Goal: Task Accomplishment & Management: Contribute content

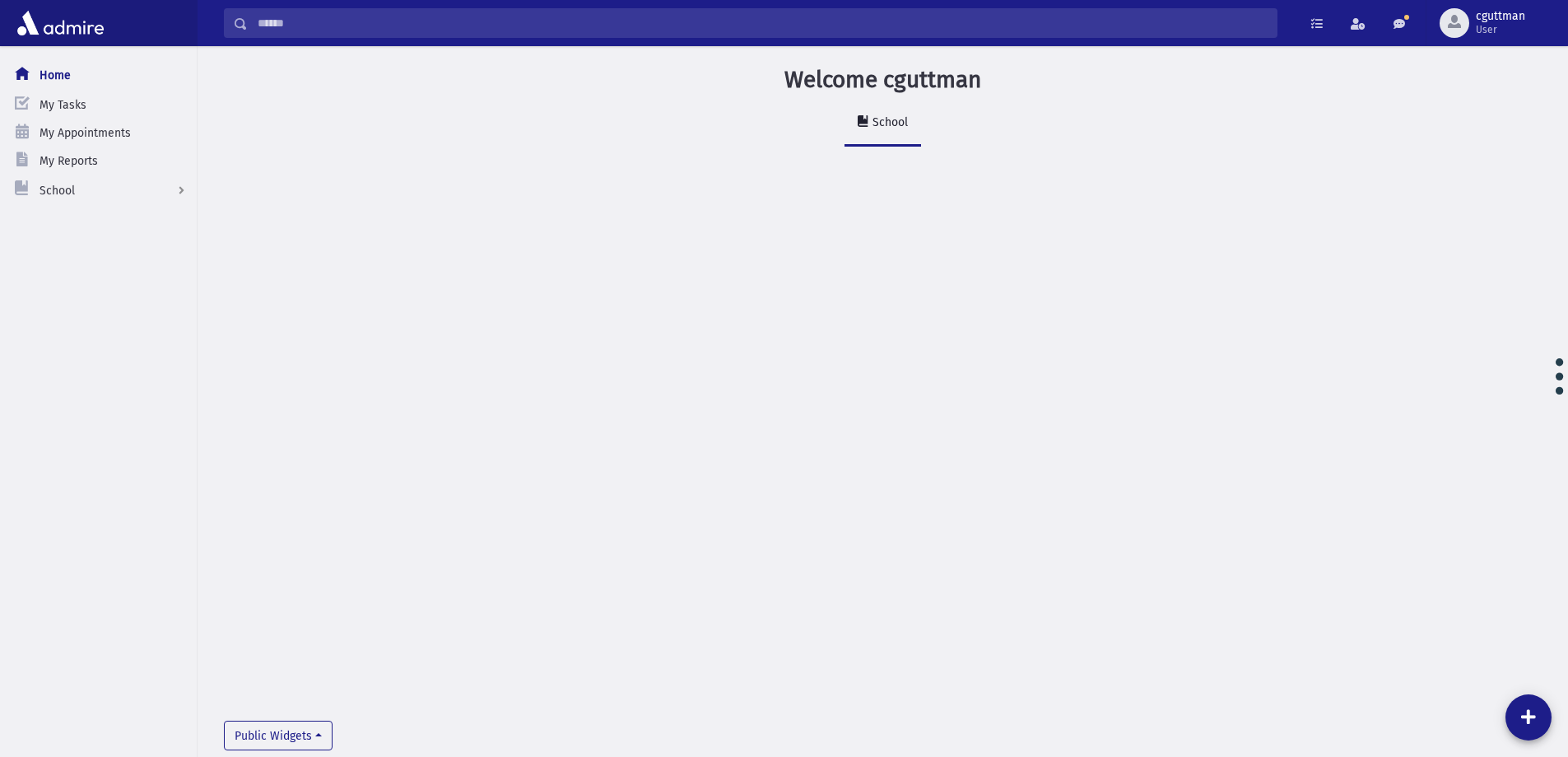
click at [300, 27] on input "Search" at bounding box center [762, 23] width 1028 height 30
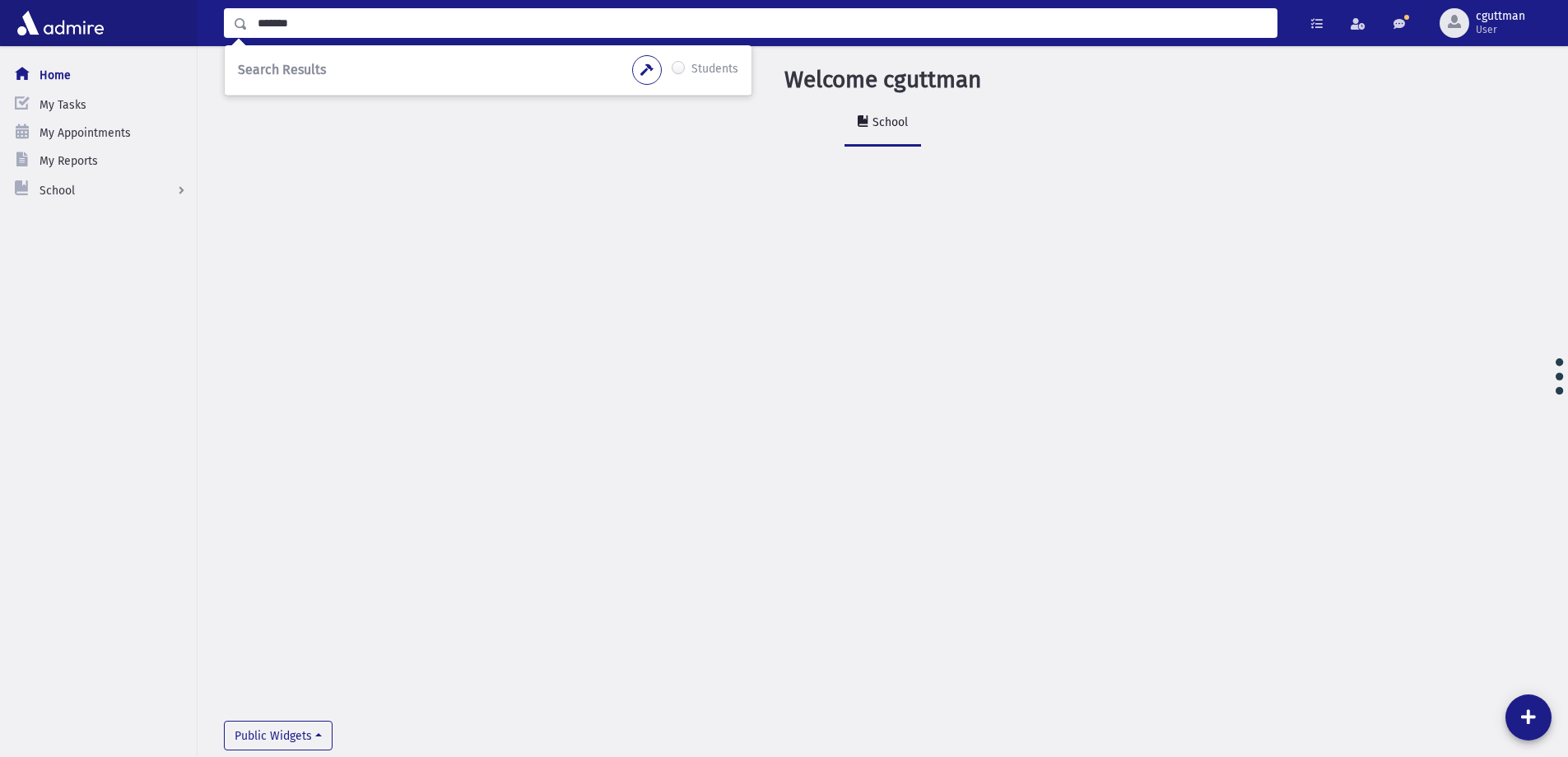
type input "*******"
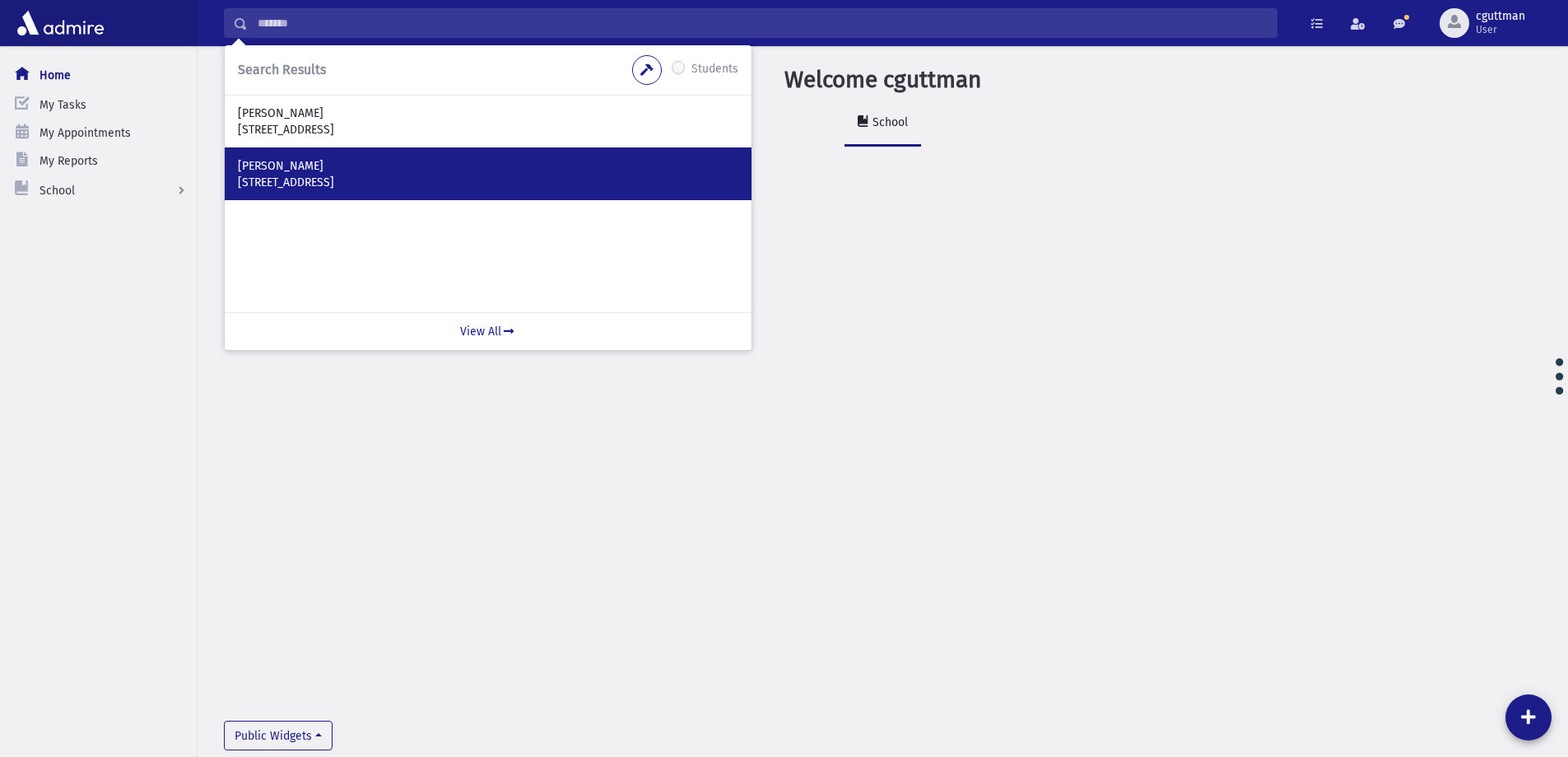
click at [313, 158] on div "Feferkorn, Cheskel 1331 St Viateur Outremount, QC H2V 1Z3 CANADA" at bounding box center [488, 174] width 527 height 53
click at [320, 166] on p "Feferkorn, Cheskel" at bounding box center [488, 167] width 501 height 16
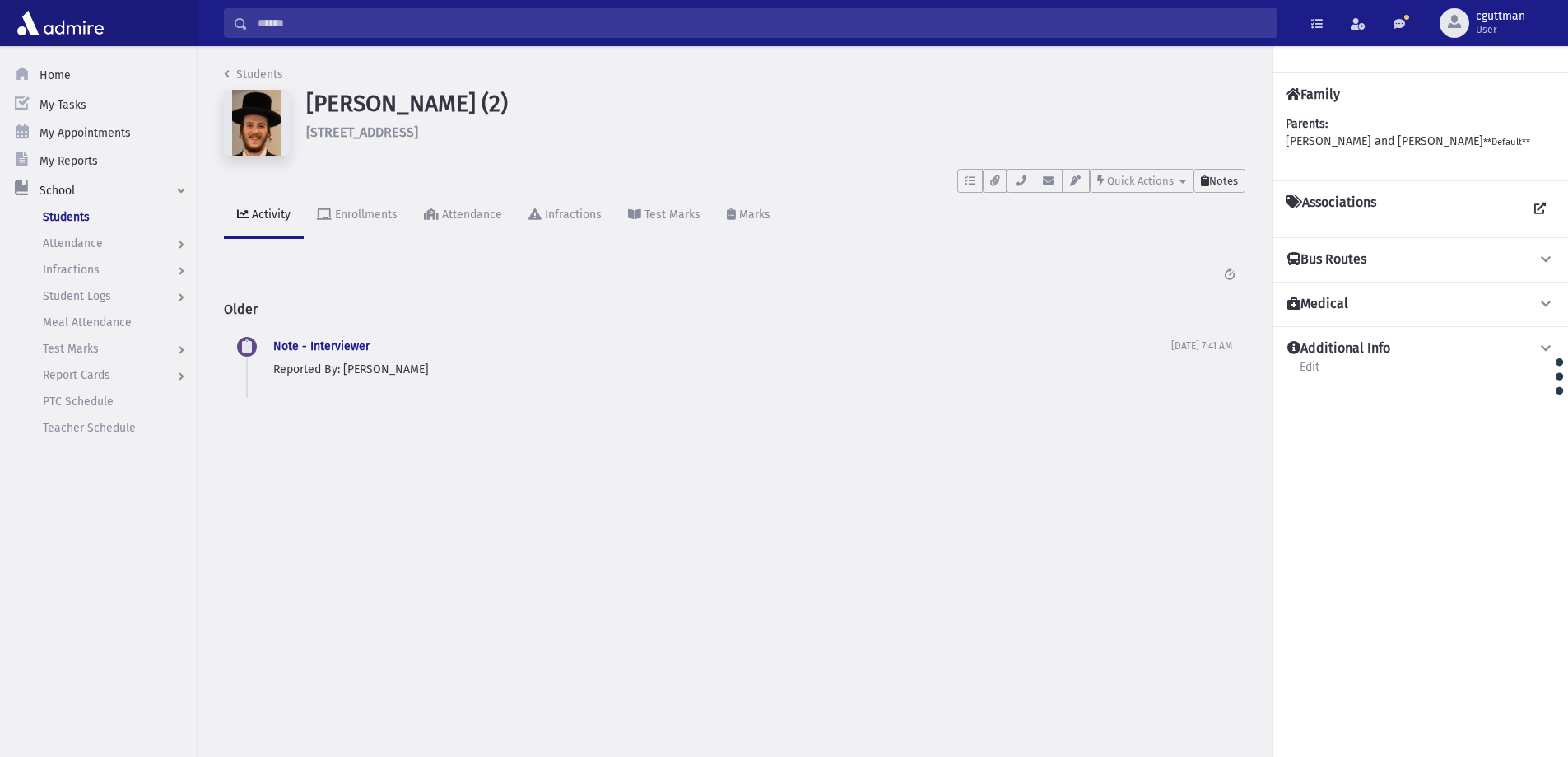
click at [1214, 183] on span "Notes" at bounding box center [1224, 181] width 29 height 13
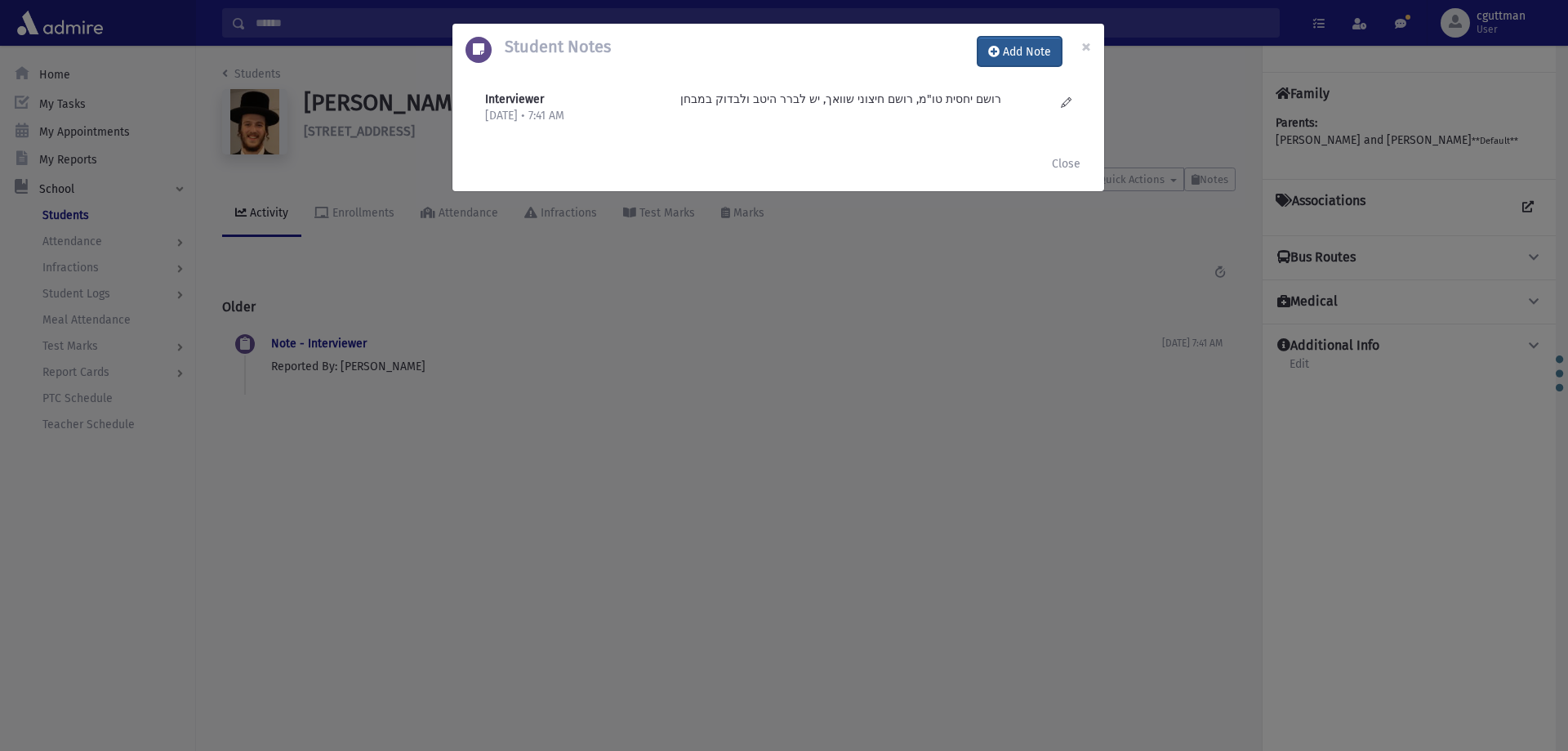
click at [1009, 58] on button "Add Note" at bounding box center [1019, 51] width 84 height 30
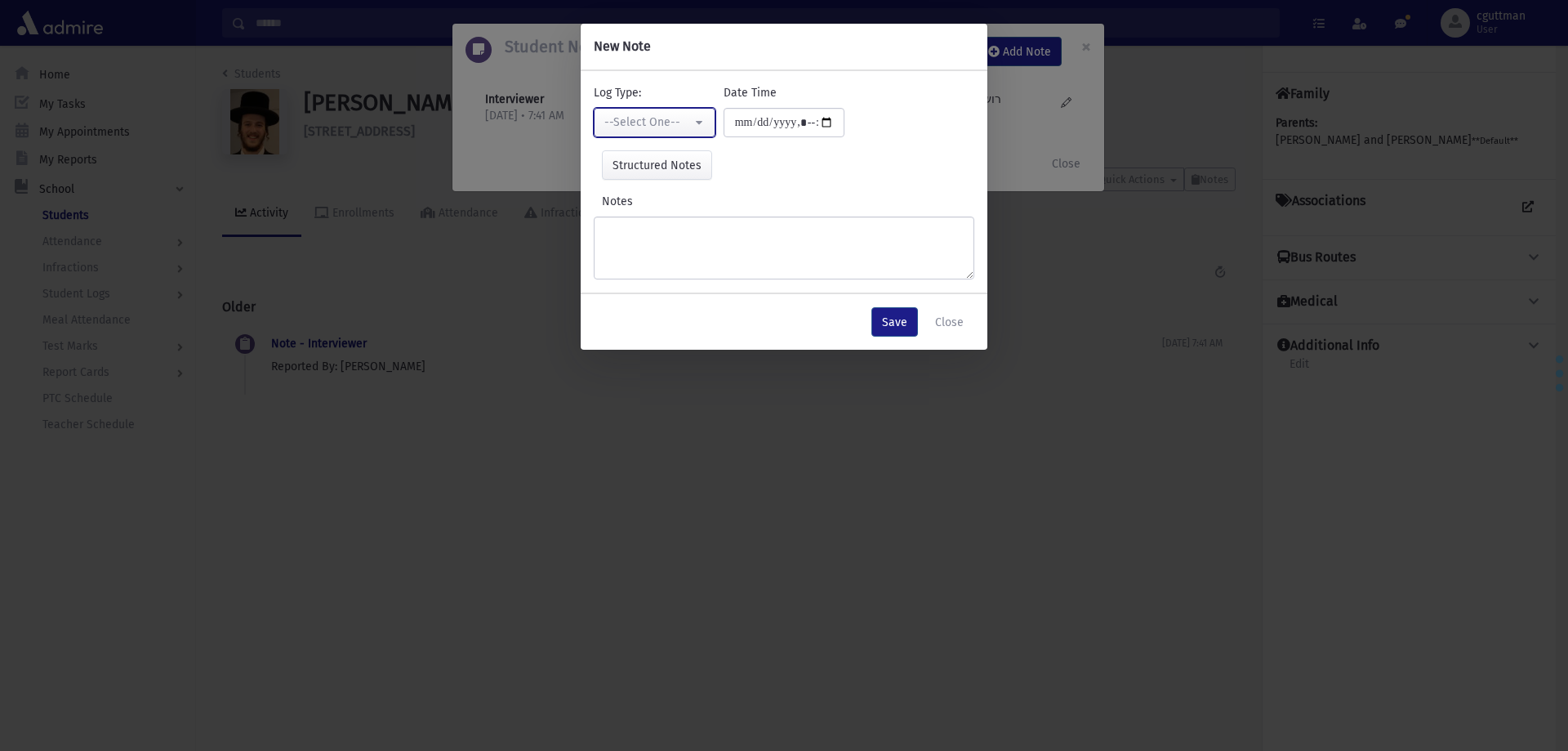
click at [649, 133] on button "--Select One--" at bounding box center [654, 122] width 121 height 30
click at [662, 242] on span "Interviewer" at bounding box center [636, 235] width 58 height 16
select select "*"
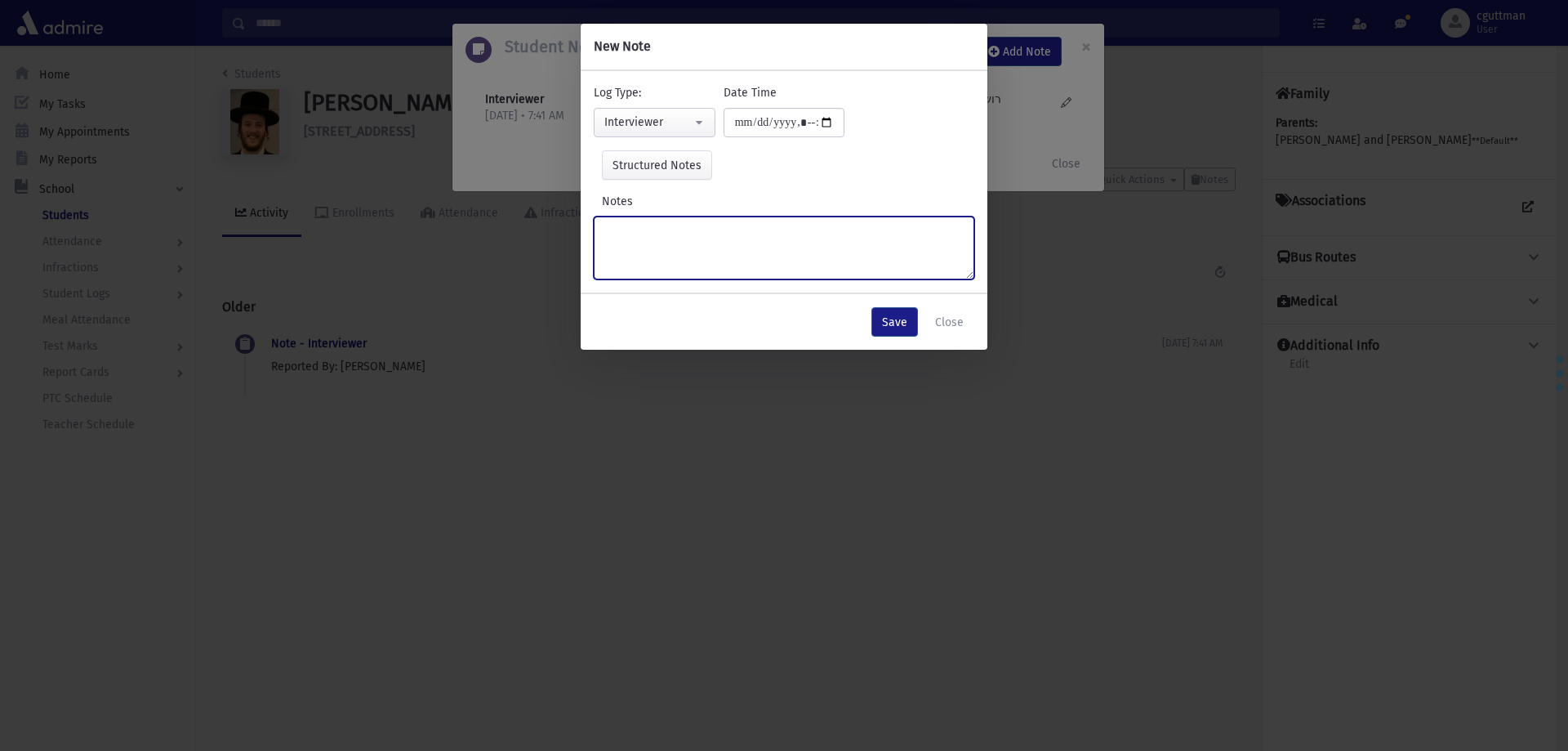
click at [663, 242] on textarea "Notes" at bounding box center [784, 248] width 381 height 63
type textarea "**********"
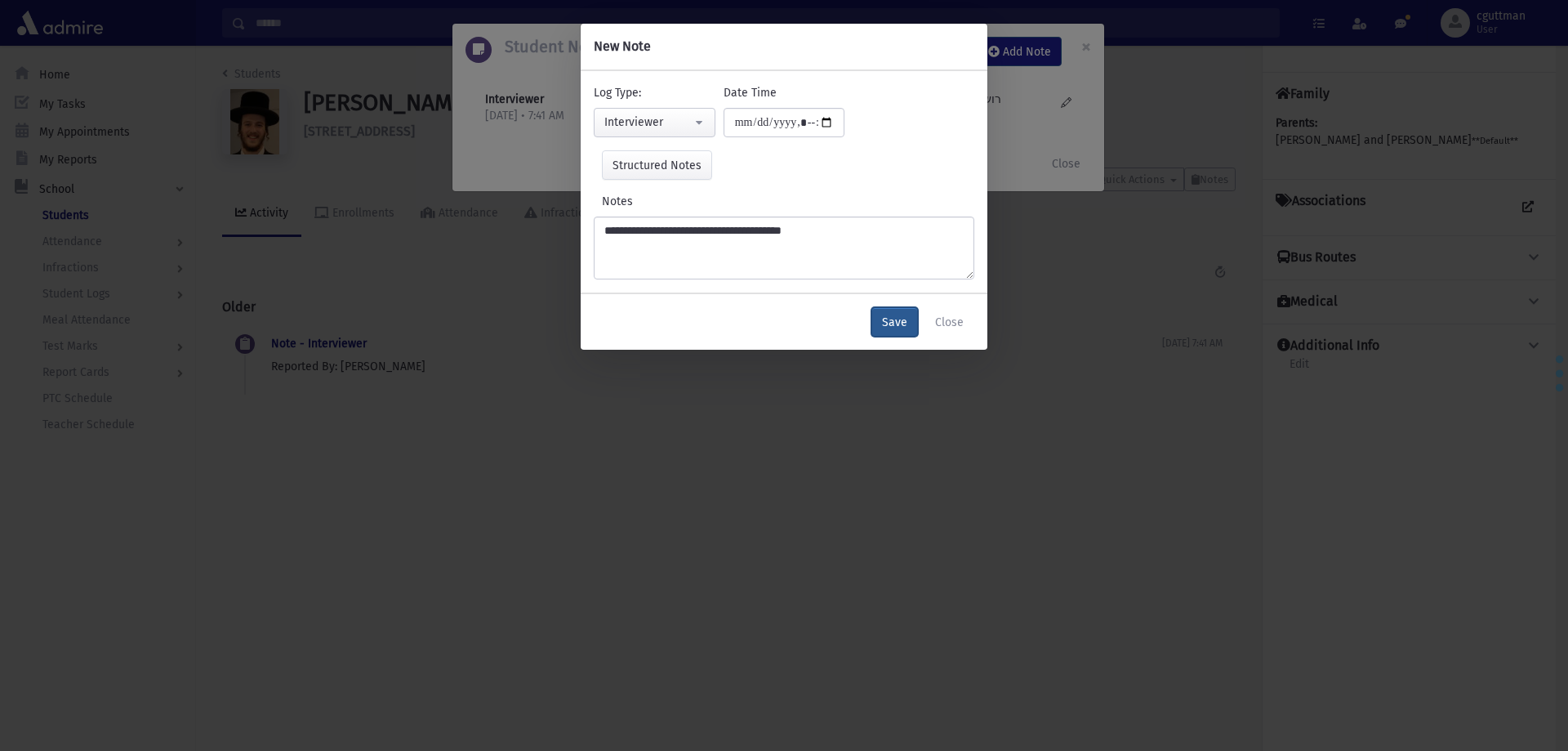
click at [897, 314] on button "Save" at bounding box center [894, 322] width 47 height 30
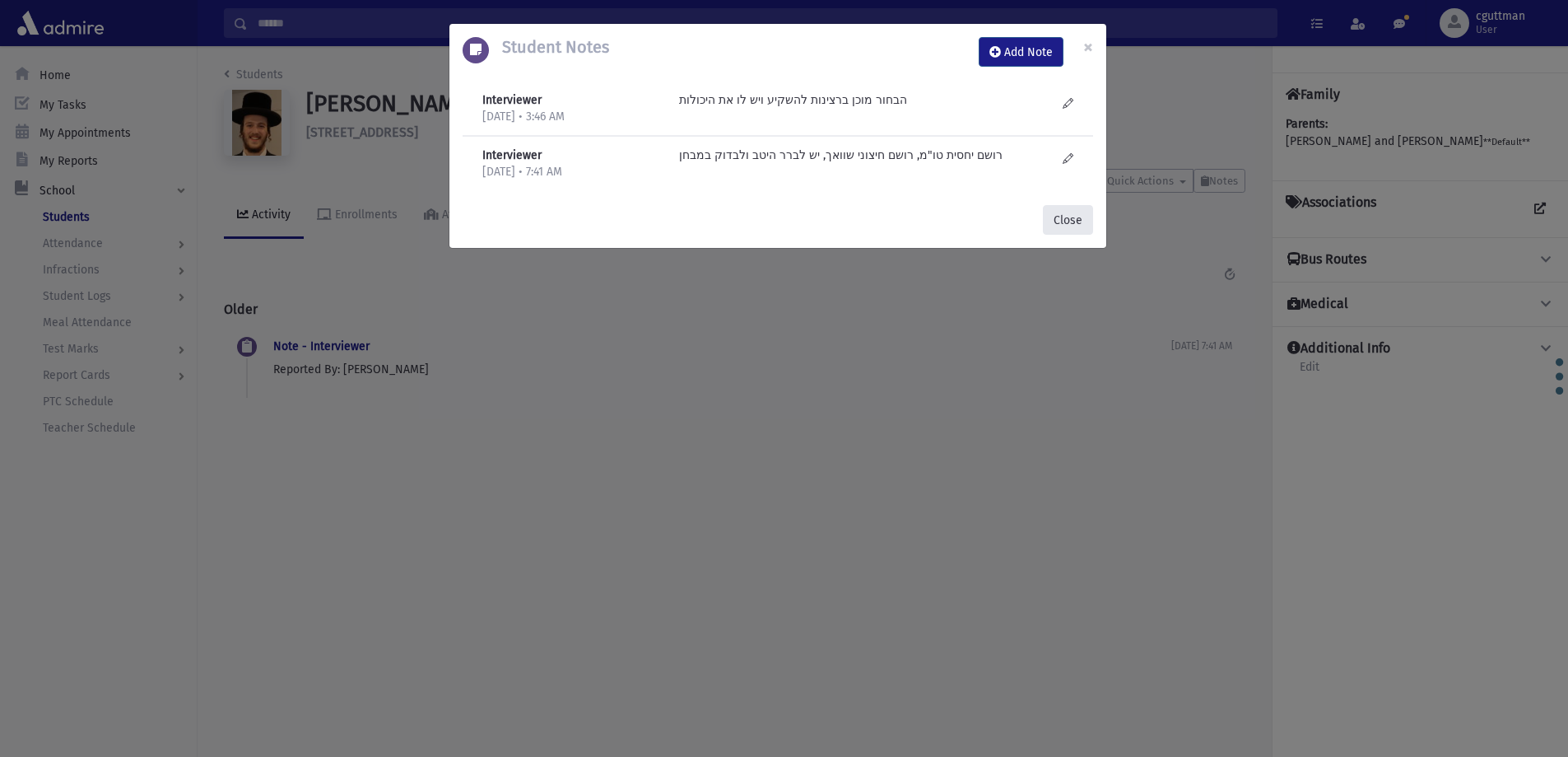
click at [1070, 221] on button "Close" at bounding box center [1067, 219] width 50 height 30
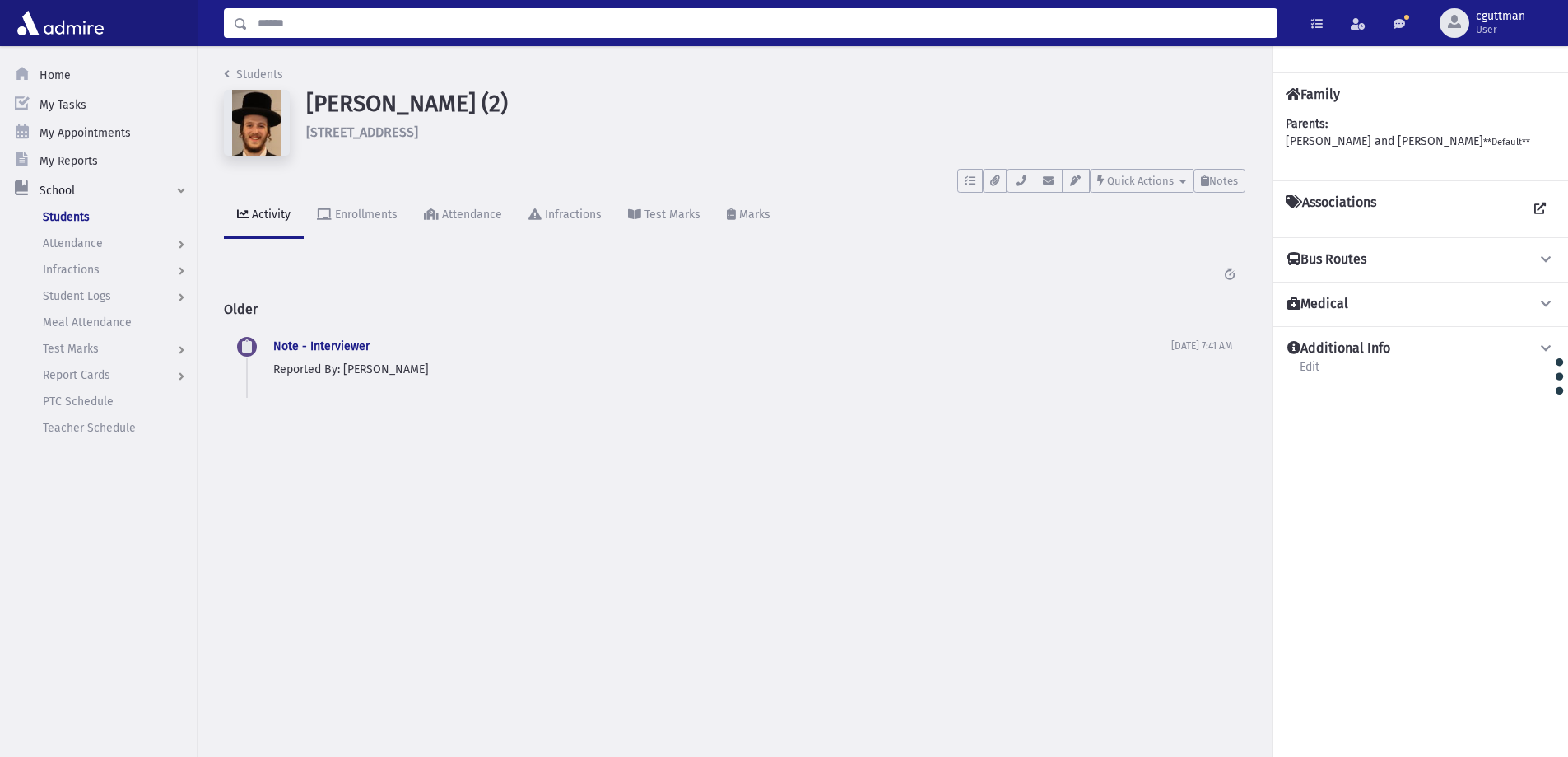
click at [419, 21] on input "Search" at bounding box center [762, 23] width 1028 height 30
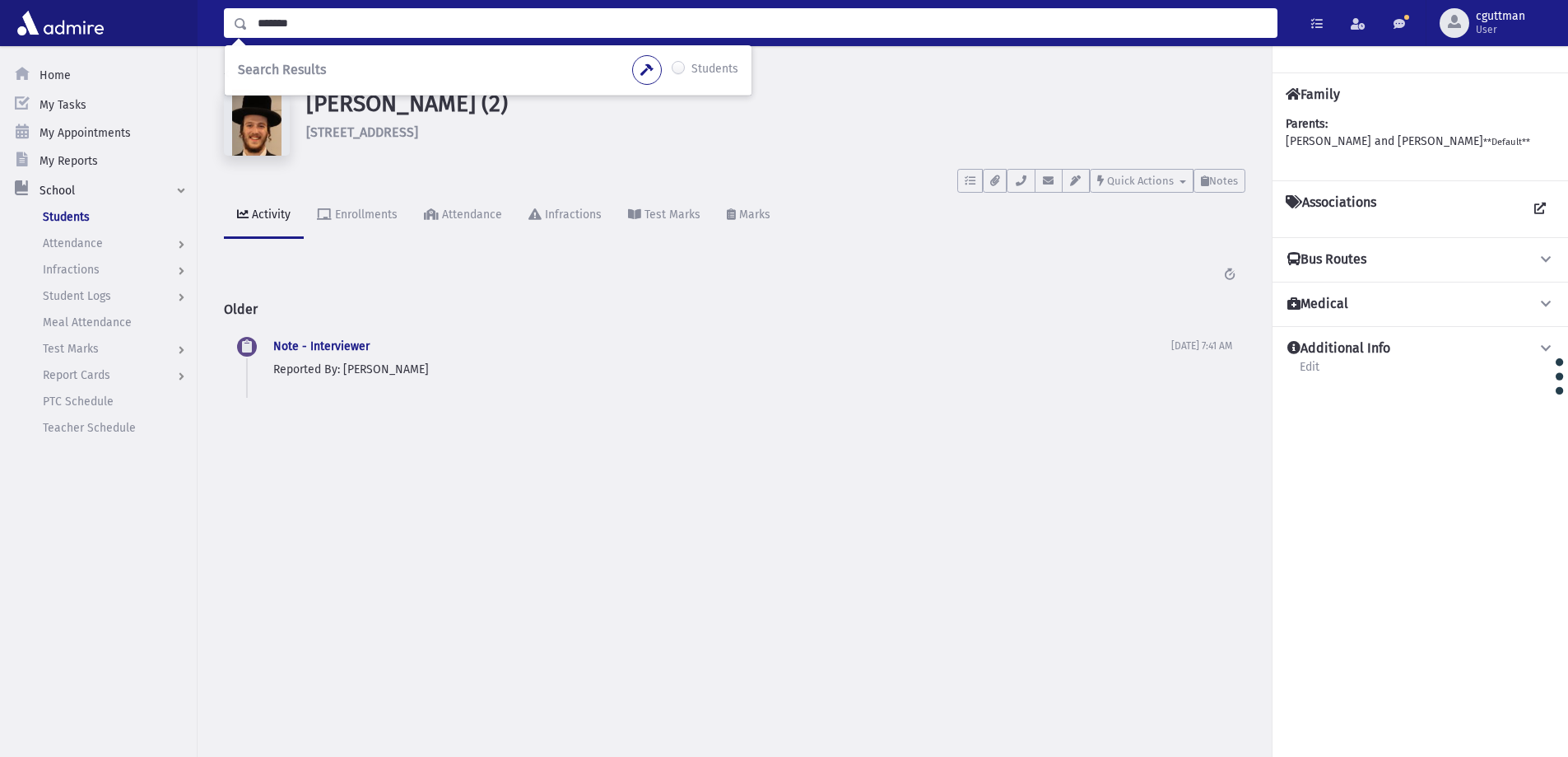
type input "*******"
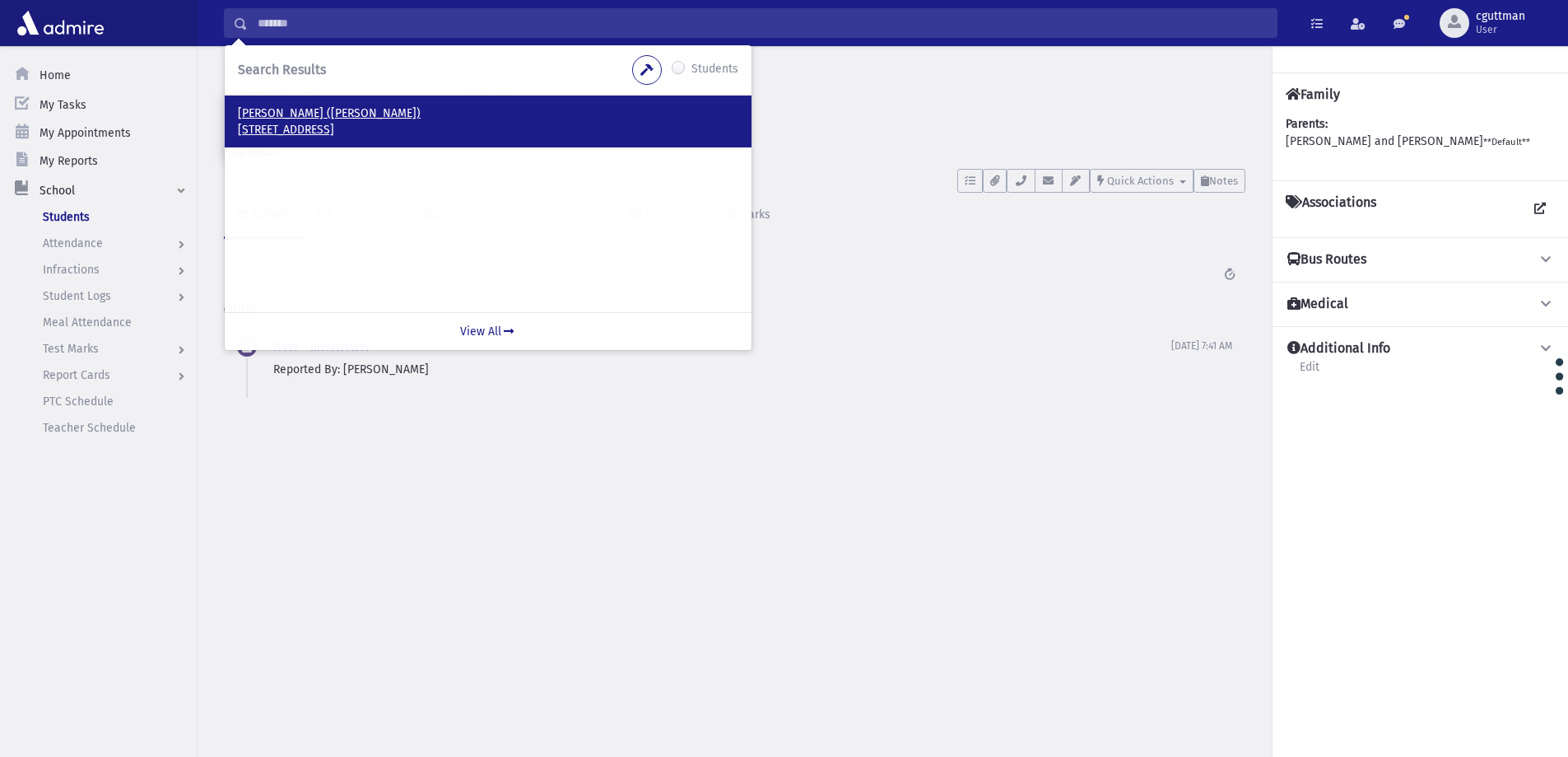
click at [303, 116] on p "Rubinfeld, Yaakov (Yanky)" at bounding box center [488, 113] width 501 height 16
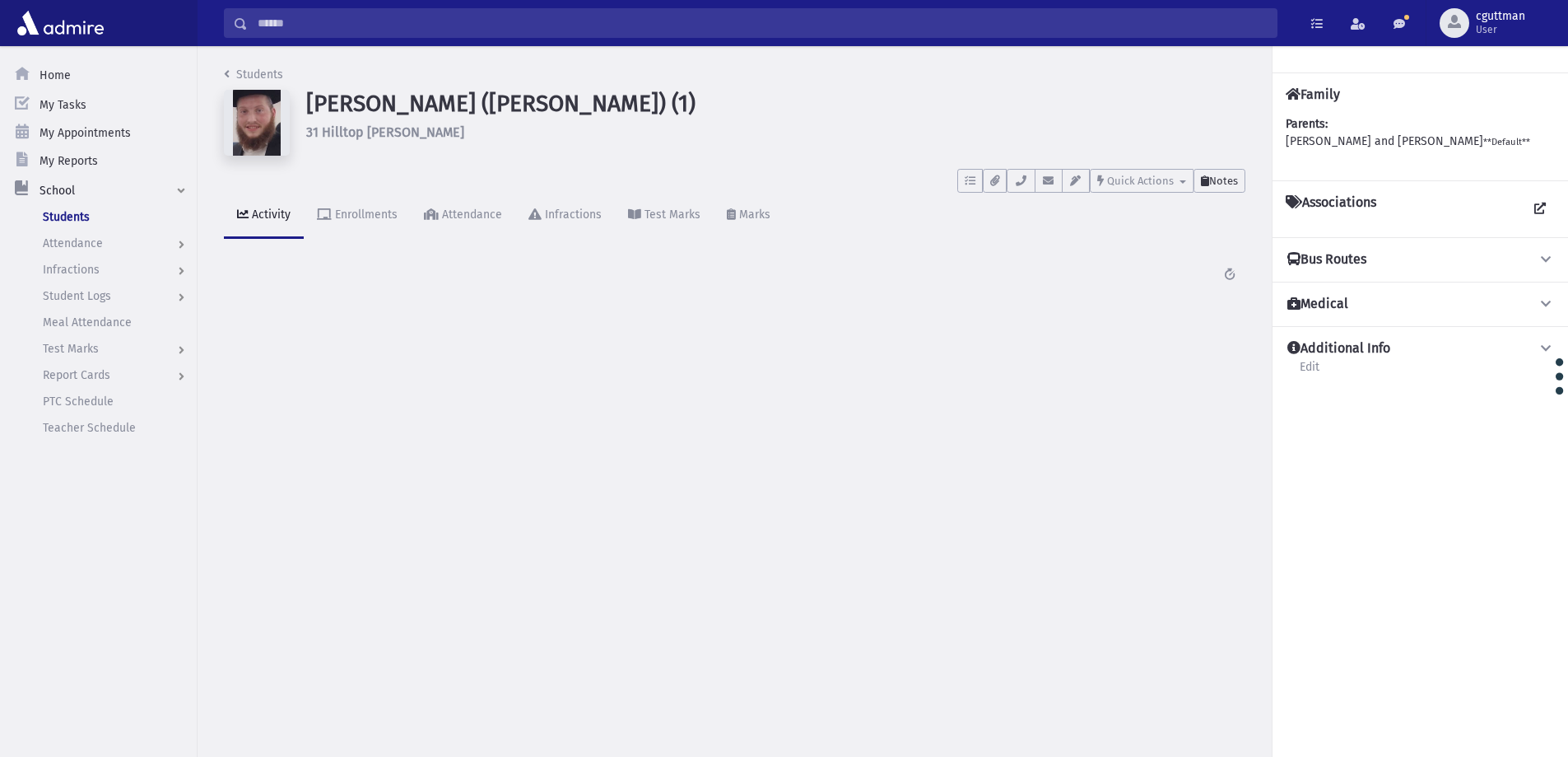
click at [1213, 177] on span "Notes" at bounding box center [1224, 181] width 29 height 13
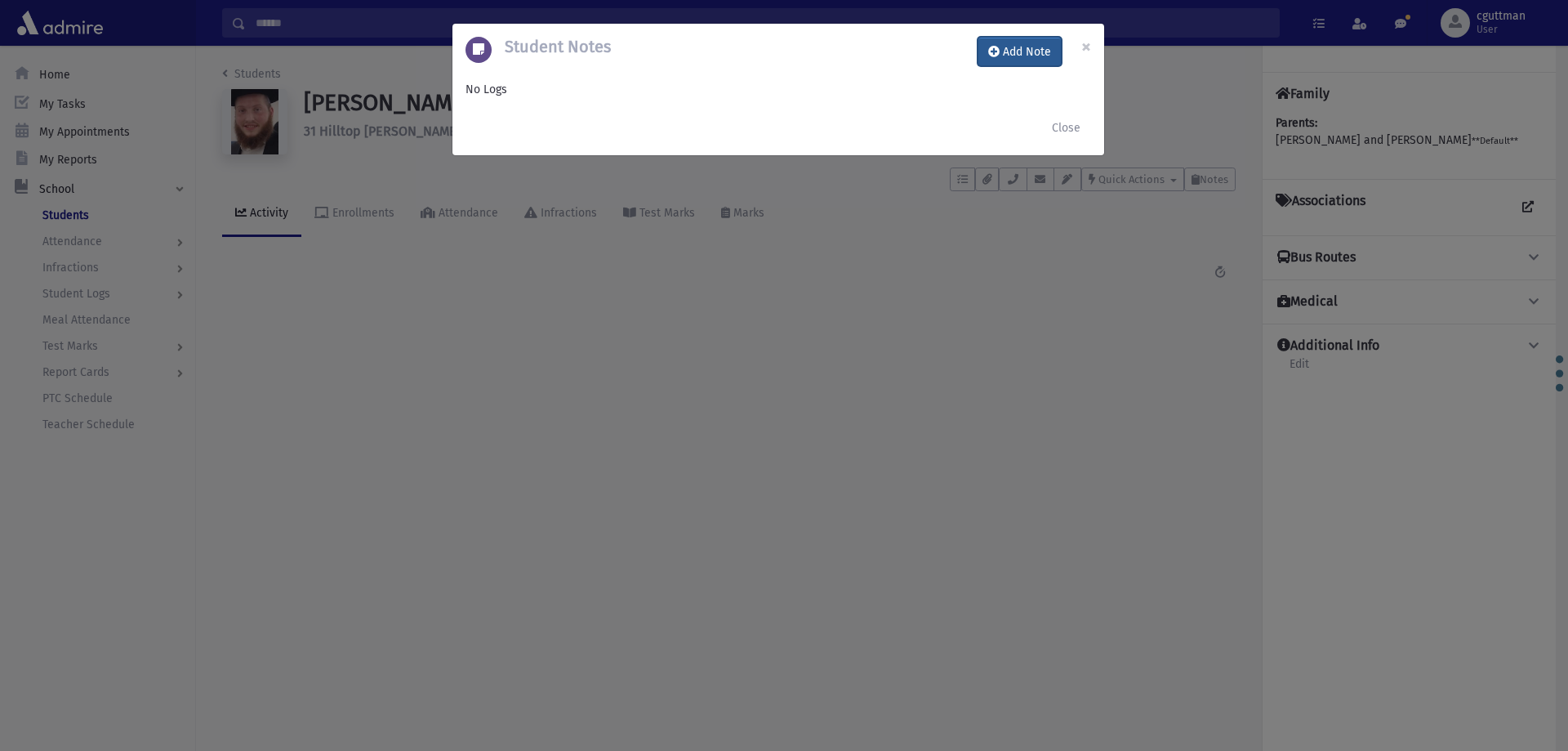
click at [1018, 45] on button "Add Note" at bounding box center [1019, 51] width 84 height 30
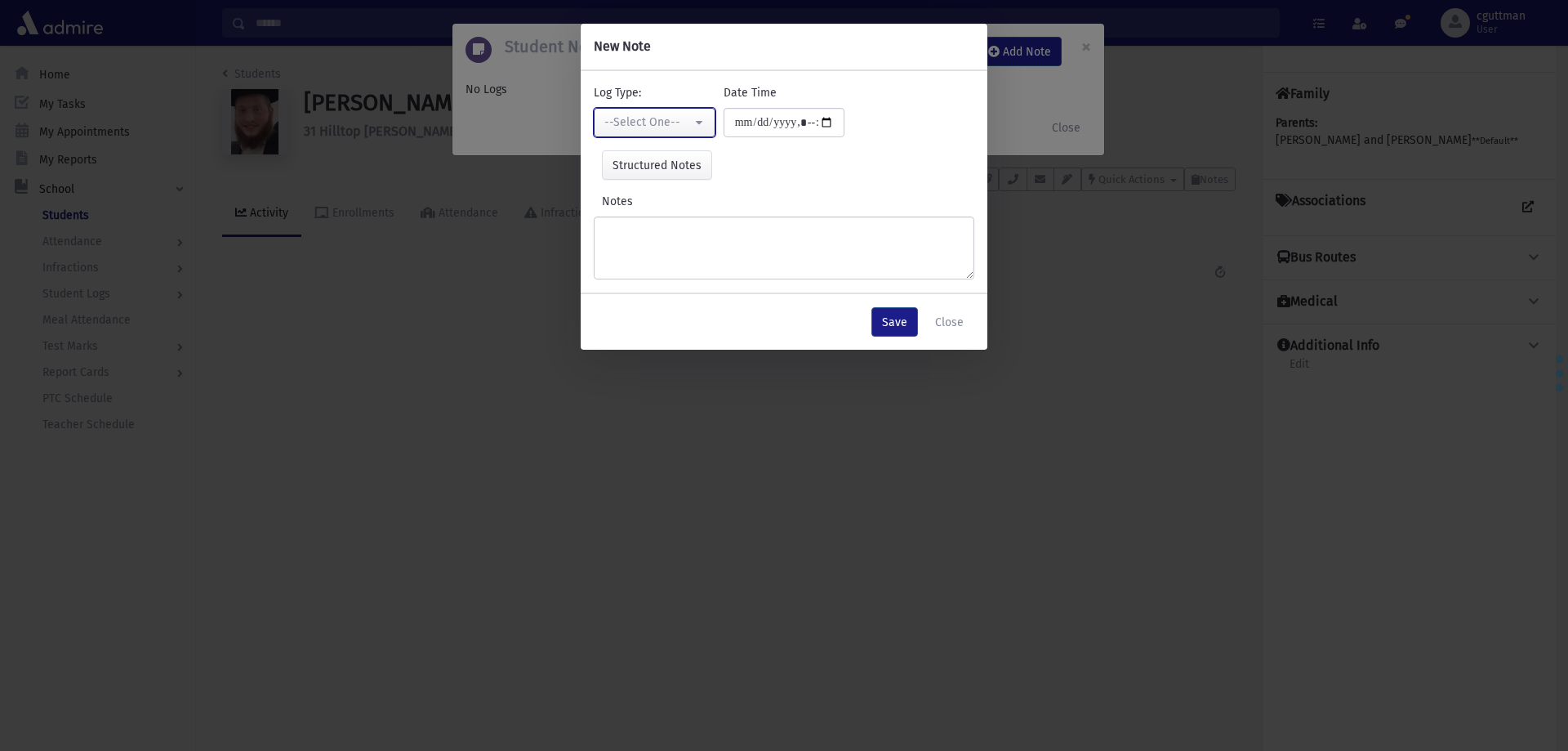
click at [697, 119] on button "--Select One--" at bounding box center [654, 122] width 121 height 30
click at [664, 228] on span "Interviewer" at bounding box center [636, 235] width 58 height 16
select select "*"
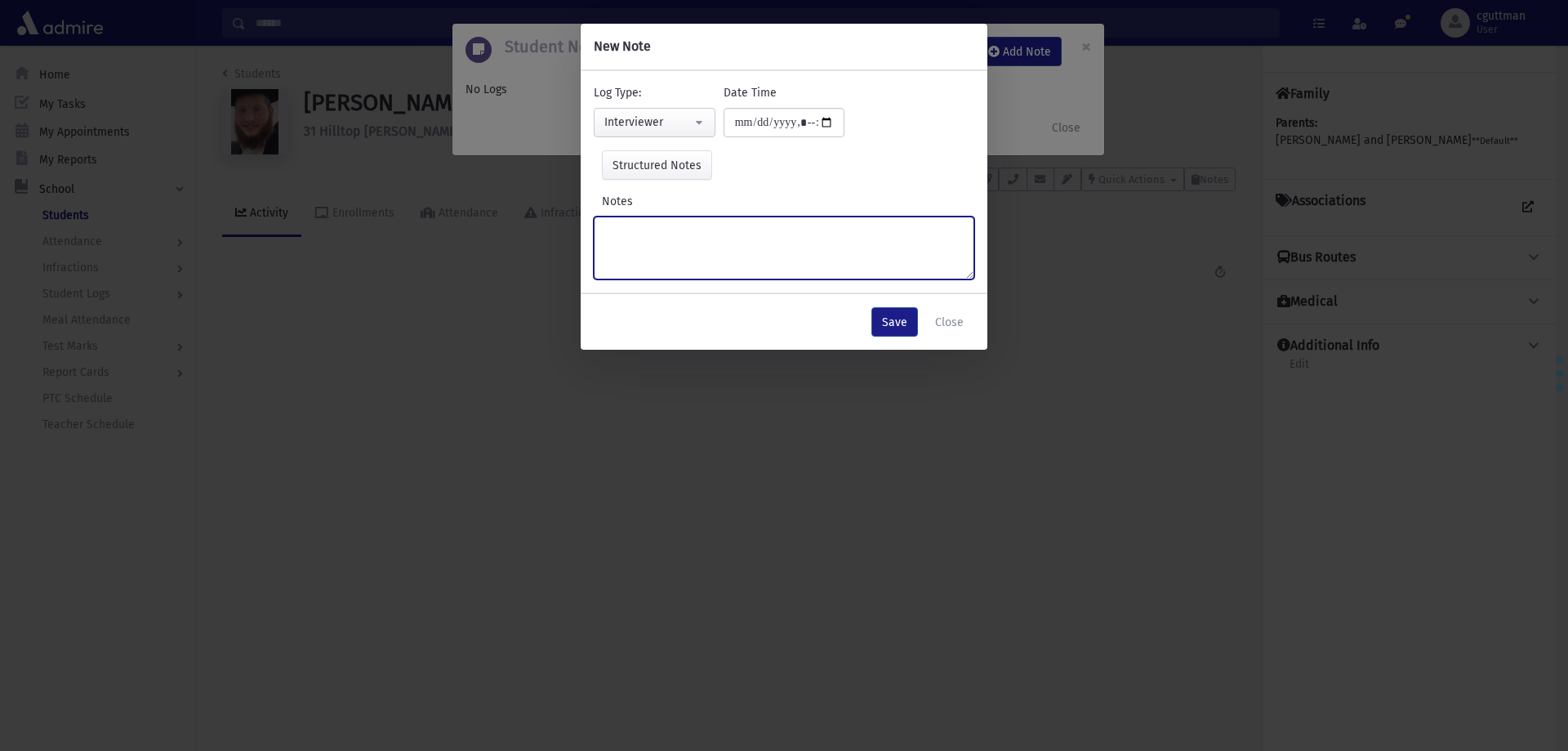
click at [664, 228] on textarea "Notes" at bounding box center [784, 248] width 381 height 63
type textarea "**********"
click at [910, 325] on button "Save" at bounding box center [894, 322] width 47 height 30
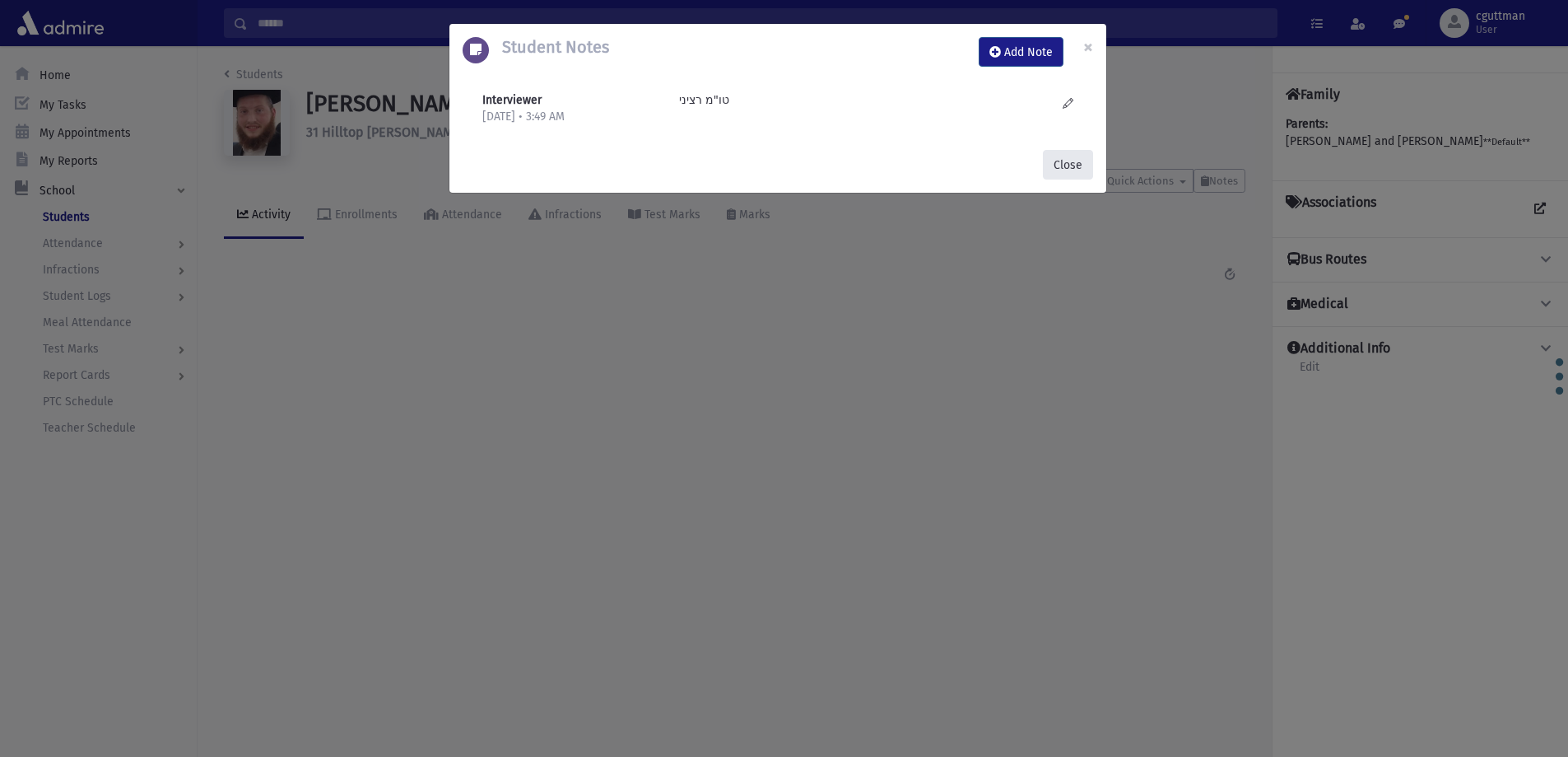
click at [1074, 172] on button "Close" at bounding box center [1067, 164] width 50 height 30
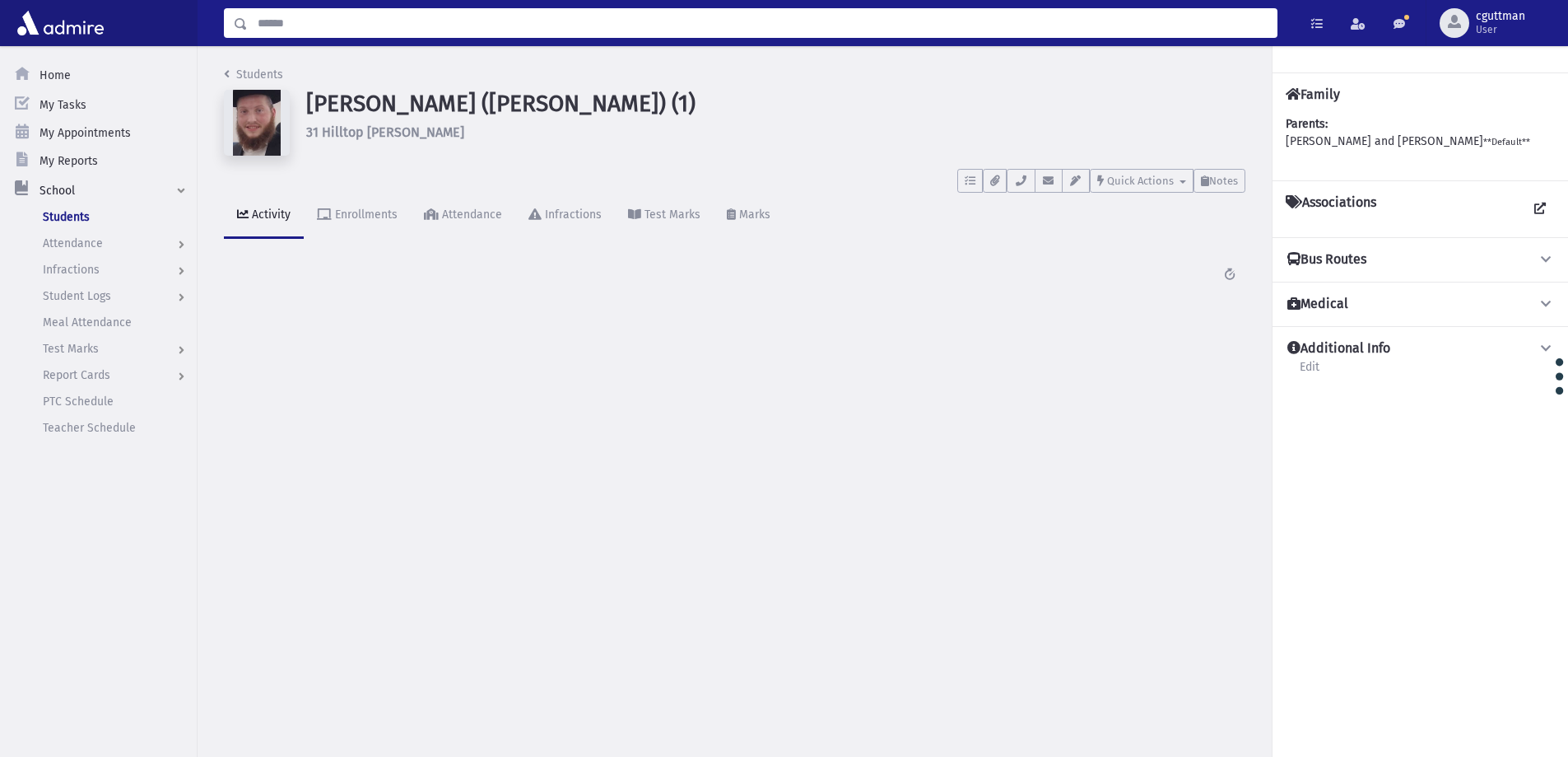
click at [332, 29] on input "Search" at bounding box center [762, 23] width 1028 height 30
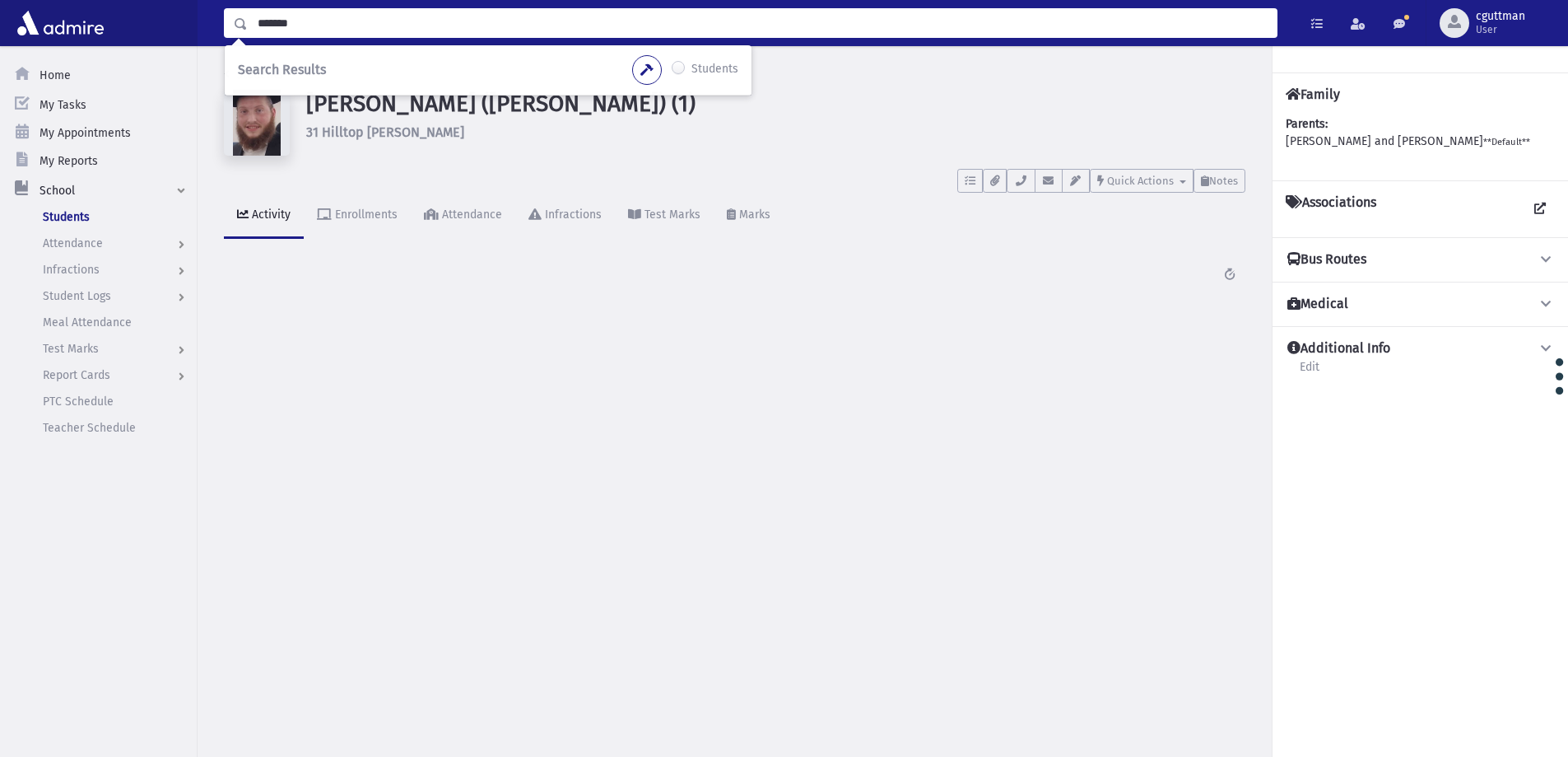
type input "*******"
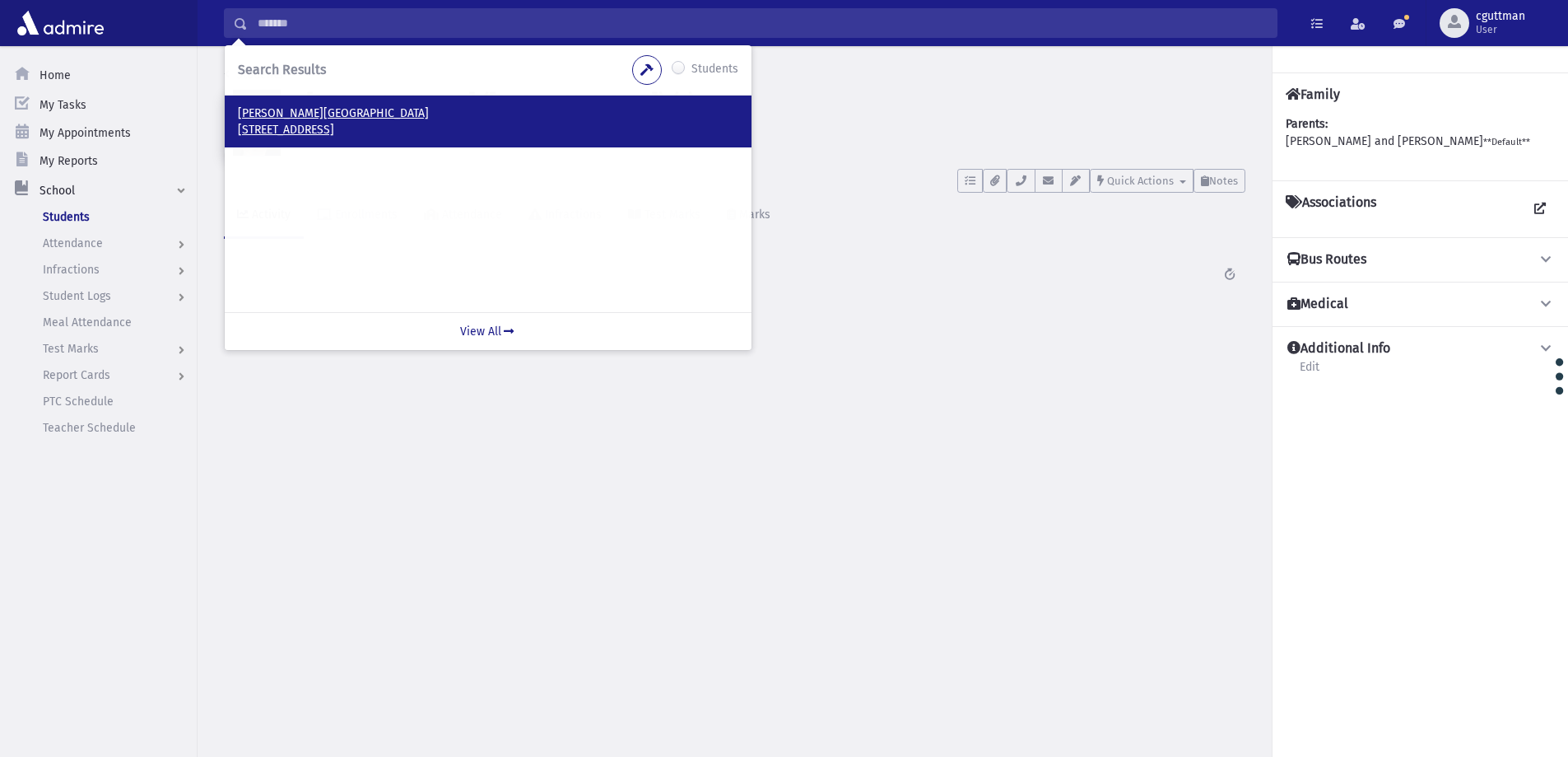
click at [270, 123] on p "1648 60th St Brooklyn, NY 11204-2138" at bounding box center [488, 130] width 501 height 16
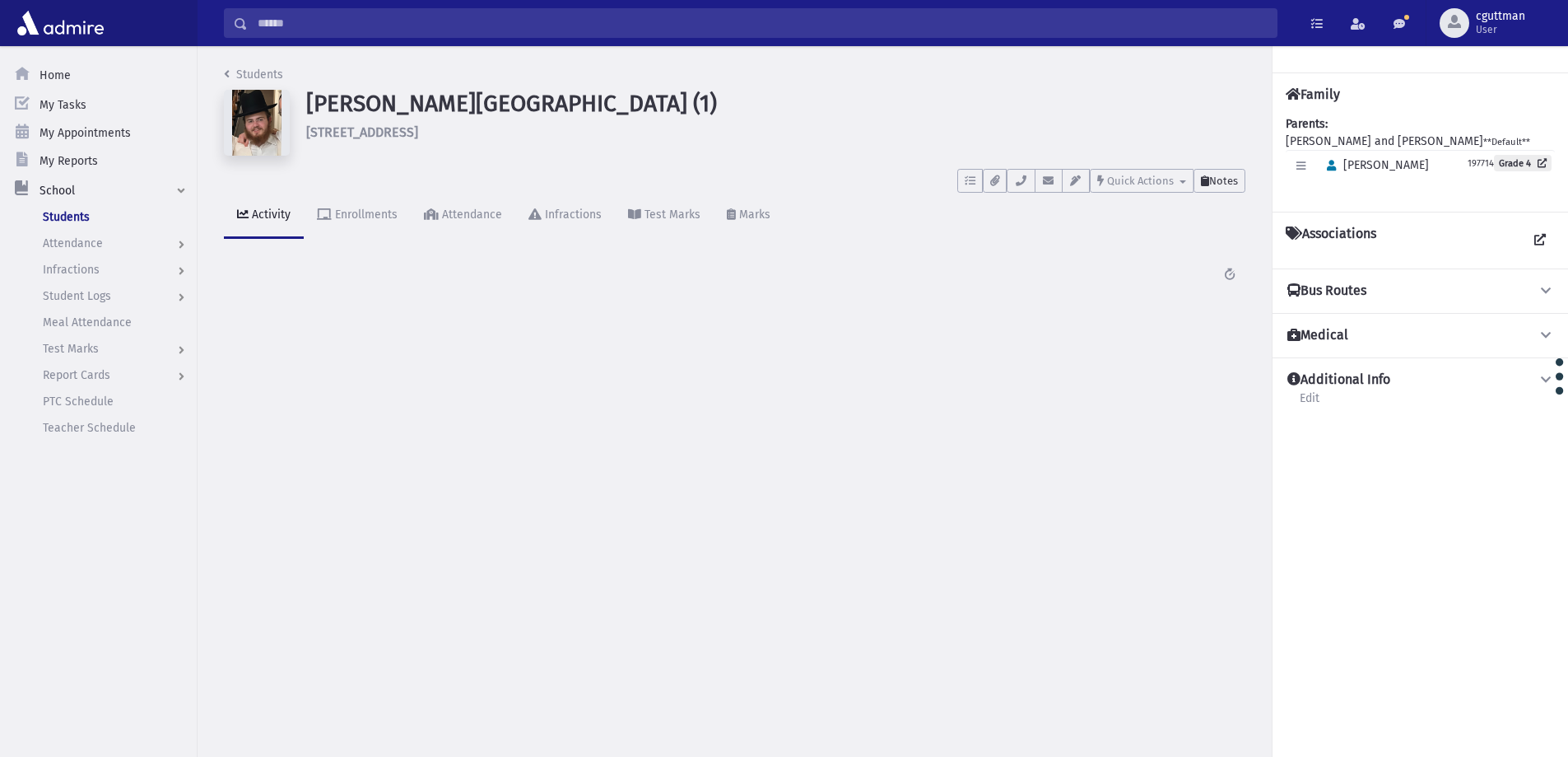
click at [1224, 179] on span "Notes" at bounding box center [1224, 181] width 29 height 13
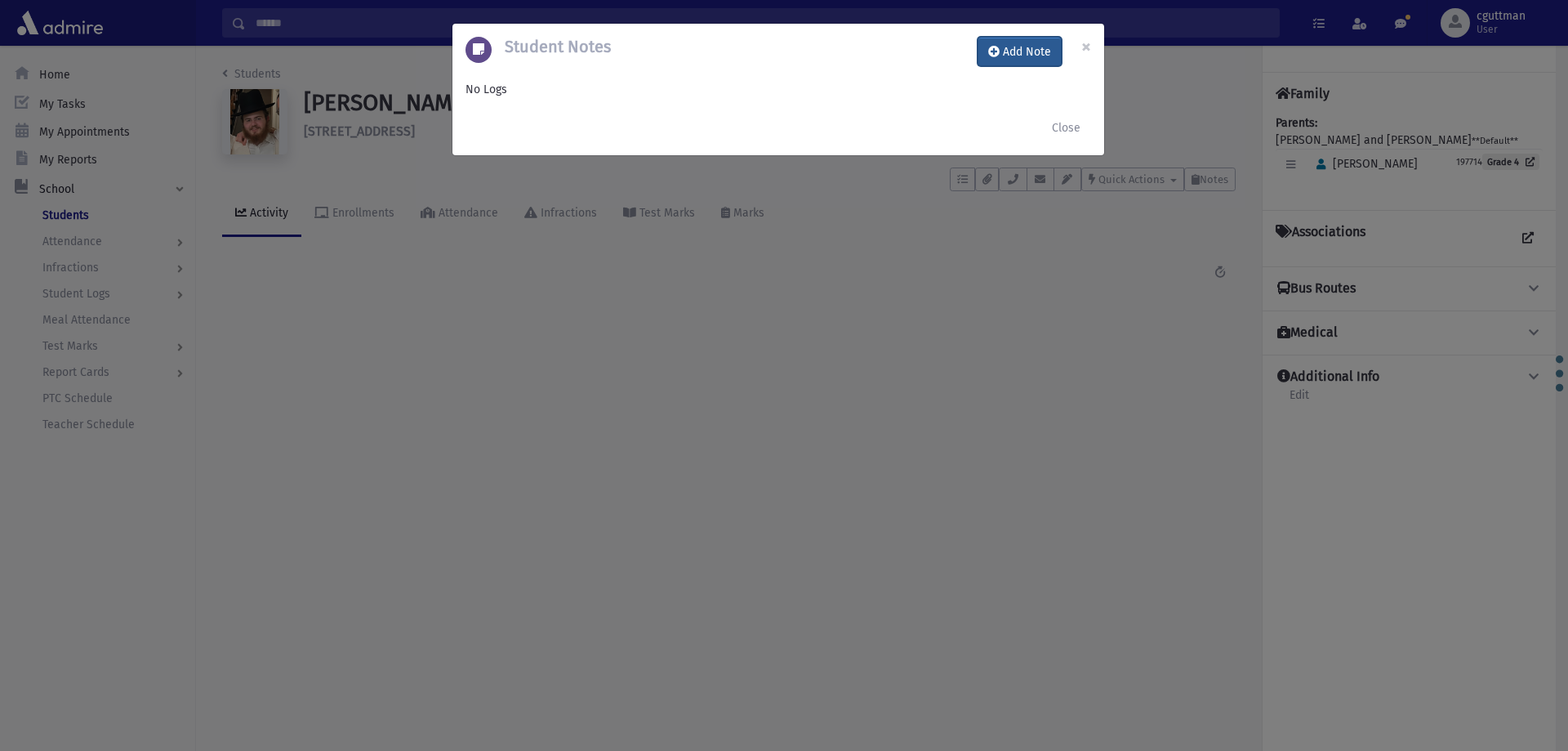
click at [1031, 49] on button "Add Note" at bounding box center [1019, 51] width 84 height 30
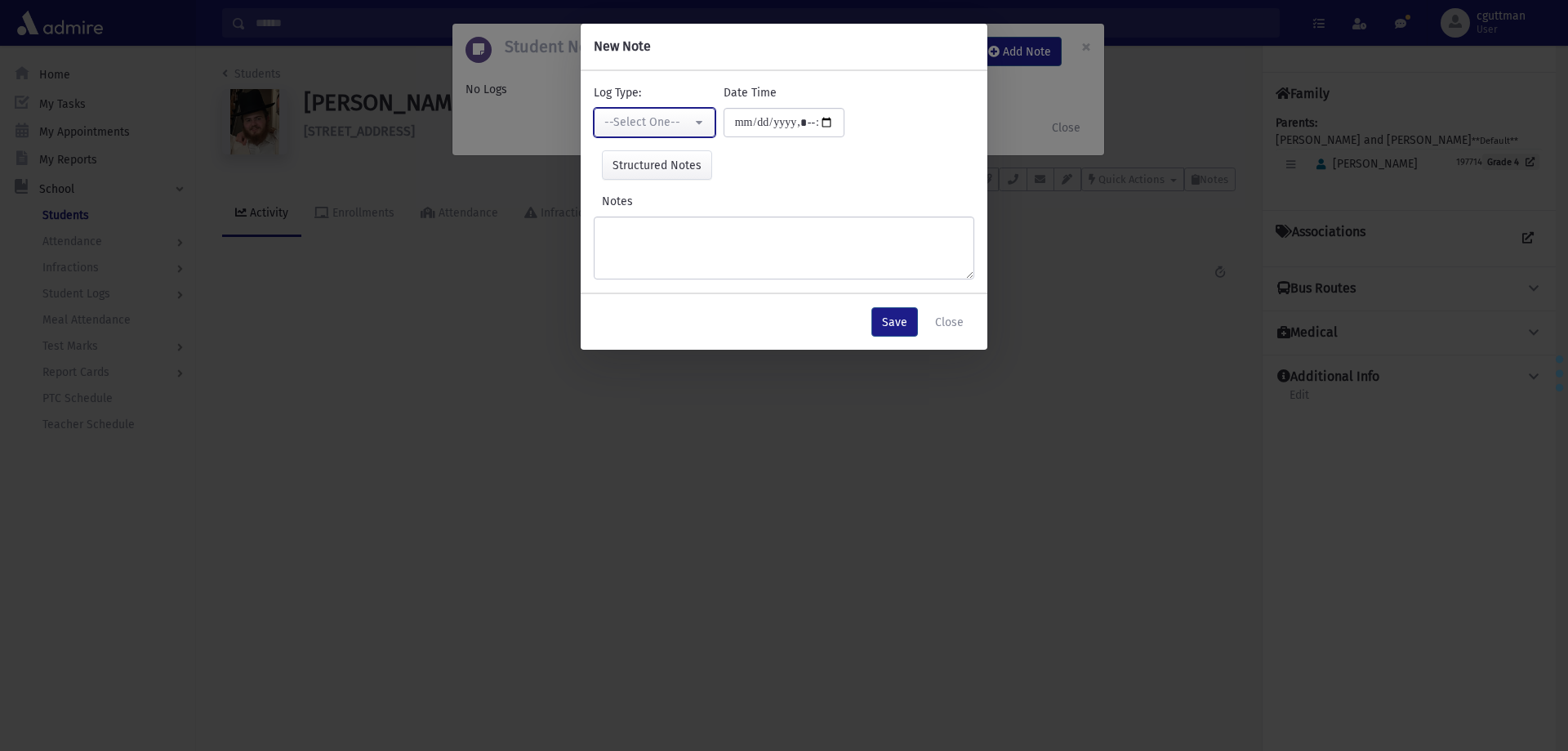
click at [646, 118] on div "--Select One--" at bounding box center [647, 121] width 87 height 17
click at [641, 236] on span "Interviewer" at bounding box center [636, 235] width 58 height 16
select select "*"
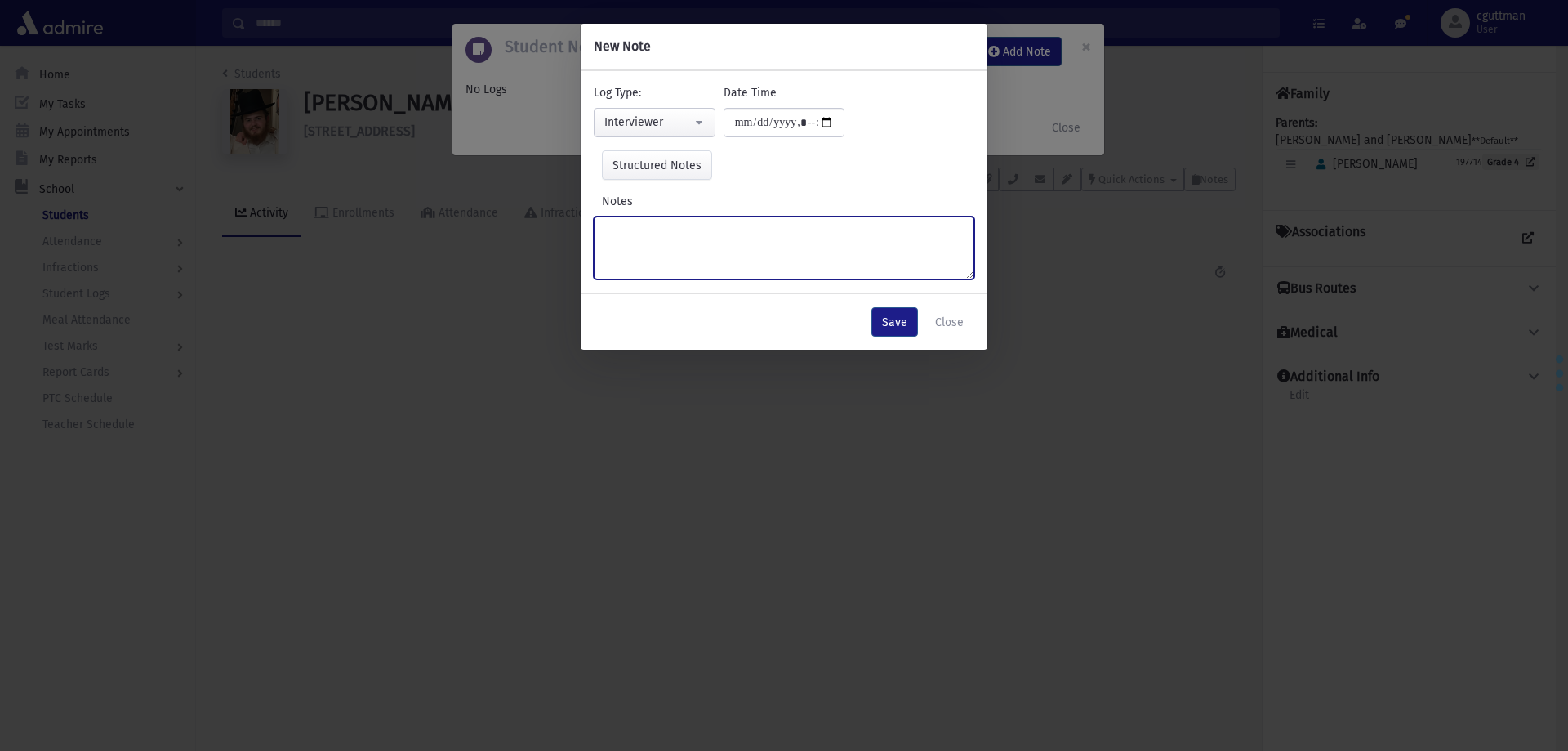
click at [641, 236] on textarea "Notes" at bounding box center [784, 248] width 381 height 63
type textarea "**********"
click at [890, 325] on button "Save" at bounding box center [894, 322] width 47 height 30
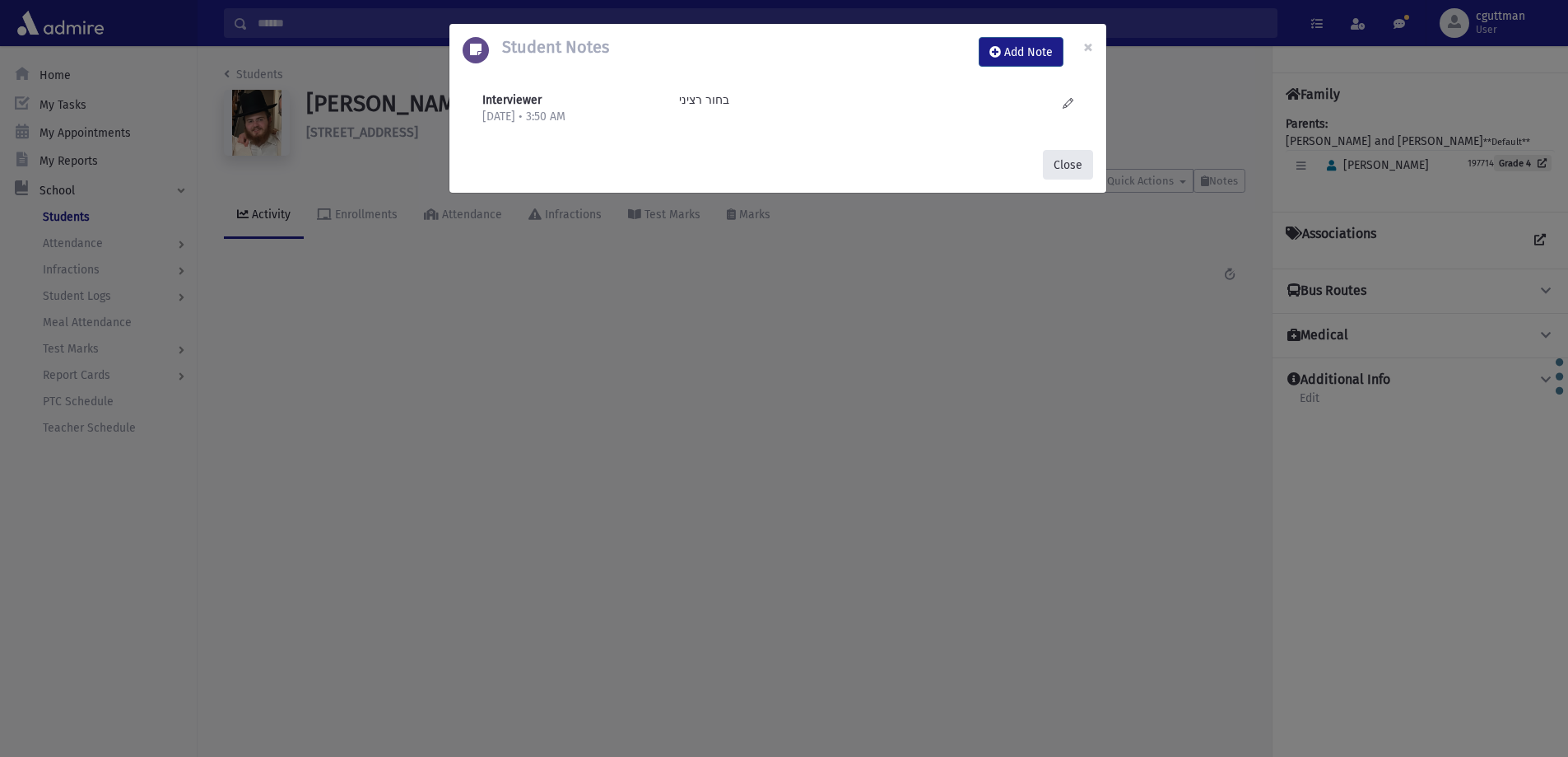
click at [1066, 177] on button "Close" at bounding box center [1067, 164] width 50 height 30
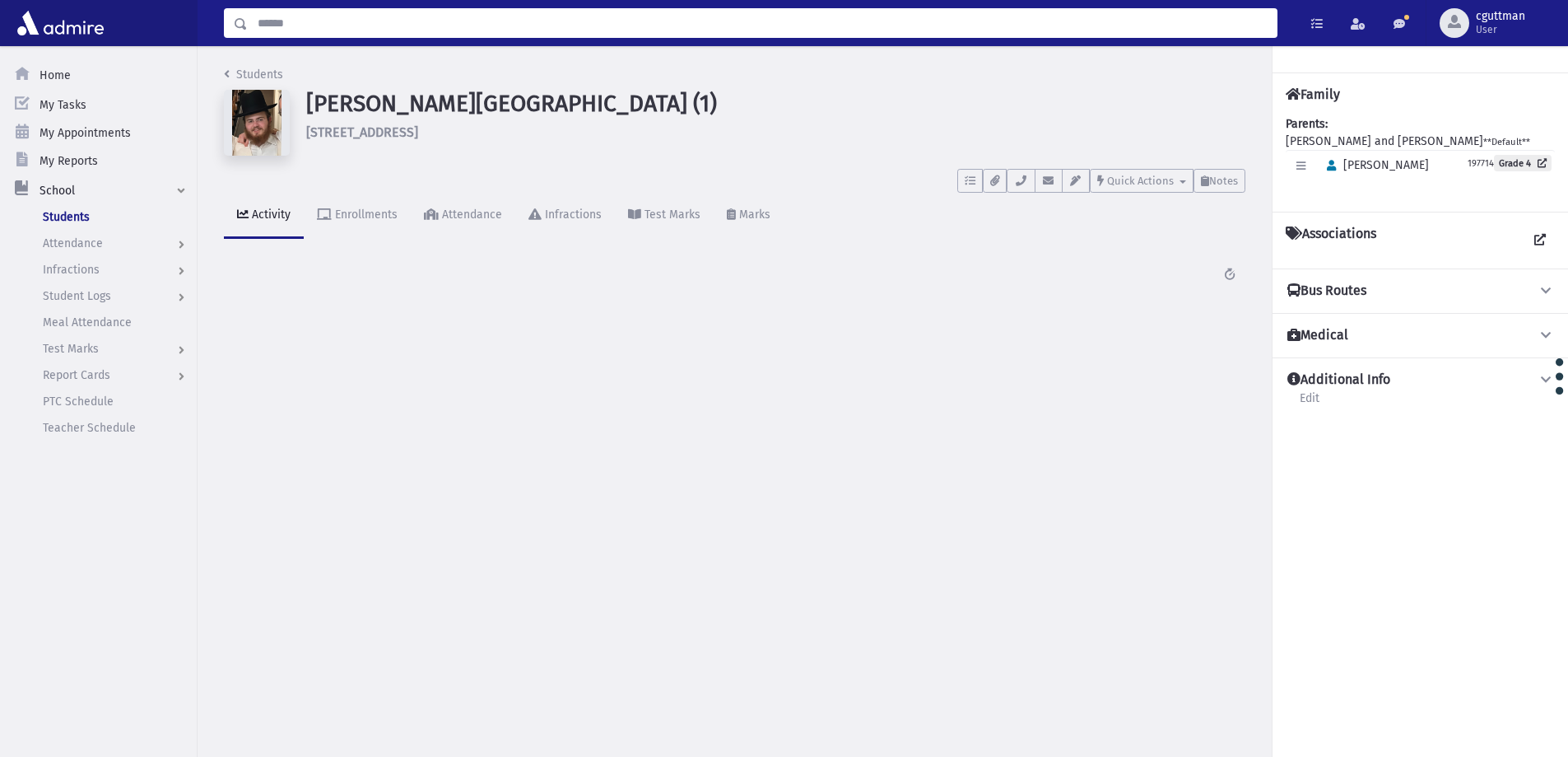
click at [337, 23] on input "Search" at bounding box center [762, 23] width 1028 height 30
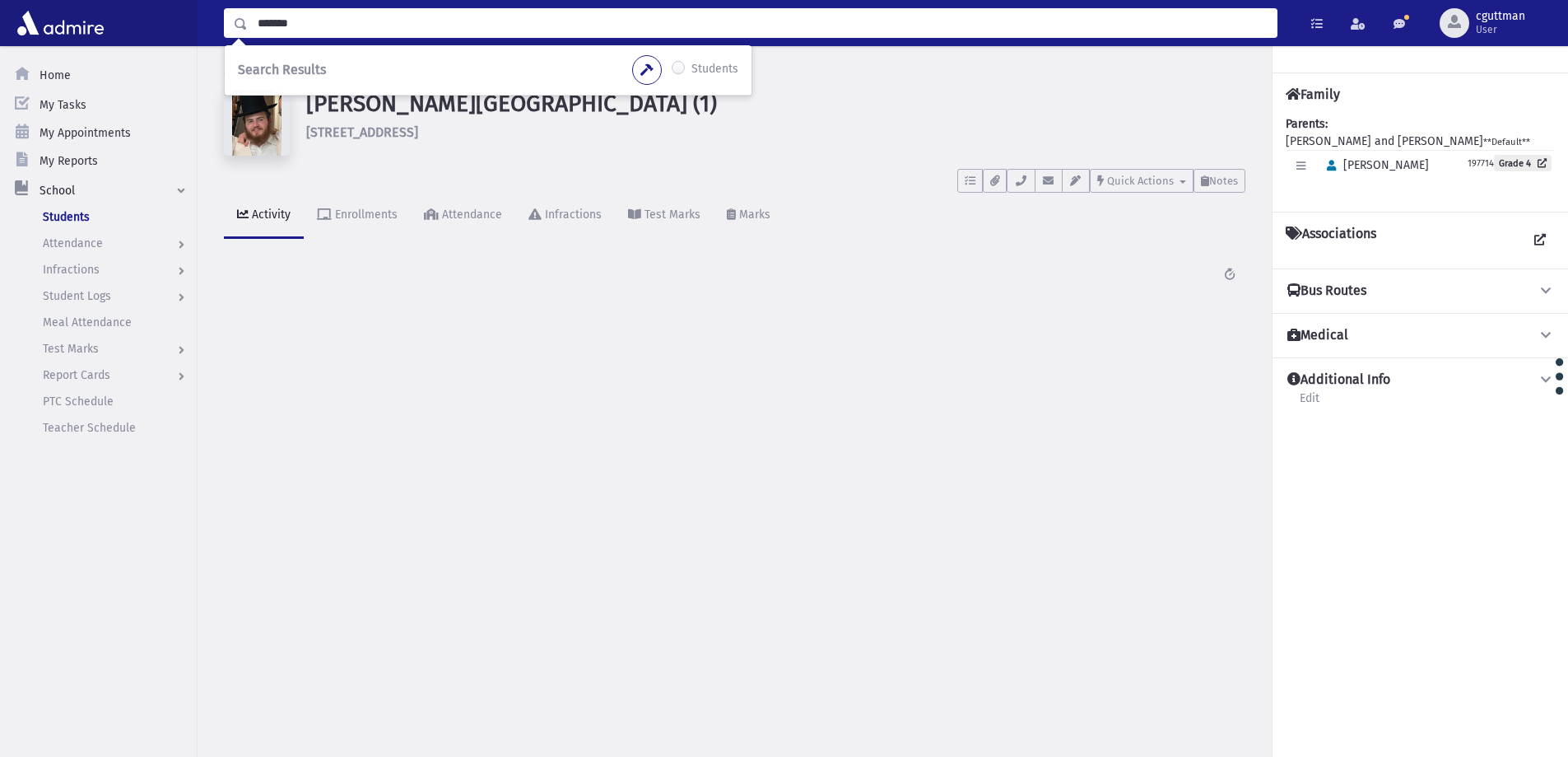
type input "*******"
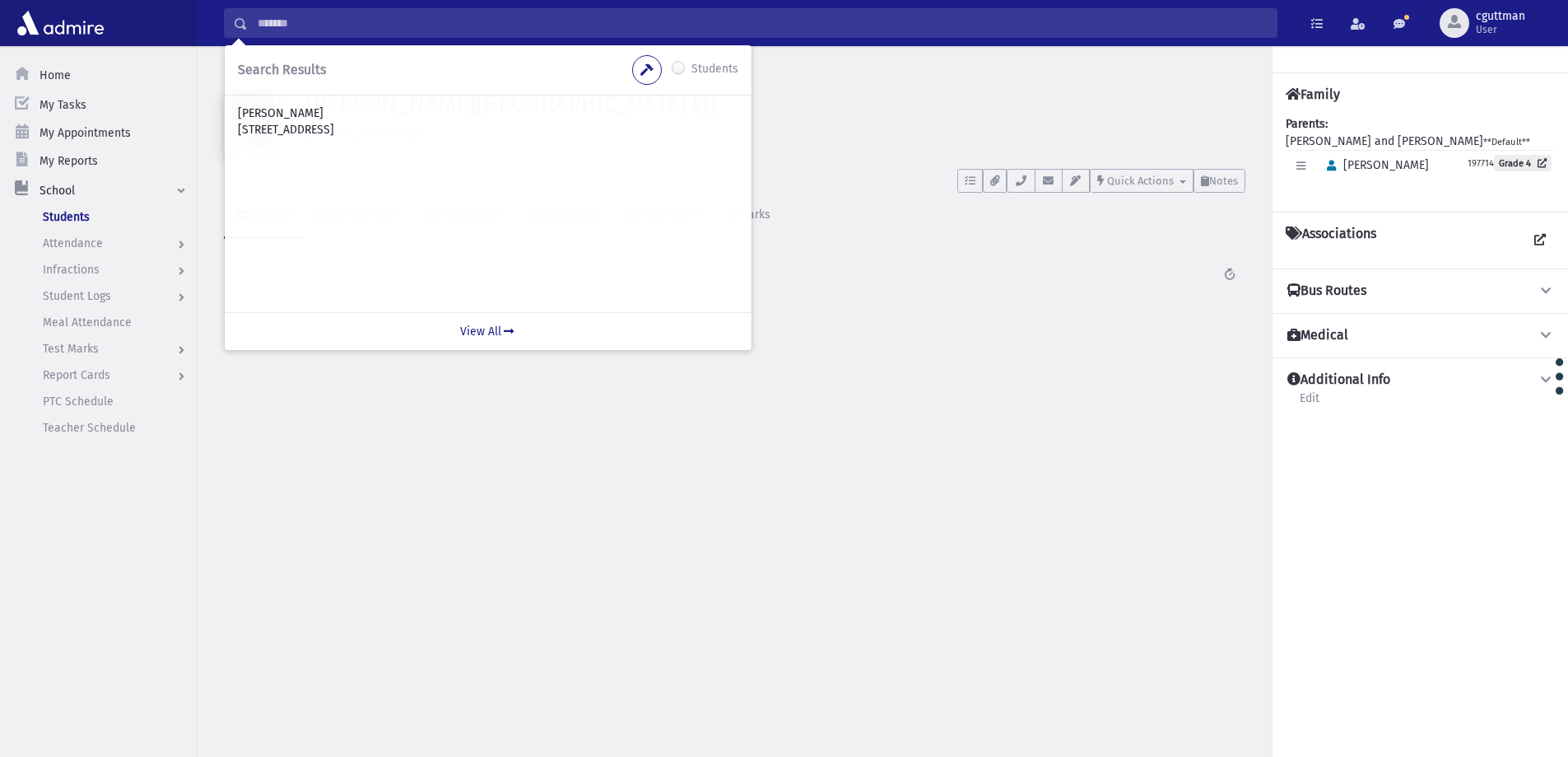
click at [291, 117] on p "Stauber, Yechezkel" at bounding box center [488, 113] width 501 height 16
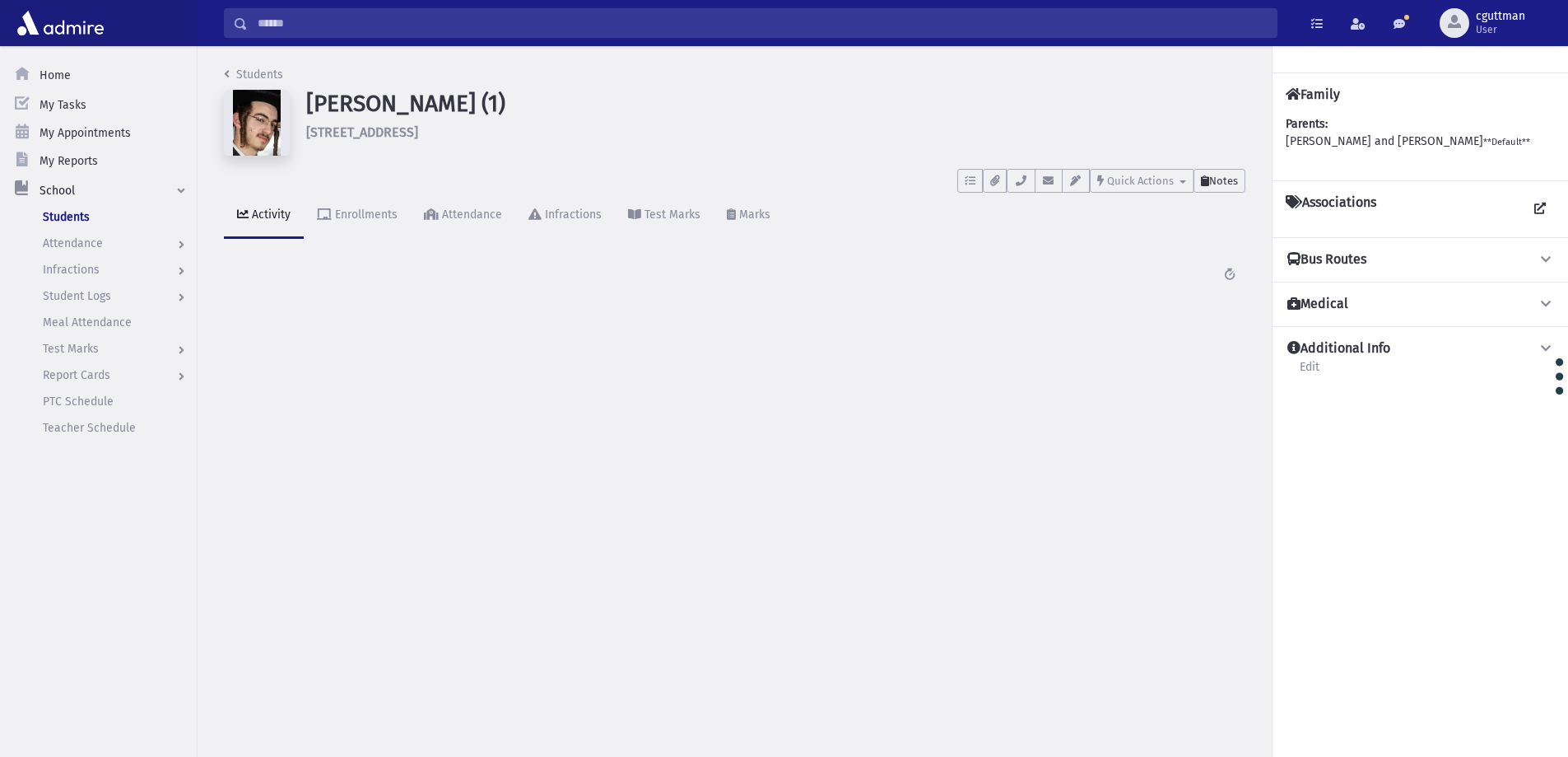
click at [1228, 184] on span "Notes" at bounding box center [1224, 181] width 29 height 13
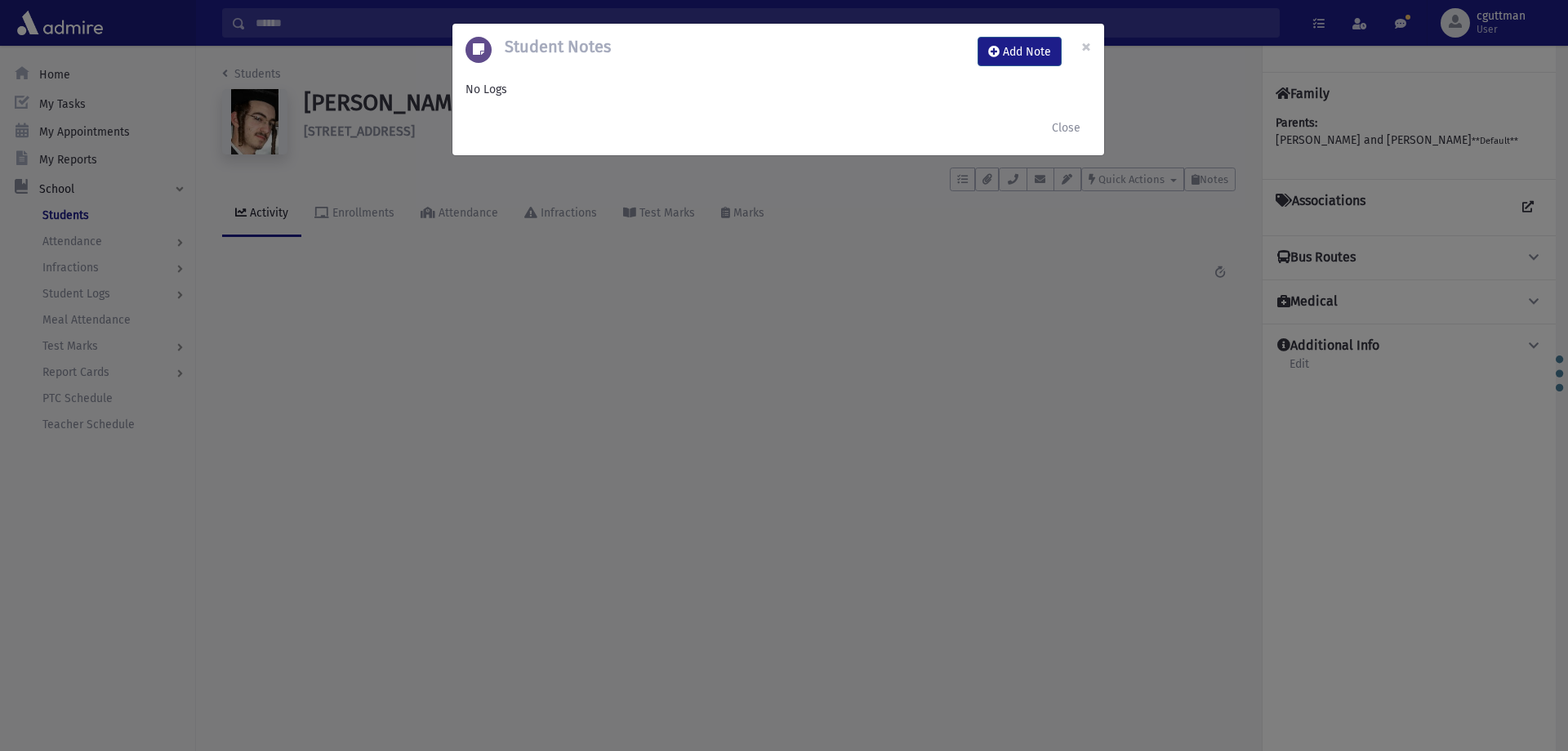
click at [1038, 31] on div "Student Notes Add Note ×" at bounding box center [779, 51] width 652 height 56
click at [1036, 45] on button "Add Note" at bounding box center [1019, 51] width 84 height 30
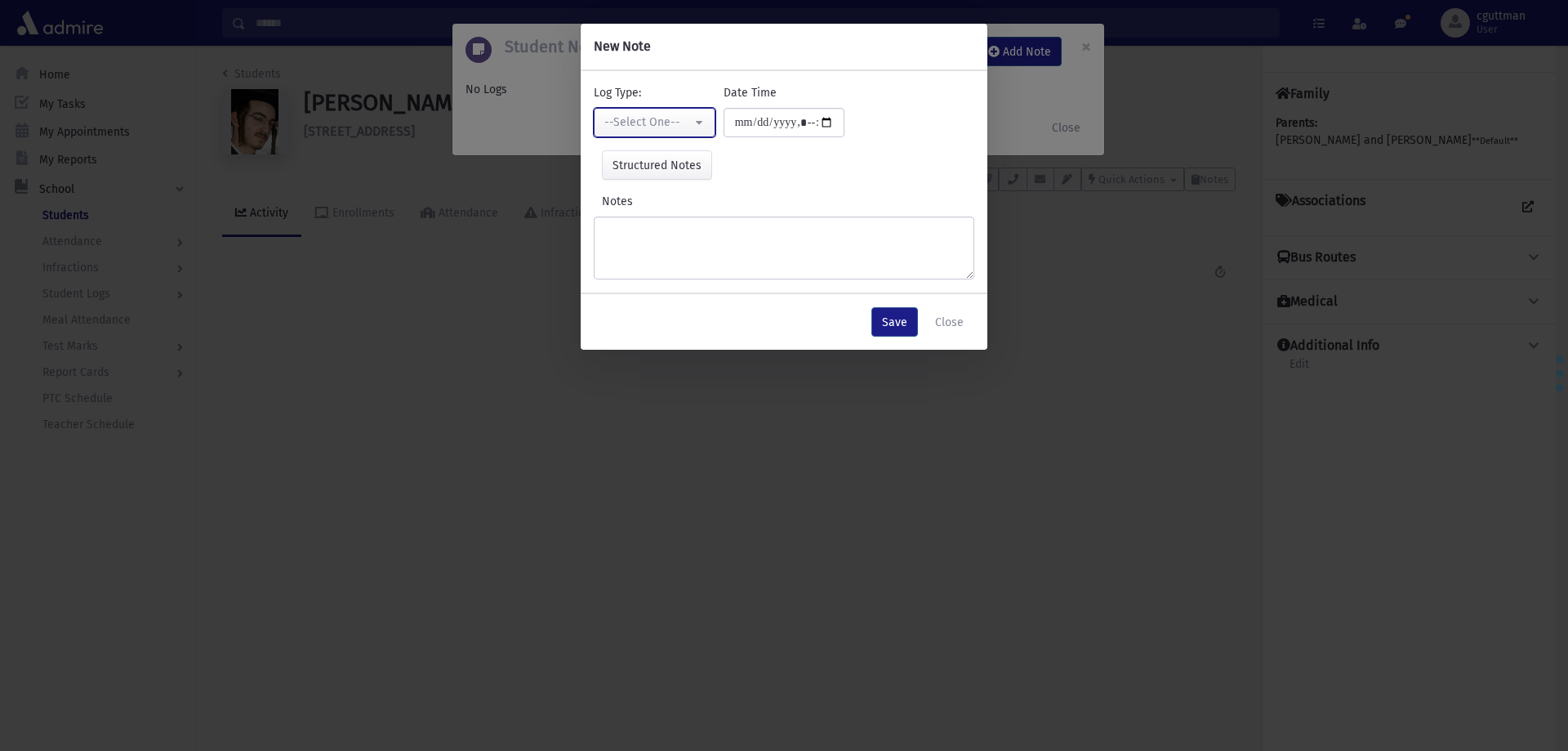
click at [655, 130] on div "--Select One--" at bounding box center [647, 121] width 87 height 17
click at [683, 222] on link "Interviewer" at bounding box center [658, 235] width 129 height 31
select select "*"
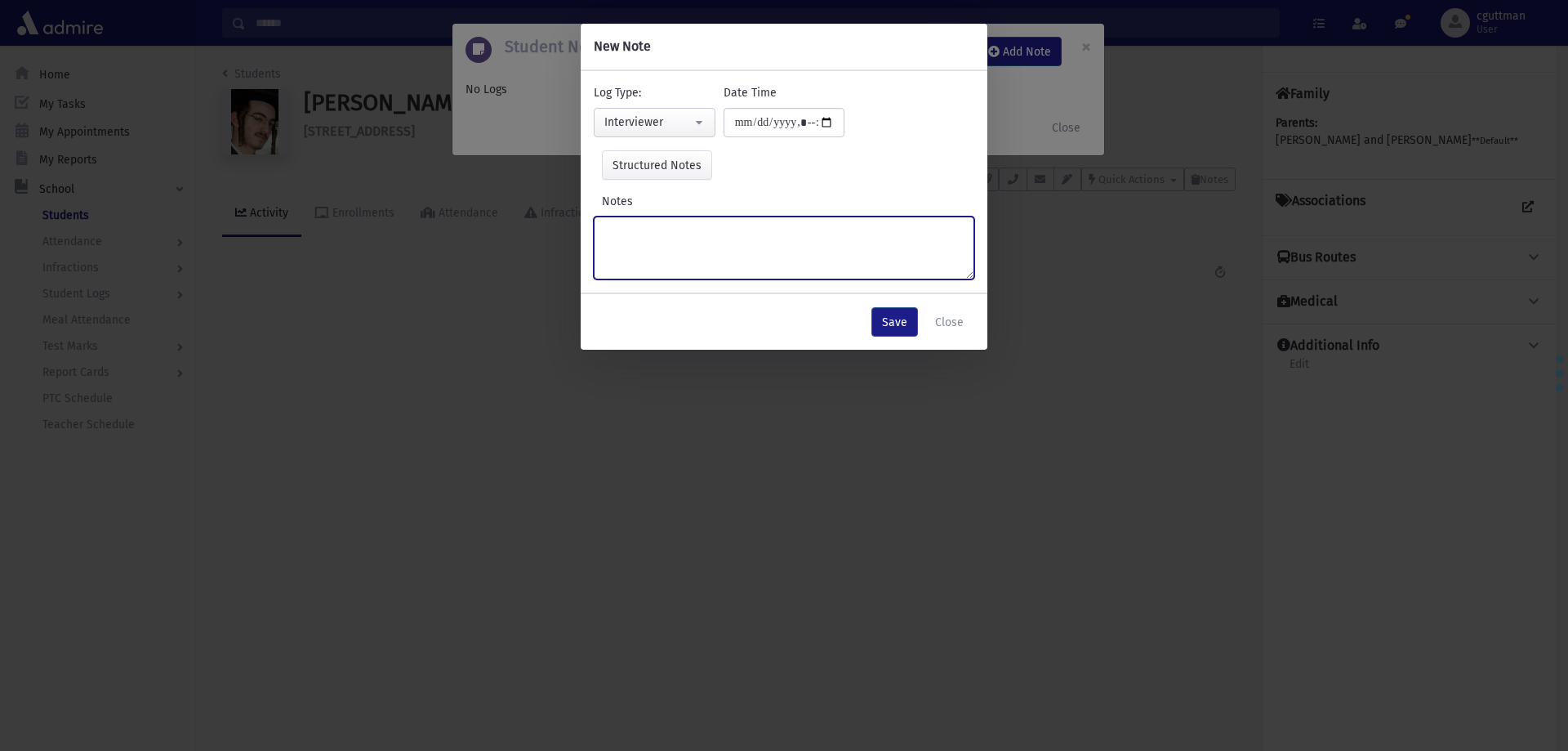
click at [683, 222] on textarea "Notes" at bounding box center [784, 248] width 381 height 63
type textarea "**********"
click at [890, 323] on button "Save" at bounding box center [894, 322] width 47 height 30
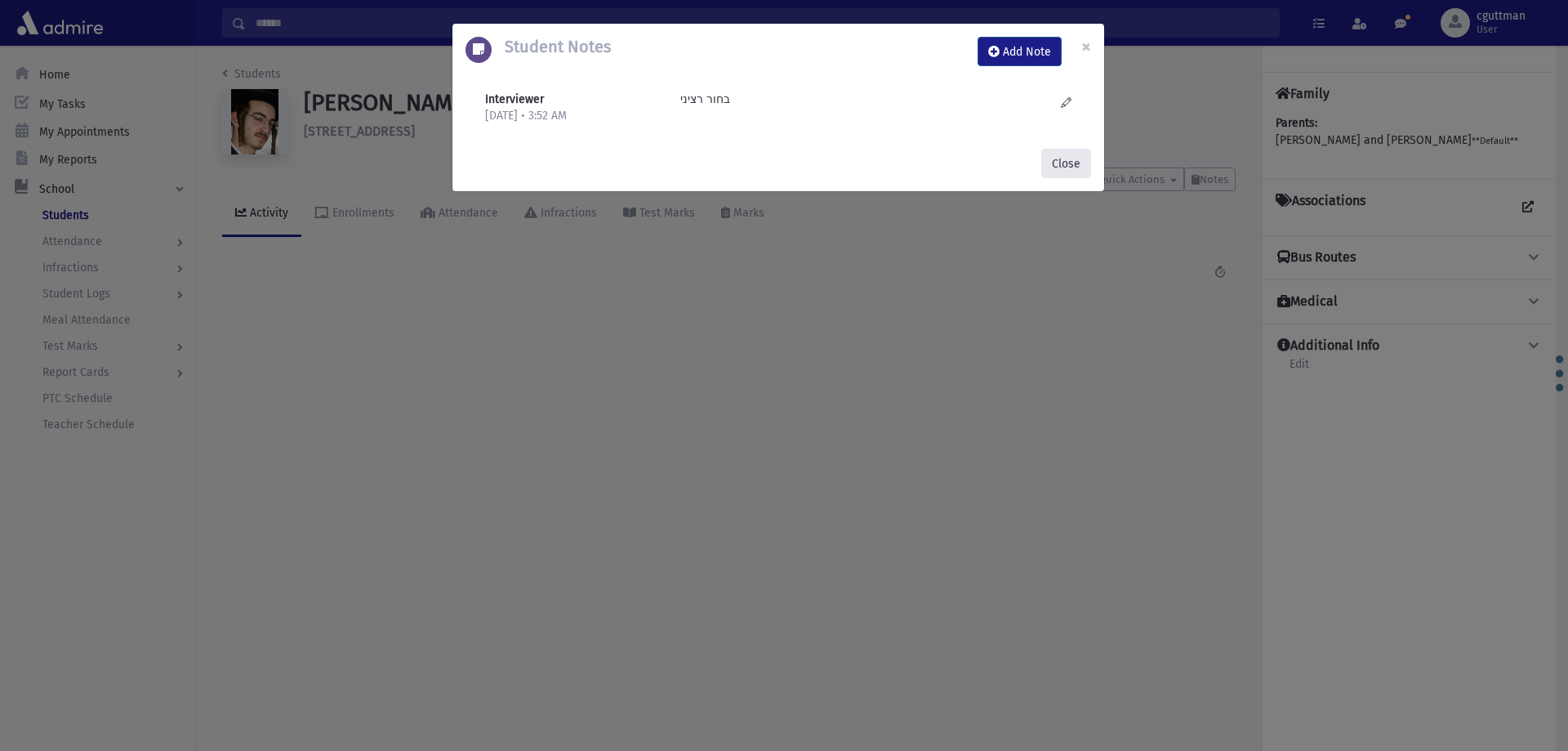
click at [1072, 157] on button "Close" at bounding box center [1065, 163] width 49 height 30
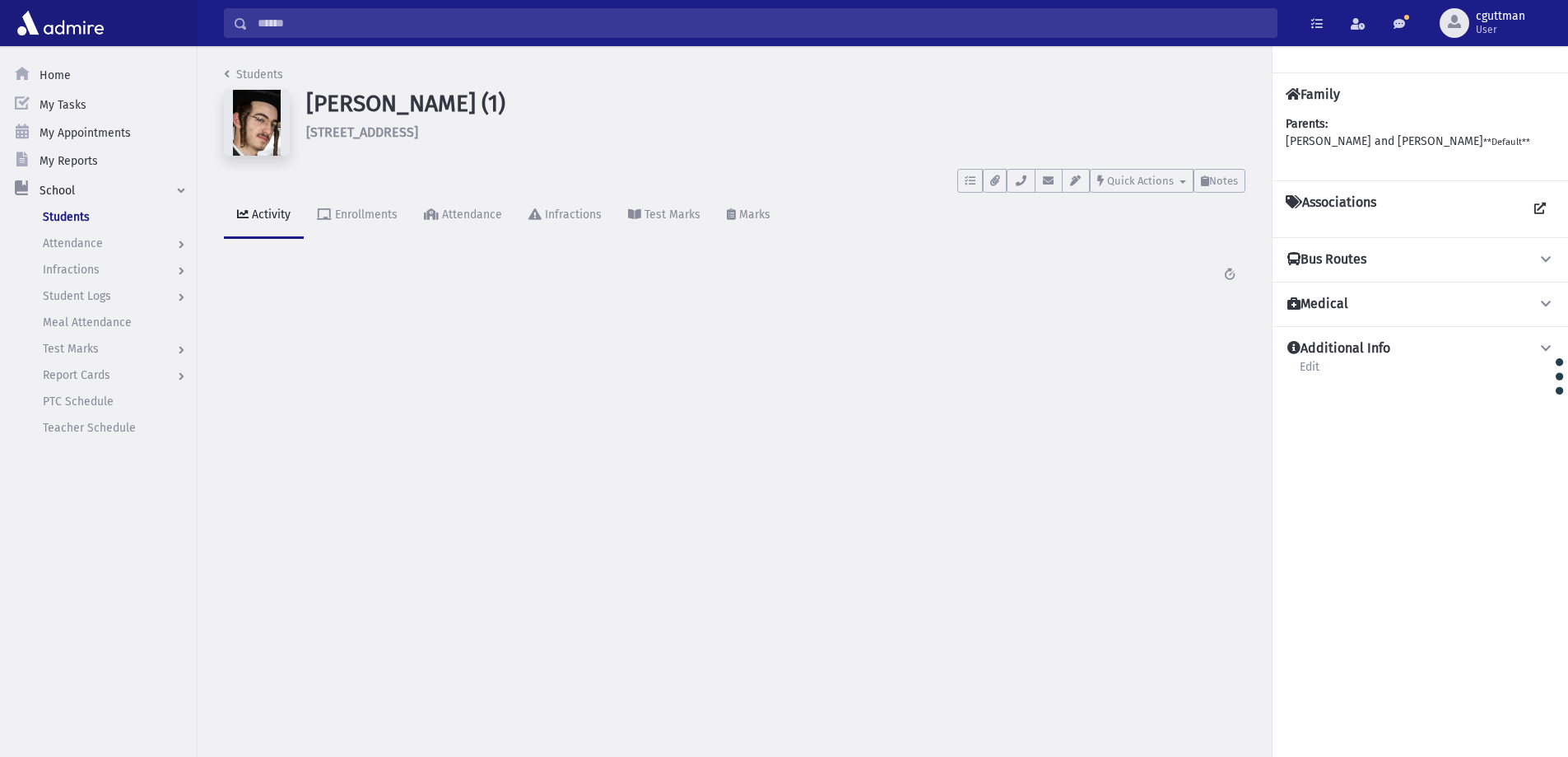
click at [679, 31] on input "Search" at bounding box center [762, 23] width 1028 height 30
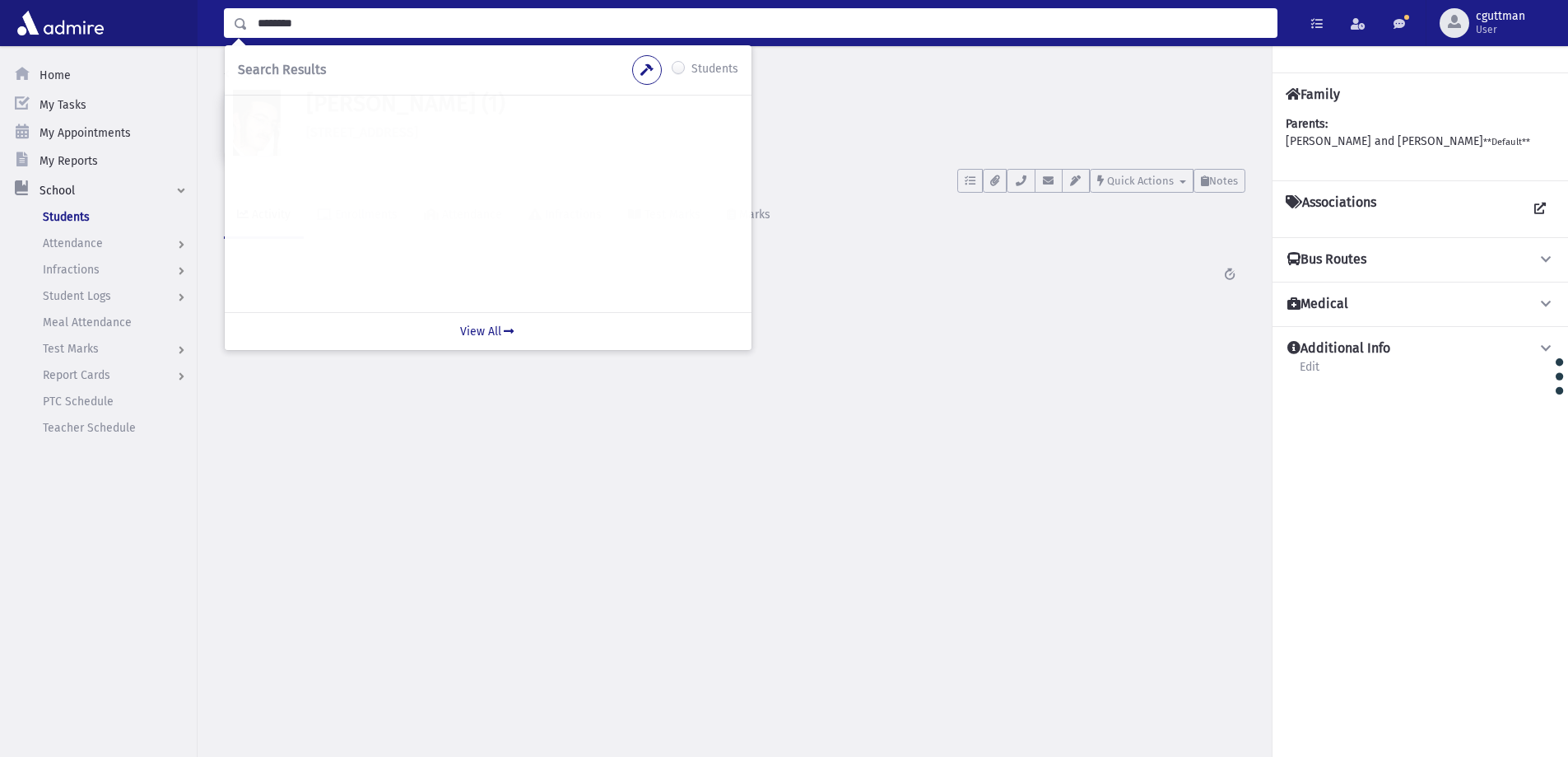
click at [283, 23] on input "********" at bounding box center [762, 23] width 1028 height 30
type input "*******"
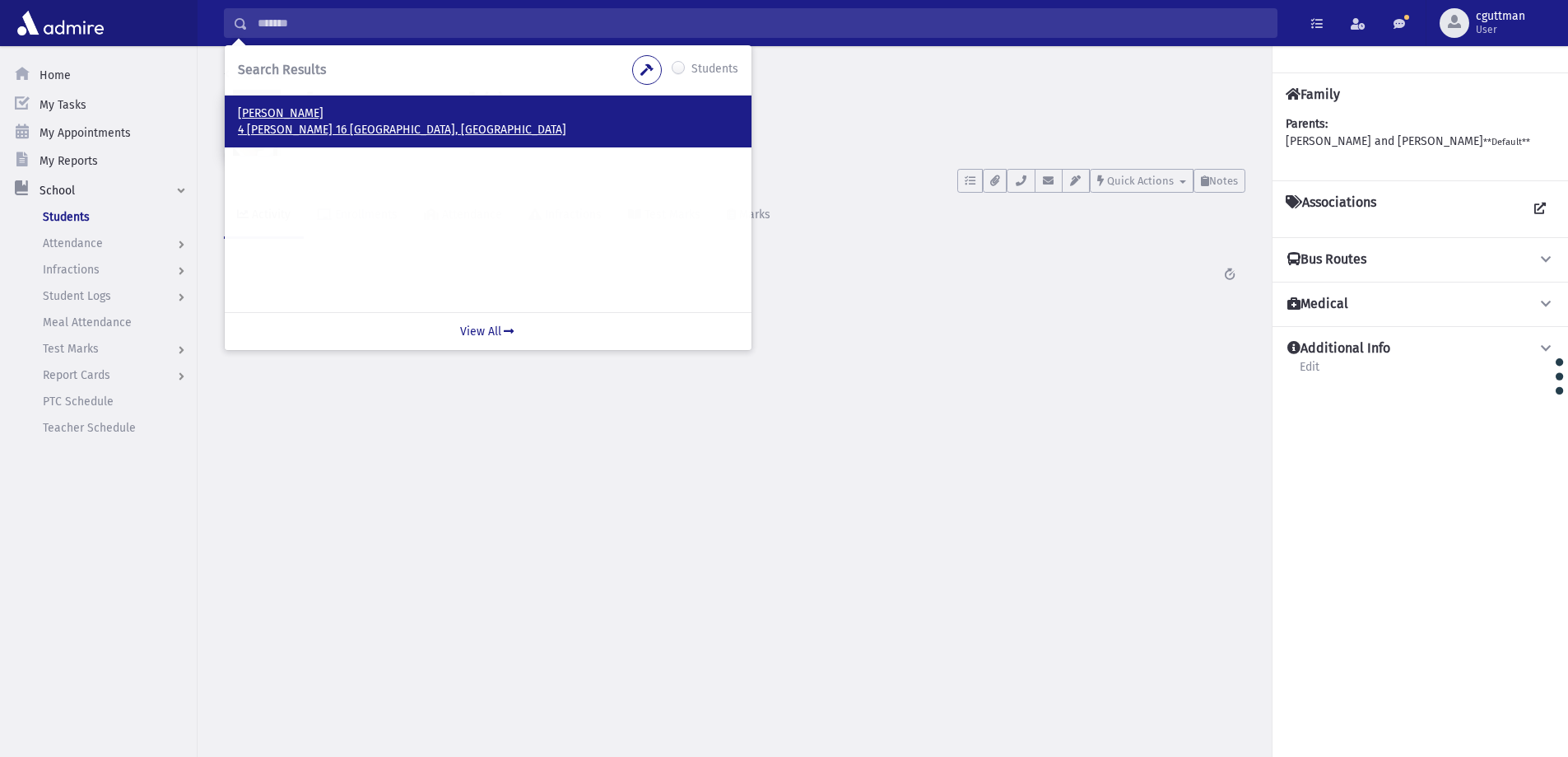
click at [280, 122] on p "4 יעקב לנדאו 16 בני ברק, ISRAEL" at bounding box center [488, 130] width 501 height 16
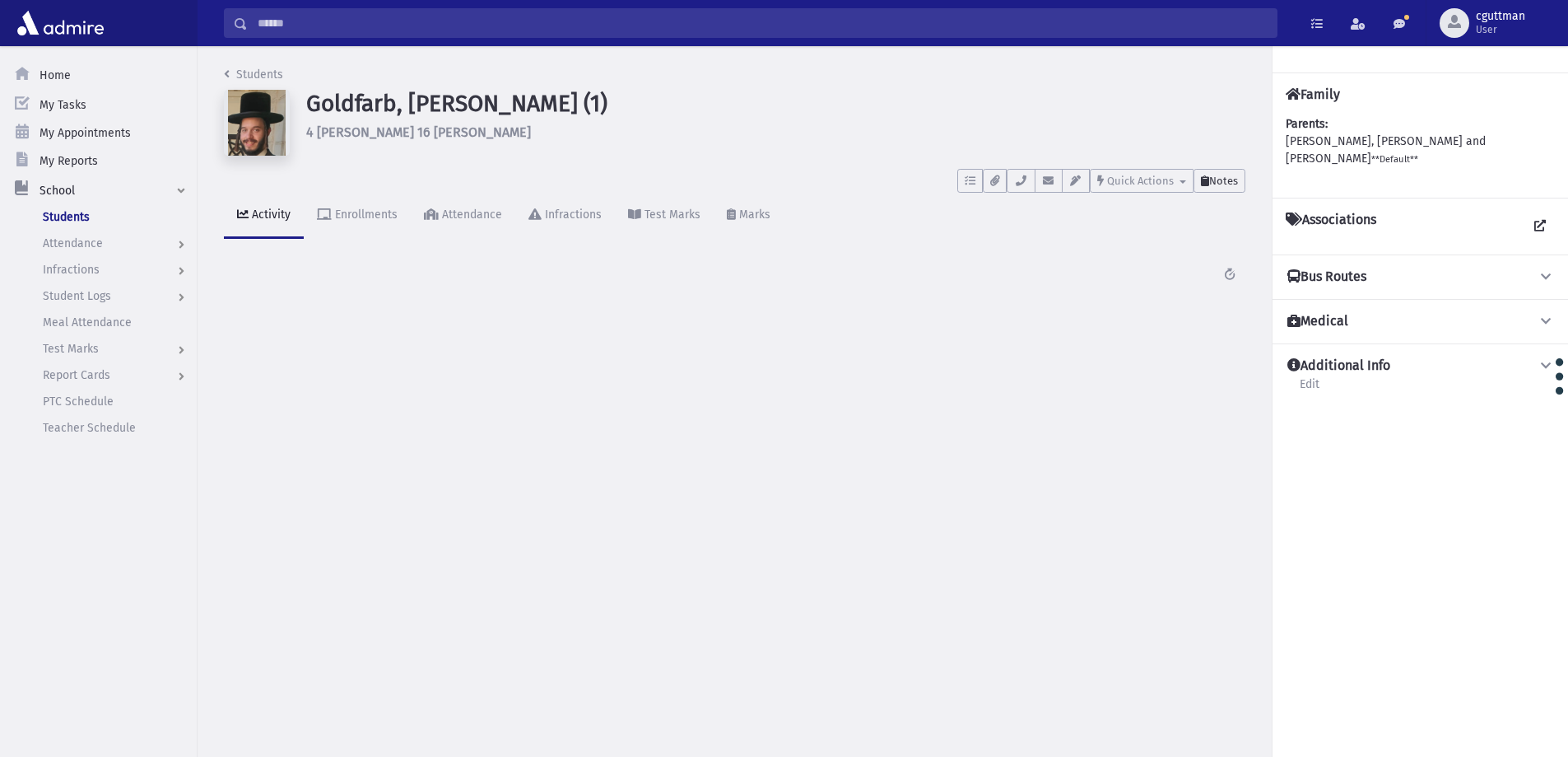
click at [1222, 179] on span "Notes" at bounding box center [1224, 181] width 29 height 13
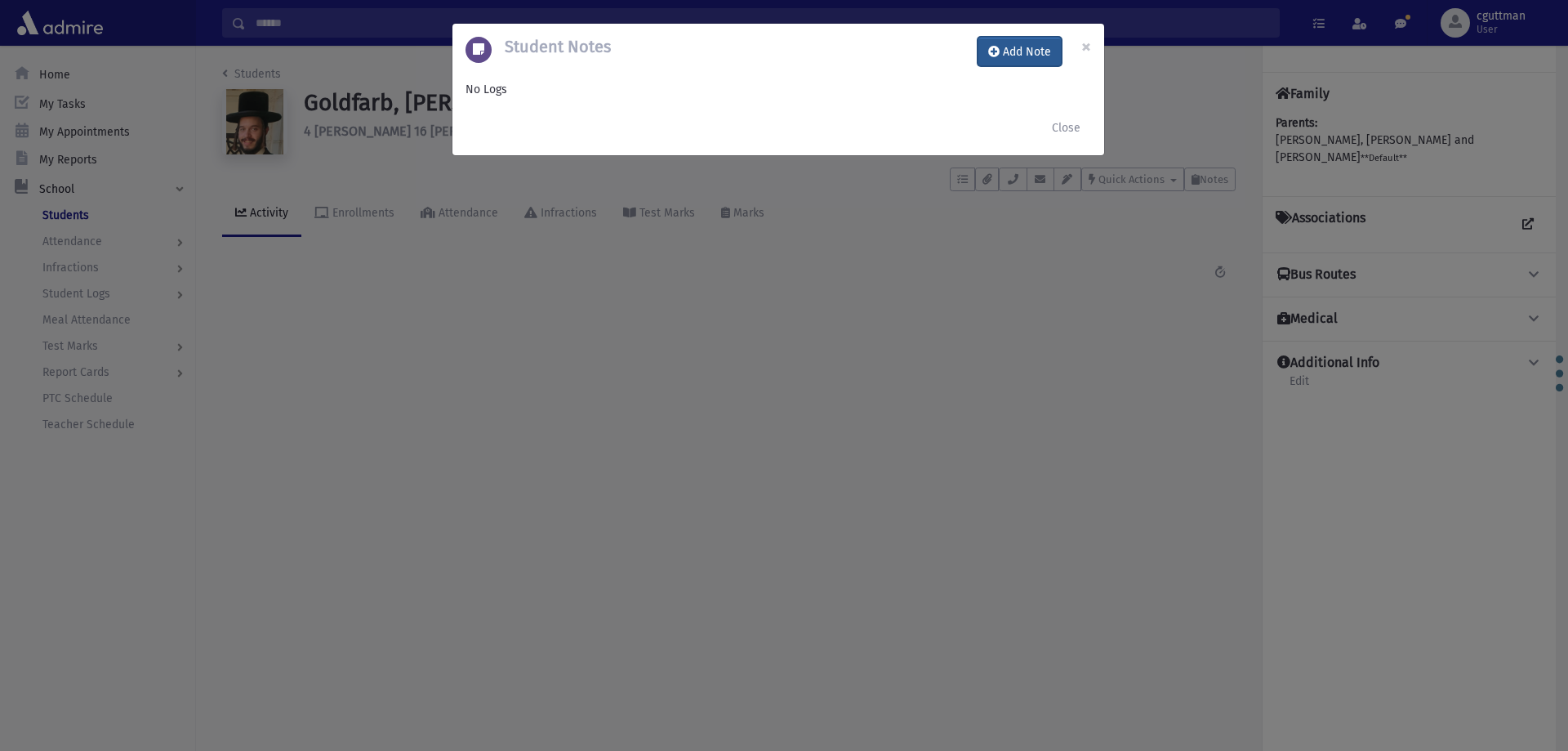
click at [1046, 49] on button "Add Note" at bounding box center [1019, 51] width 84 height 30
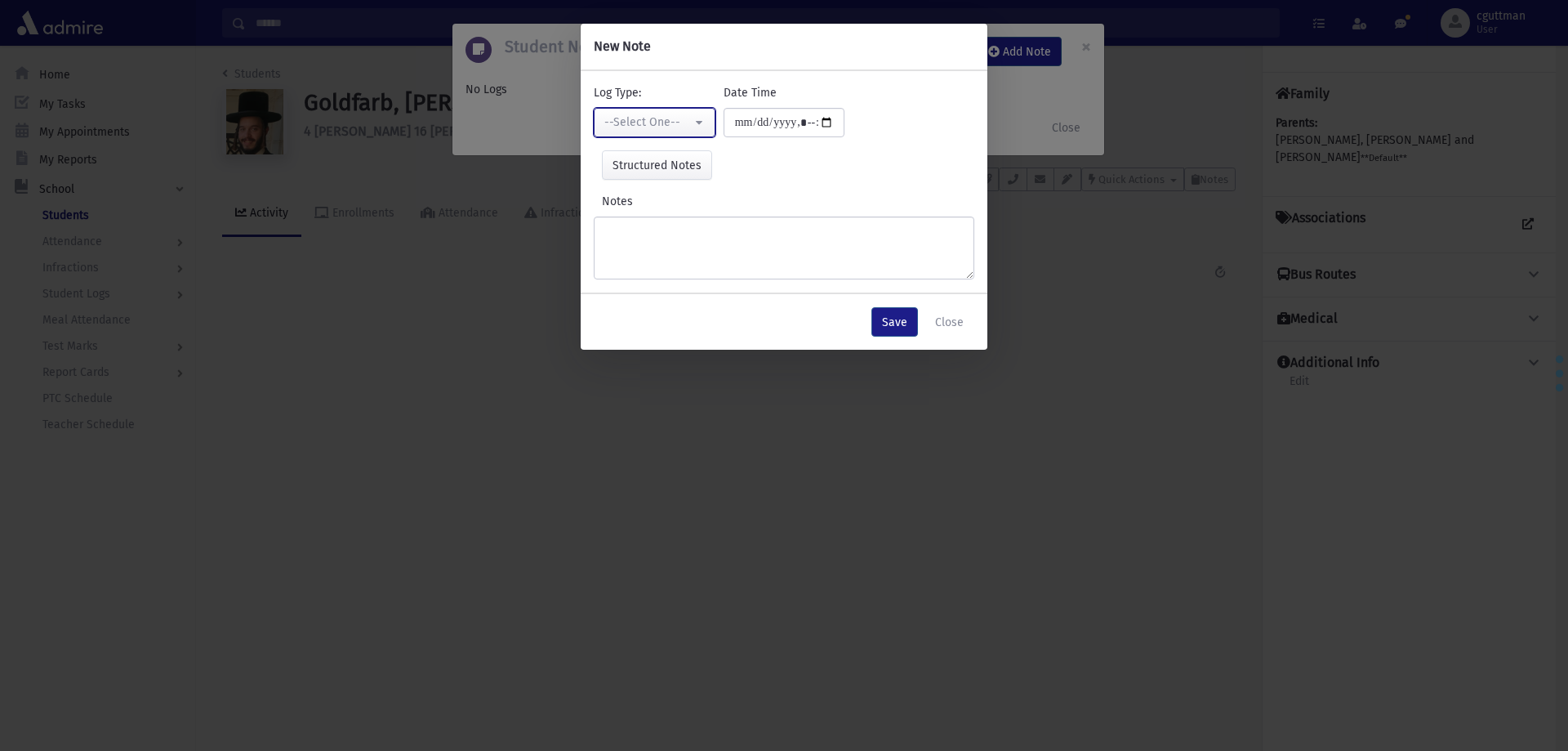
click at [647, 125] on div "--Select One--" at bounding box center [647, 121] width 87 height 17
click at [678, 222] on link "Interviewer" at bounding box center [658, 235] width 129 height 31
select select "*"
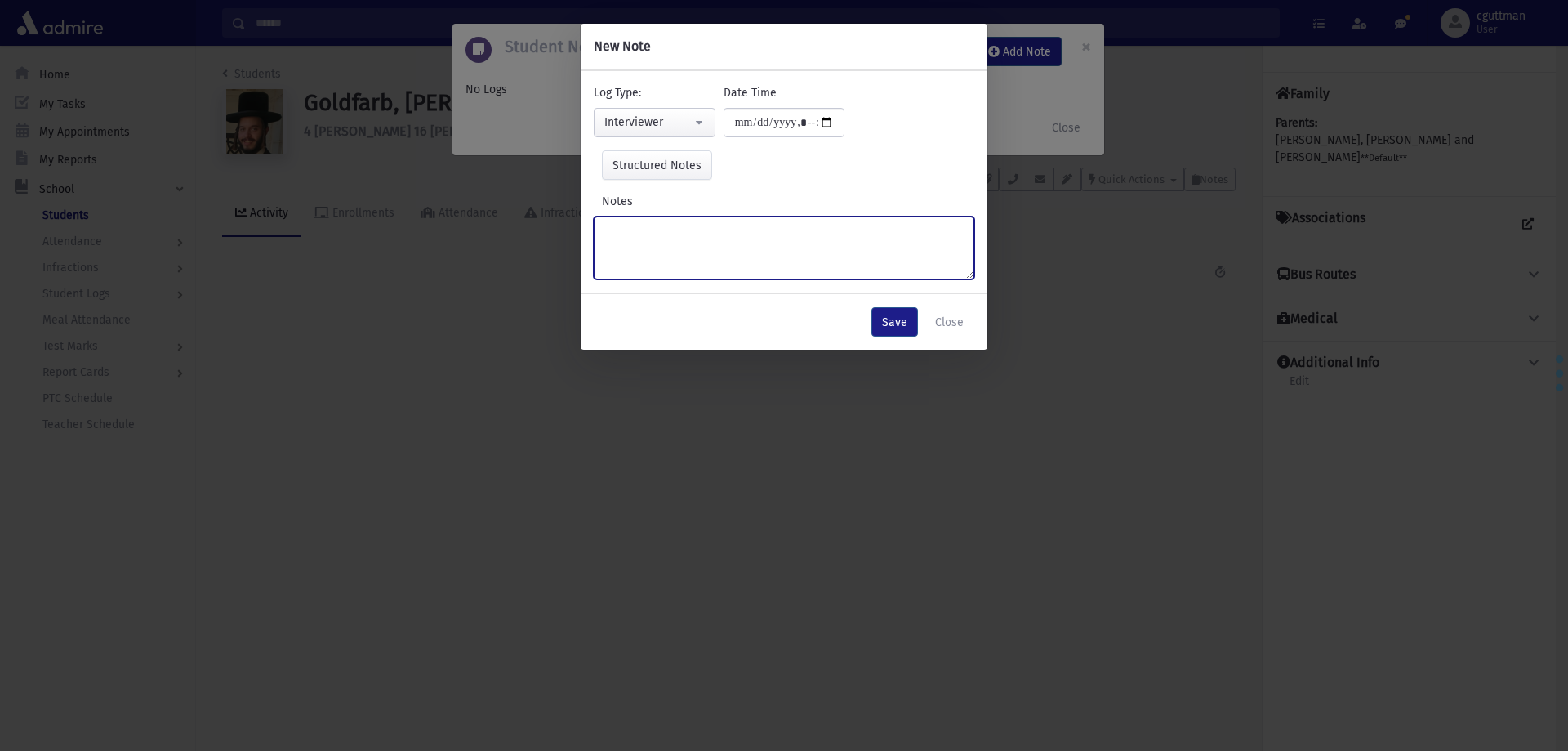
click at [690, 241] on textarea "Notes" at bounding box center [784, 248] width 381 height 63
type textarea "**********"
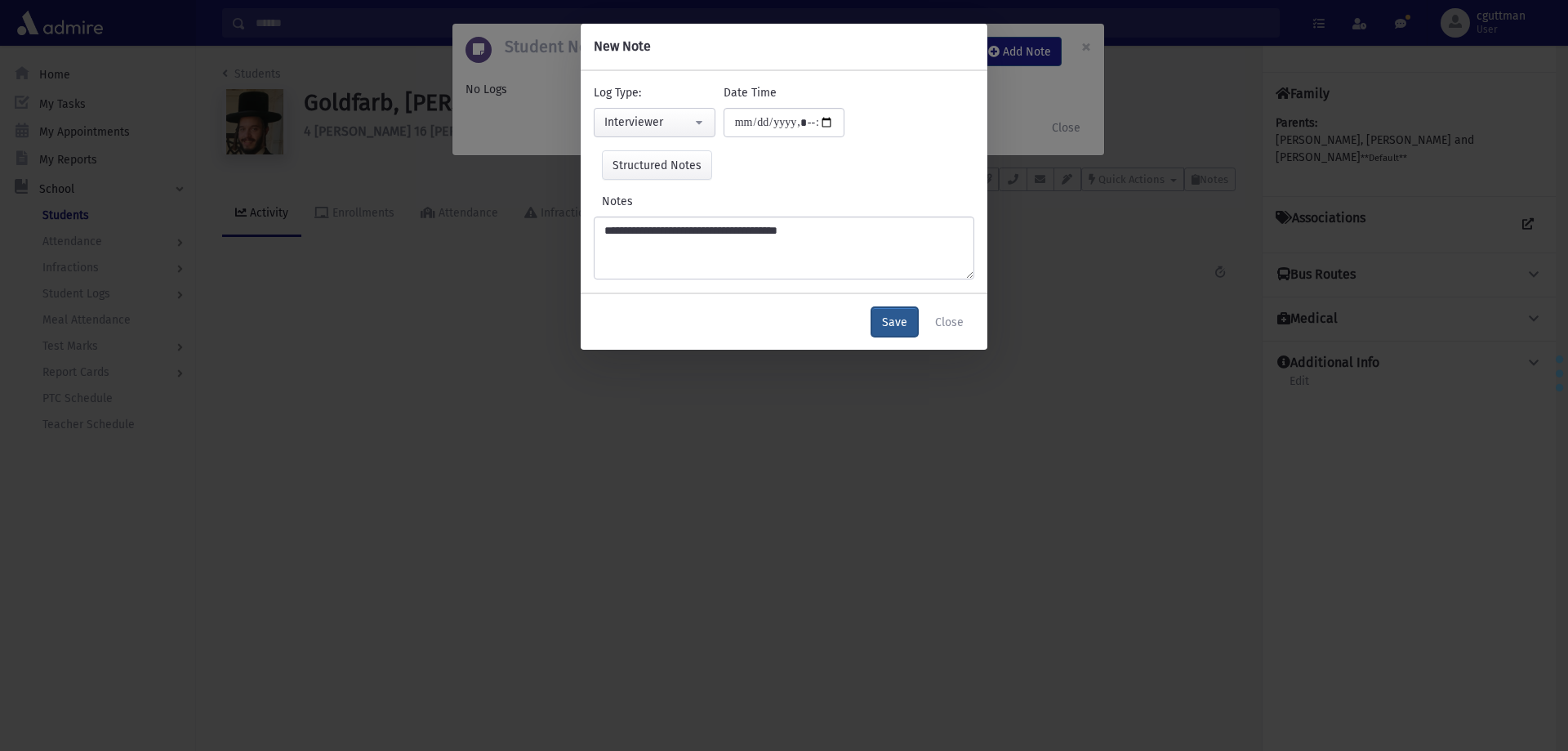
click at [908, 322] on button "Save" at bounding box center [894, 322] width 47 height 30
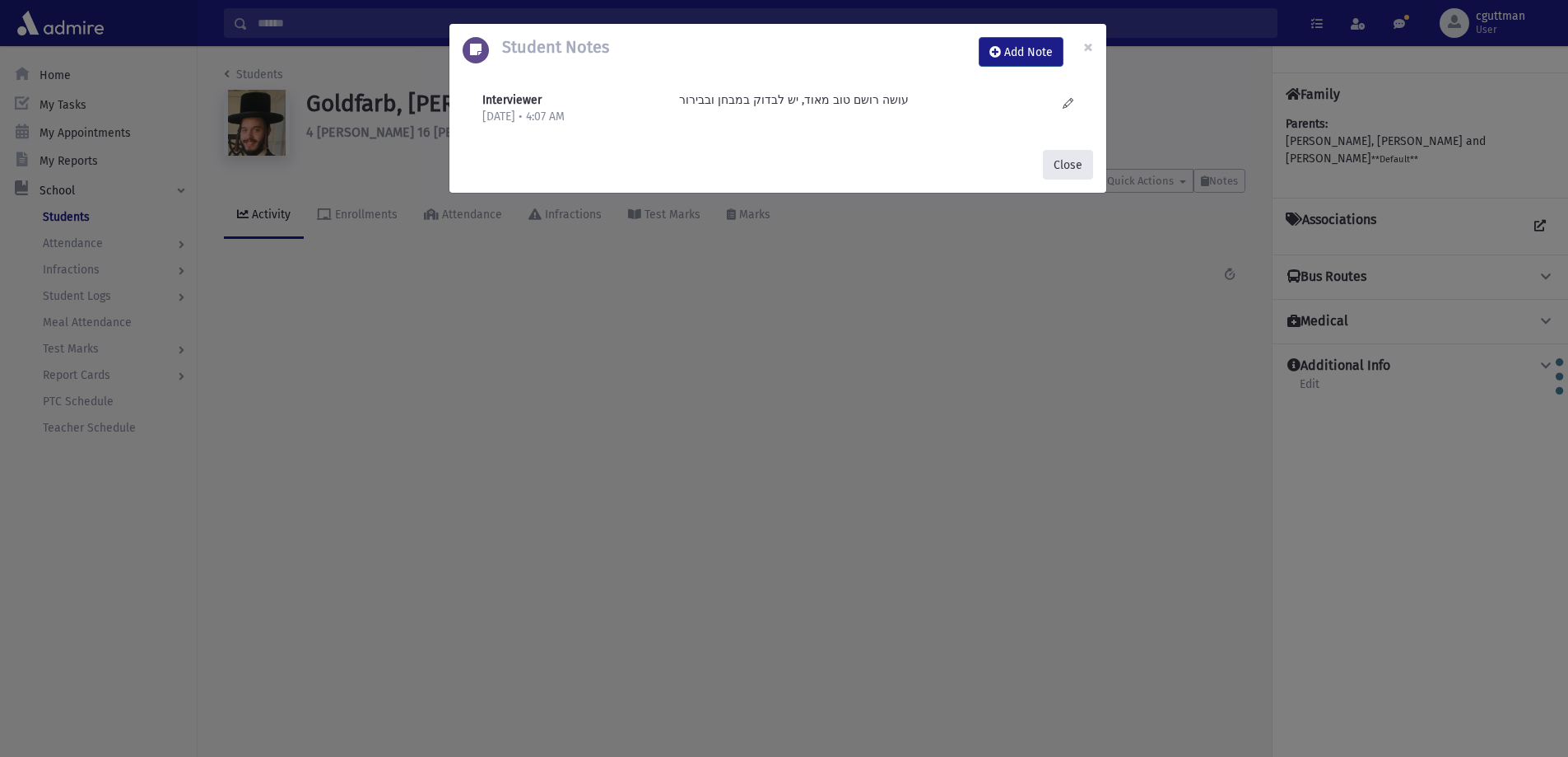
click at [1072, 168] on button "Close" at bounding box center [1067, 164] width 50 height 30
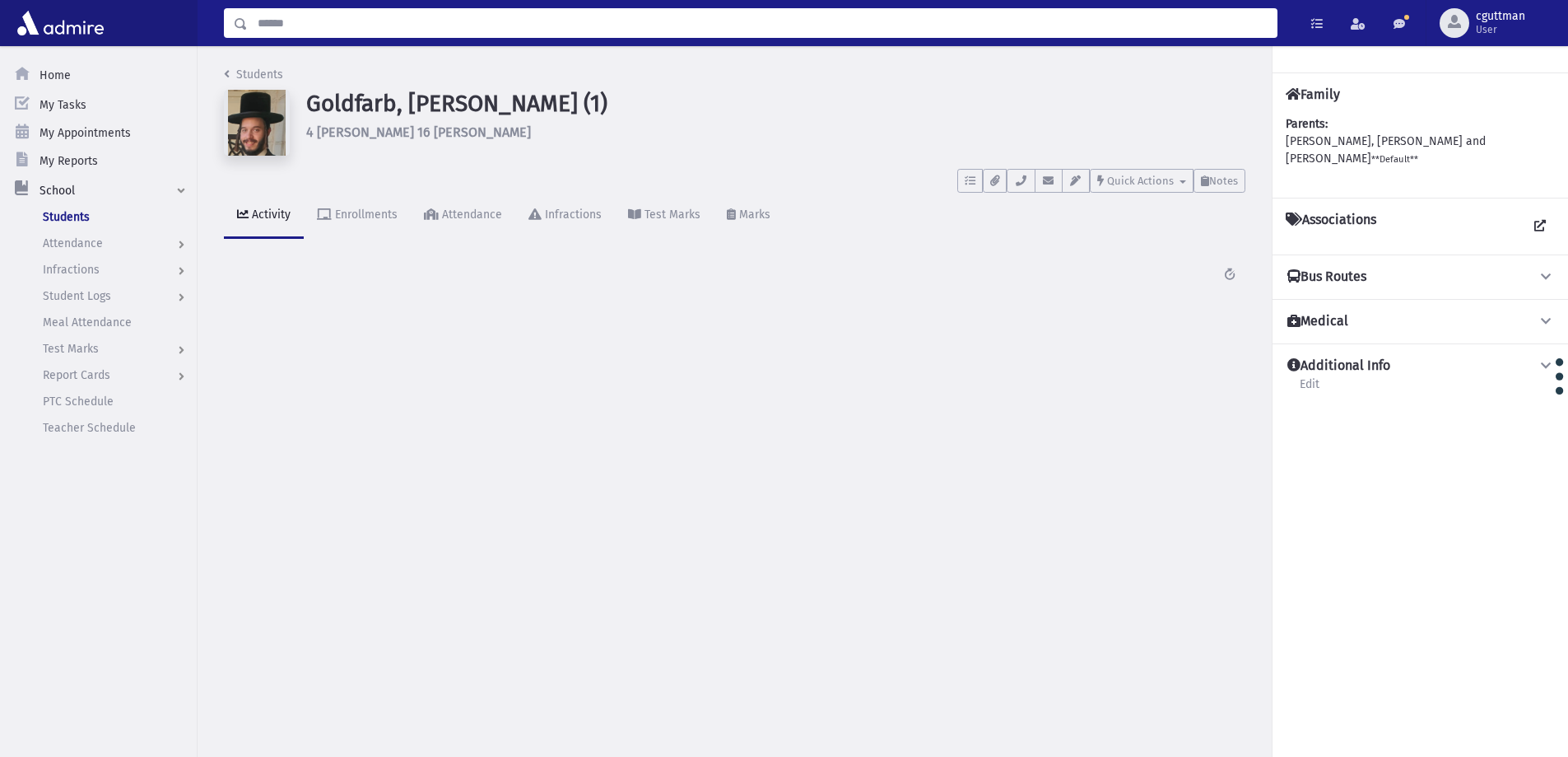
click at [617, 21] on input "Search" at bounding box center [762, 23] width 1028 height 30
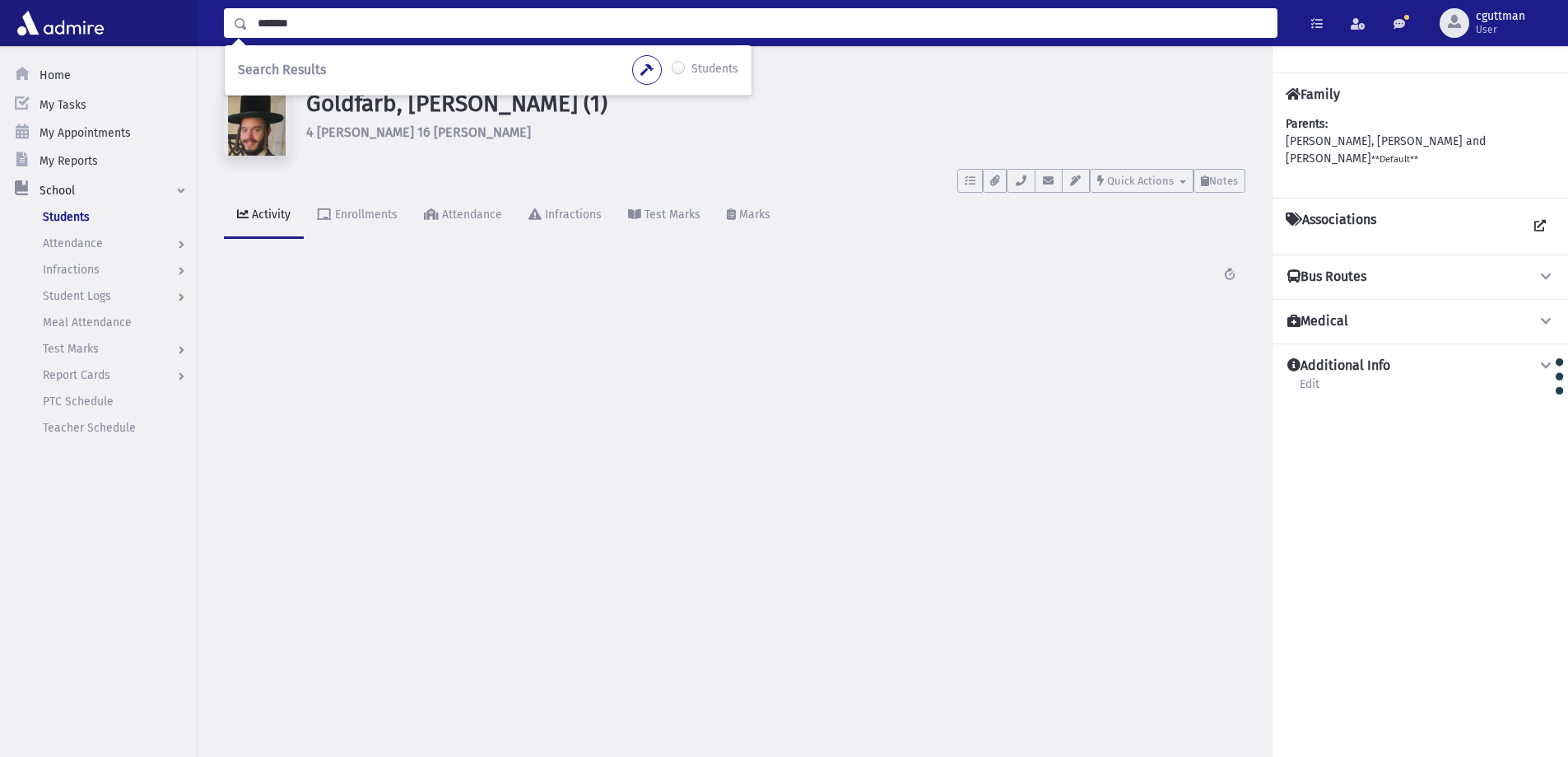
type input "*******"
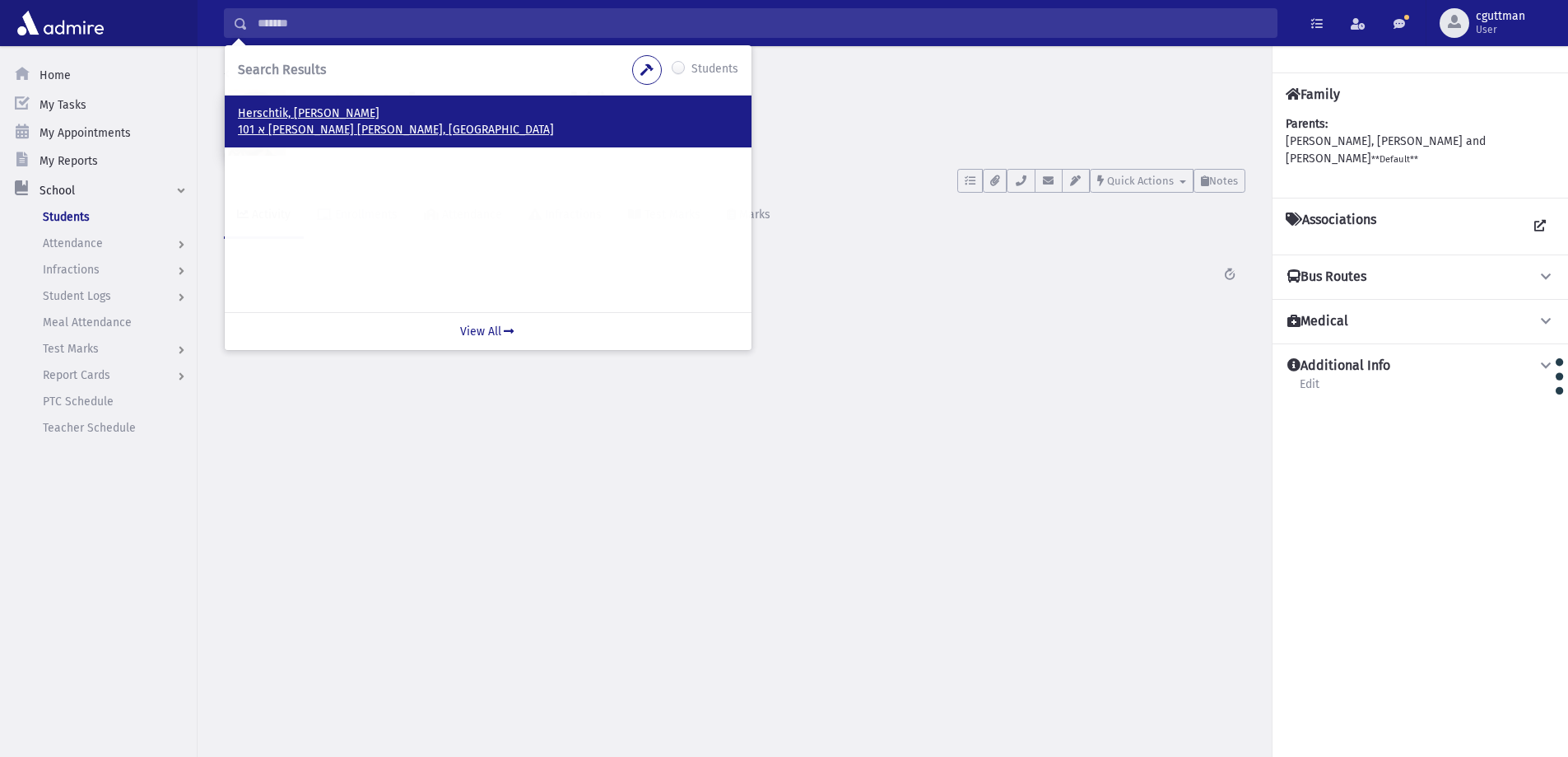
click at [264, 118] on p "Herschtik, Chaim" at bounding box center [488, 113] width 501 height 16
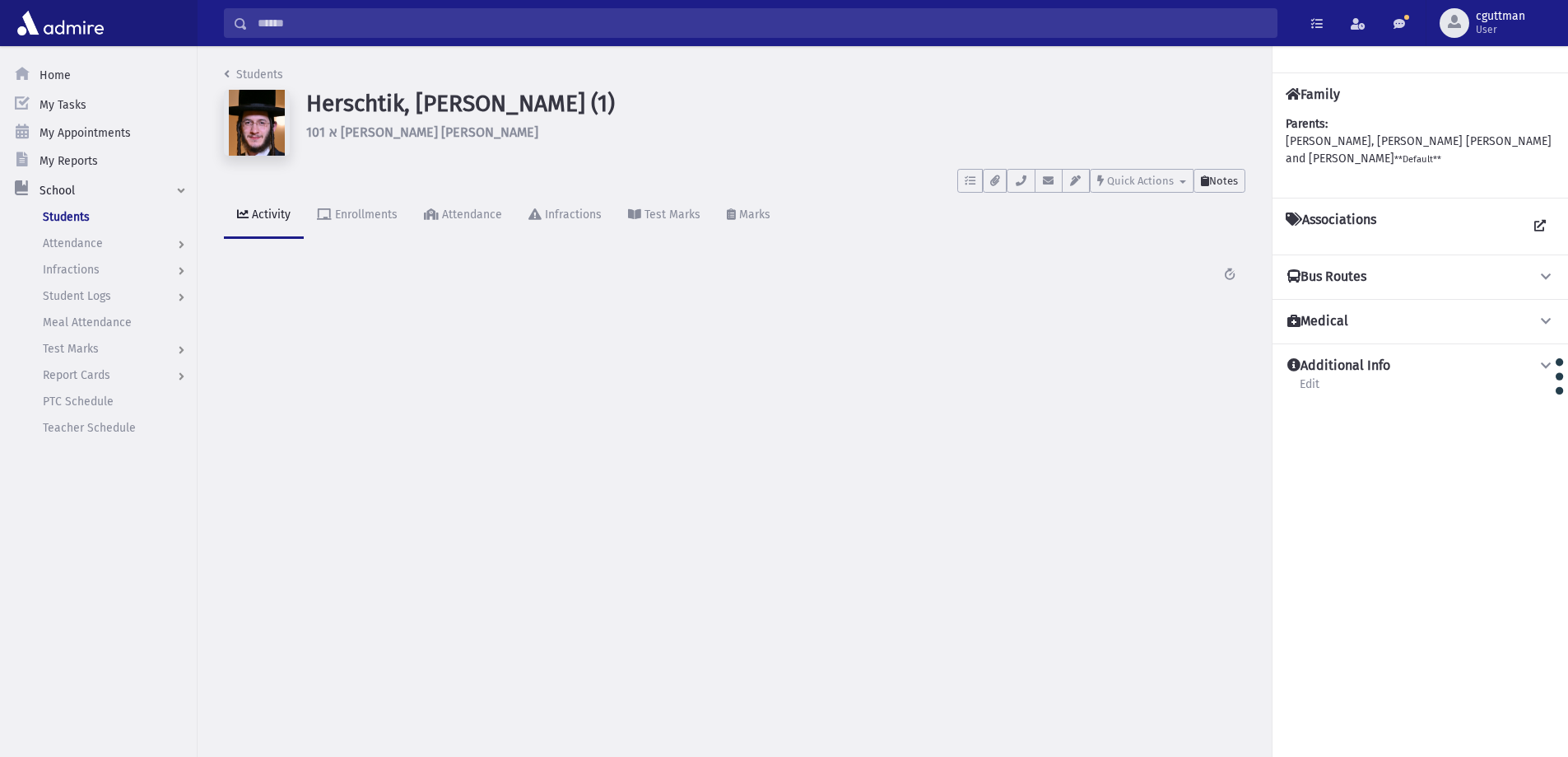
click at [1210, 183] on span "Notes" at bounding box center [1224, 181] width 29 height 13
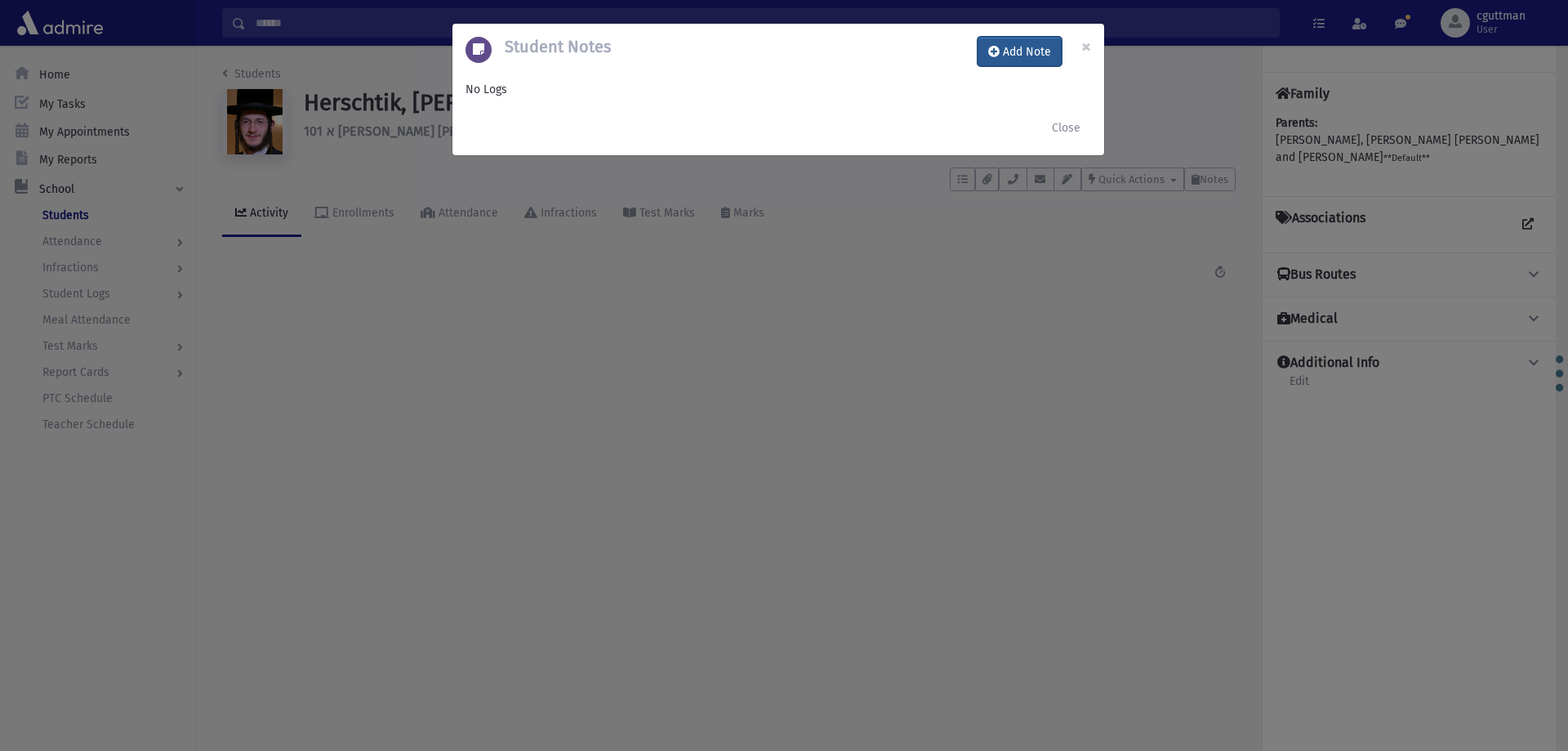
click at [1019, 49] on button "Add Note" at bounding box center [1019, 51] width 84 height 30
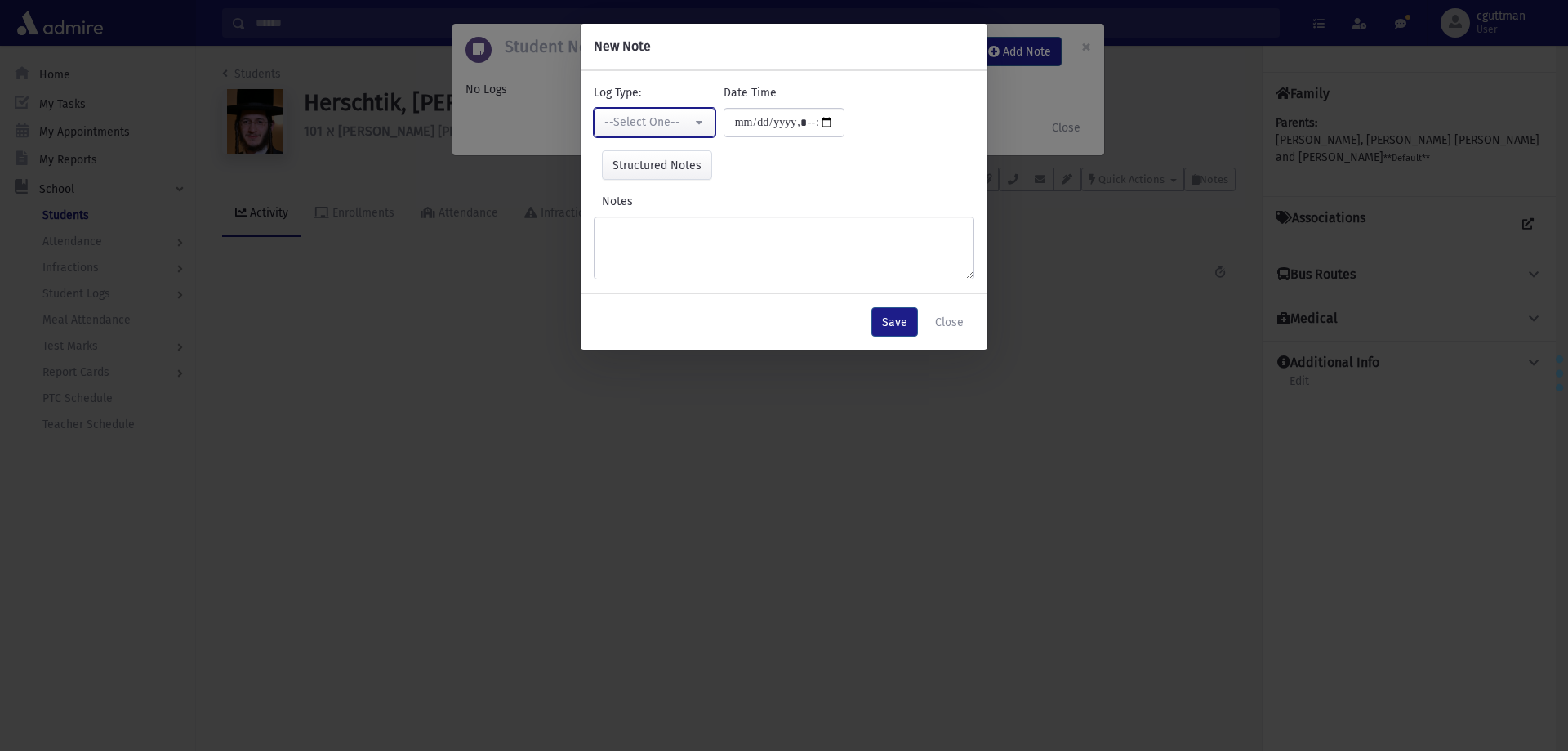
click at [652, 117] on div "--Select One--" at bounding box center [647, 121] width 87 height 17
click at [698, 242] on link "Interviewer" at bounding box center [658, 235] width 129 height 31
select select "*"
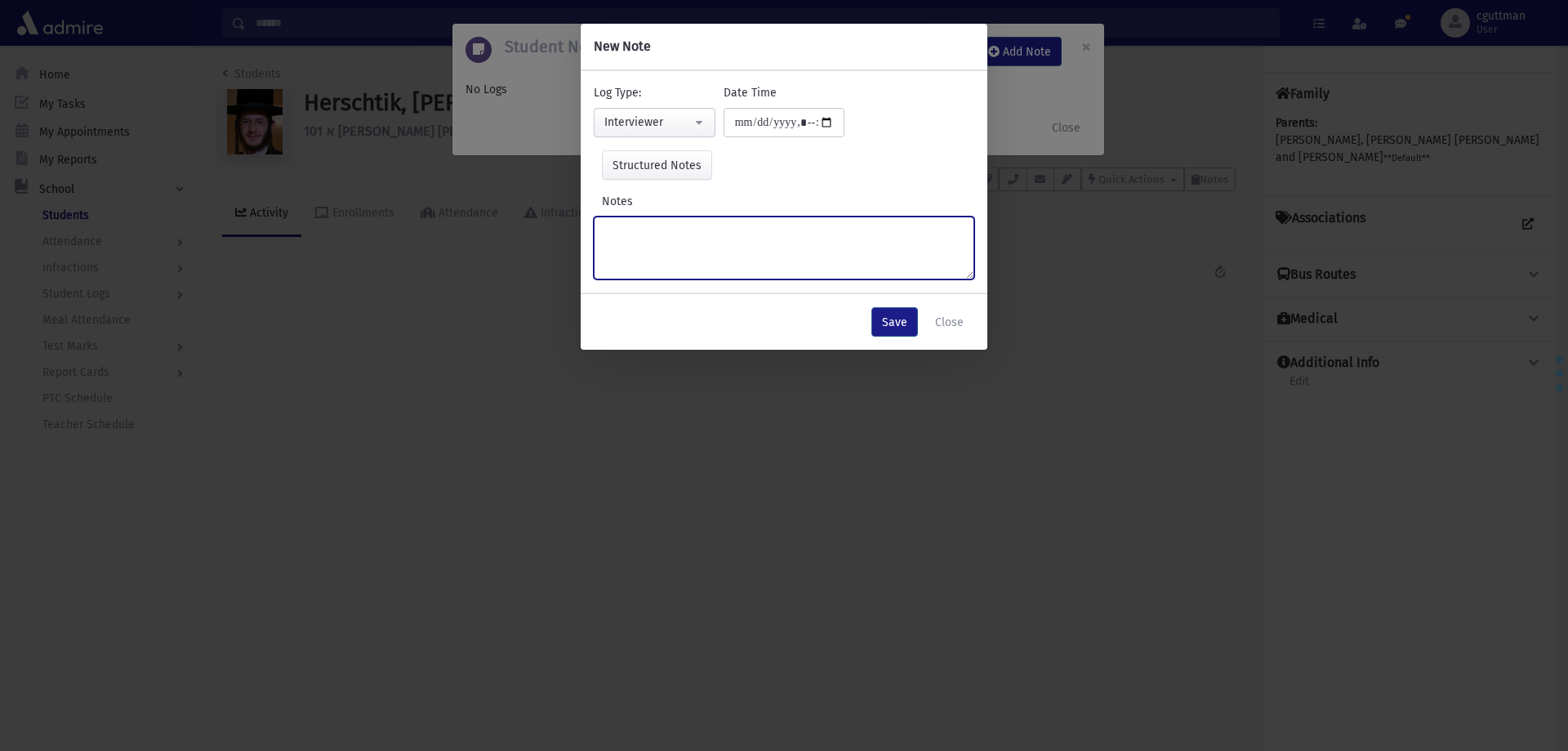
click at [698, 242] on textarea "Notes" at bounding box center [784, 248] width 381 height 63
type textarea "**********"
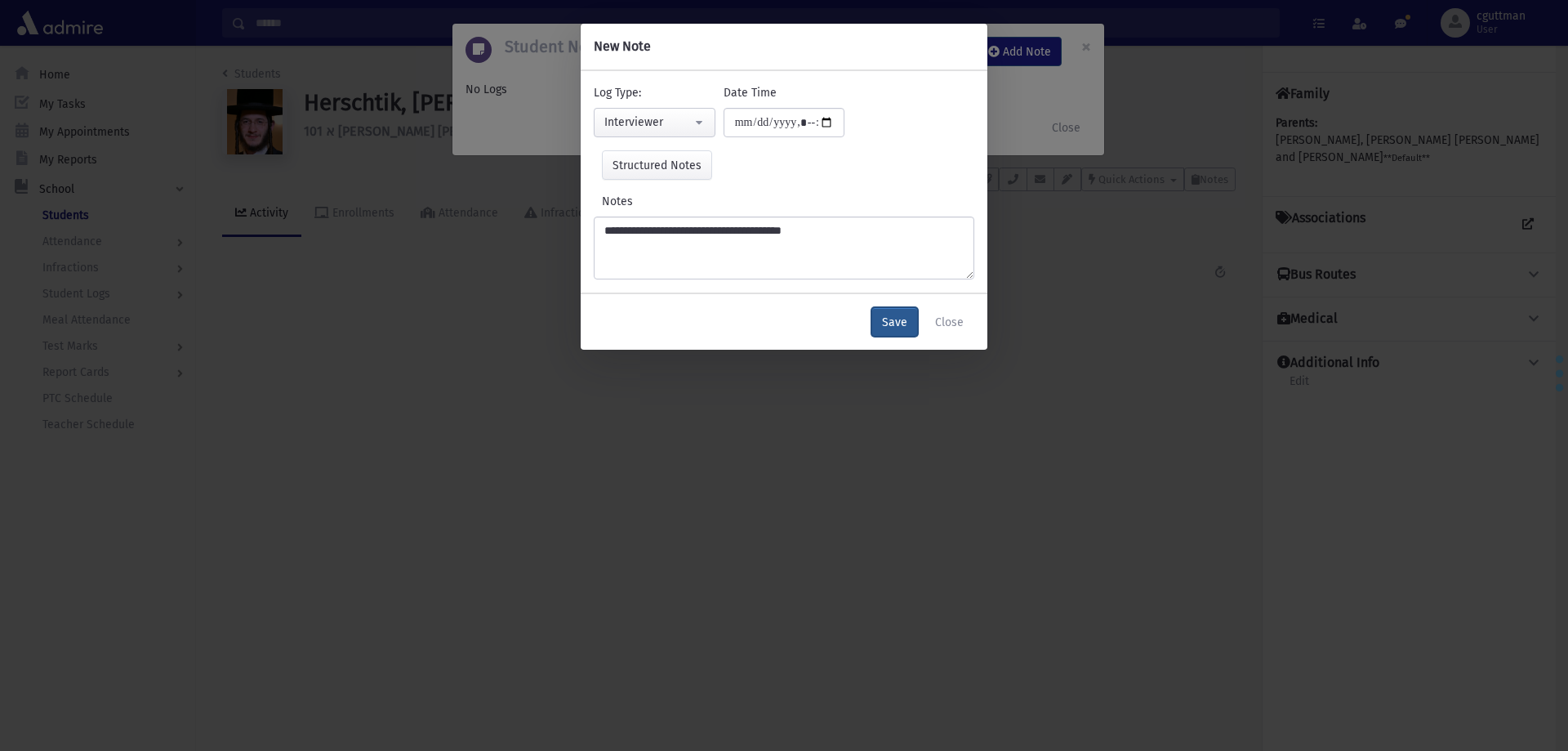
click at [894, 330] on button "Save" at bounding box center [894, 322] width 47 height 30
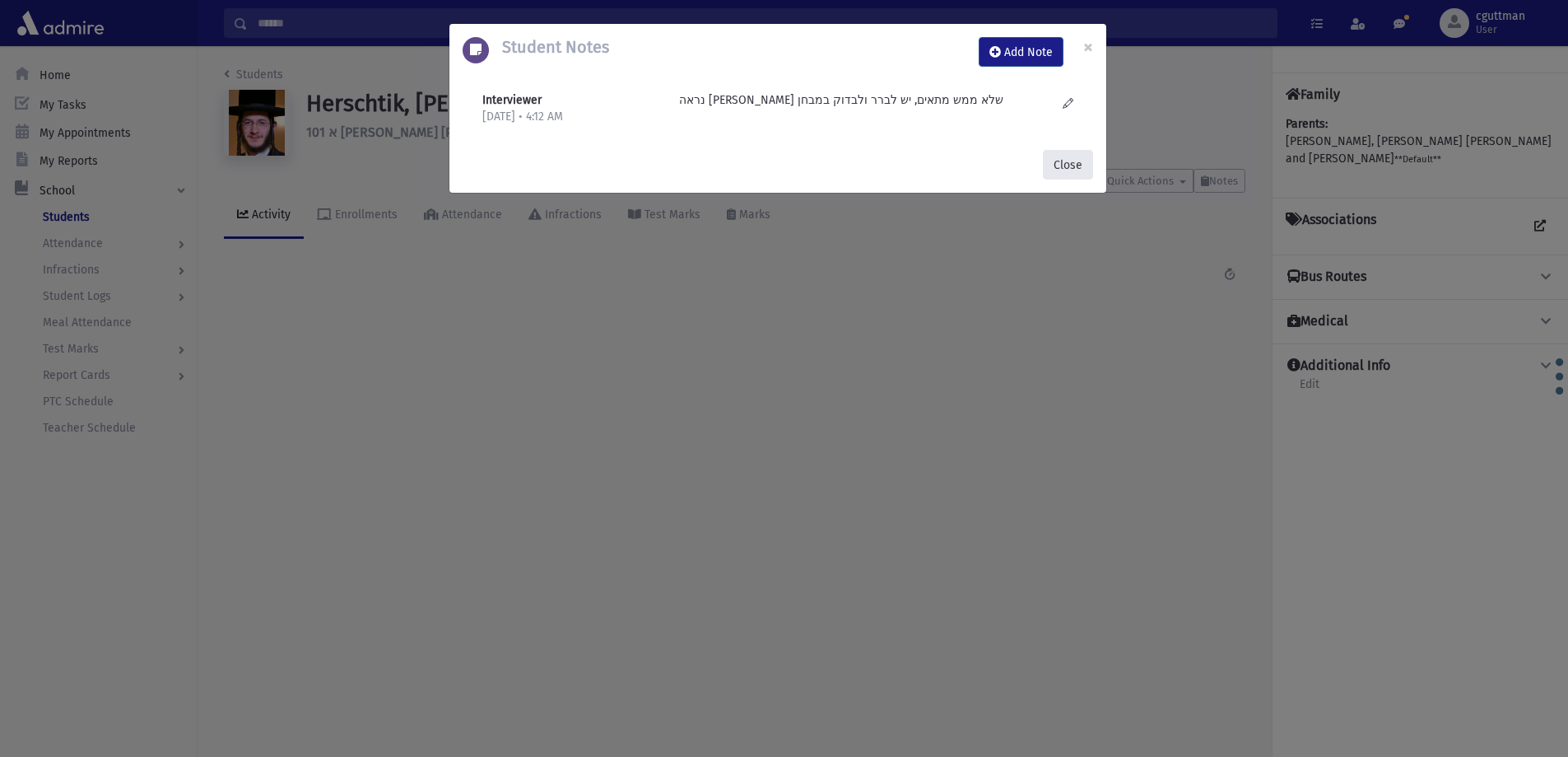
click at [1063, 168] on button "Close" at bounding box center [1067, 164] width 50 height 30
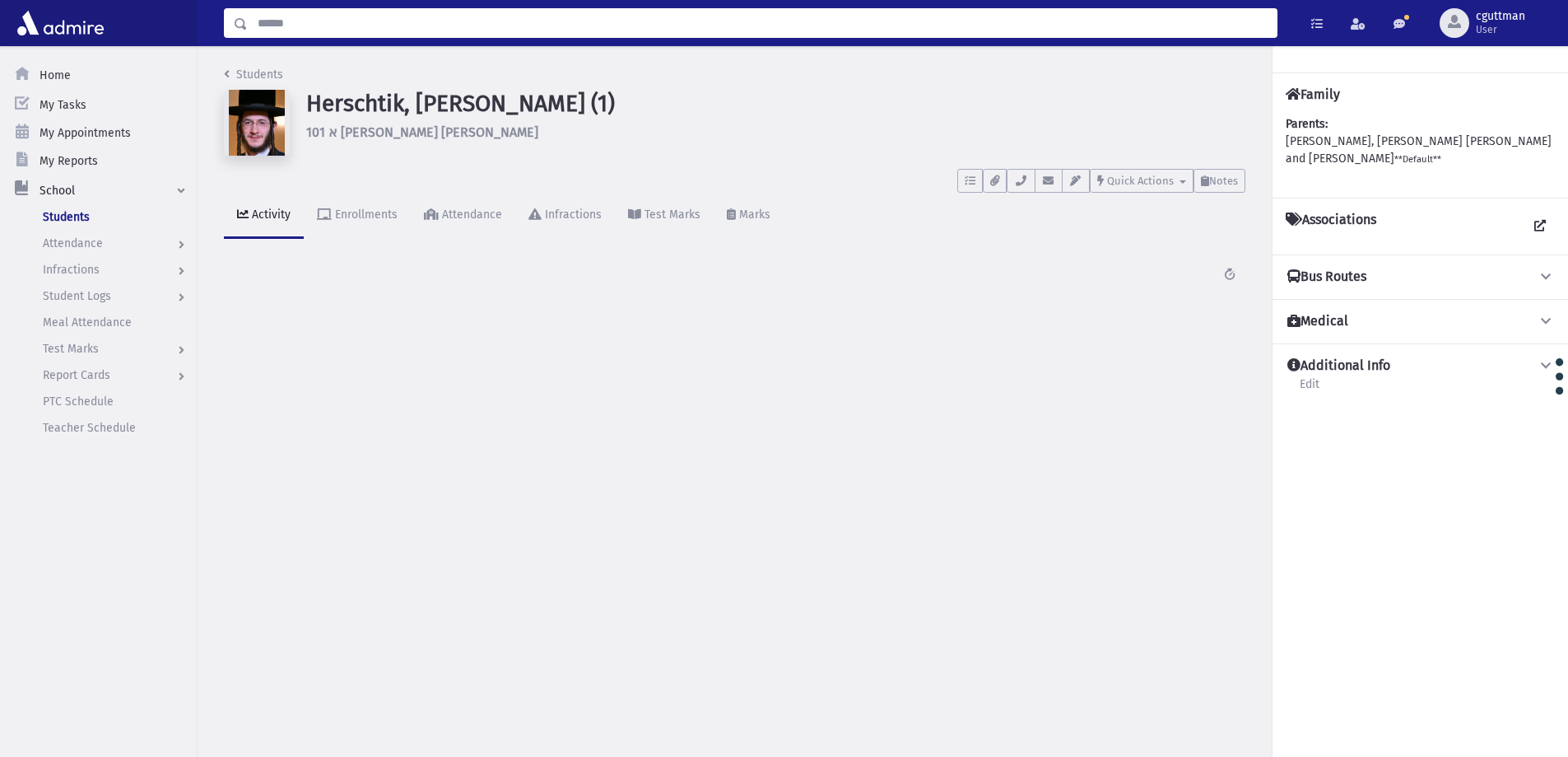
click at [408, 26] on input "Search" at bounding box center [762, 23] width 1028 height 30
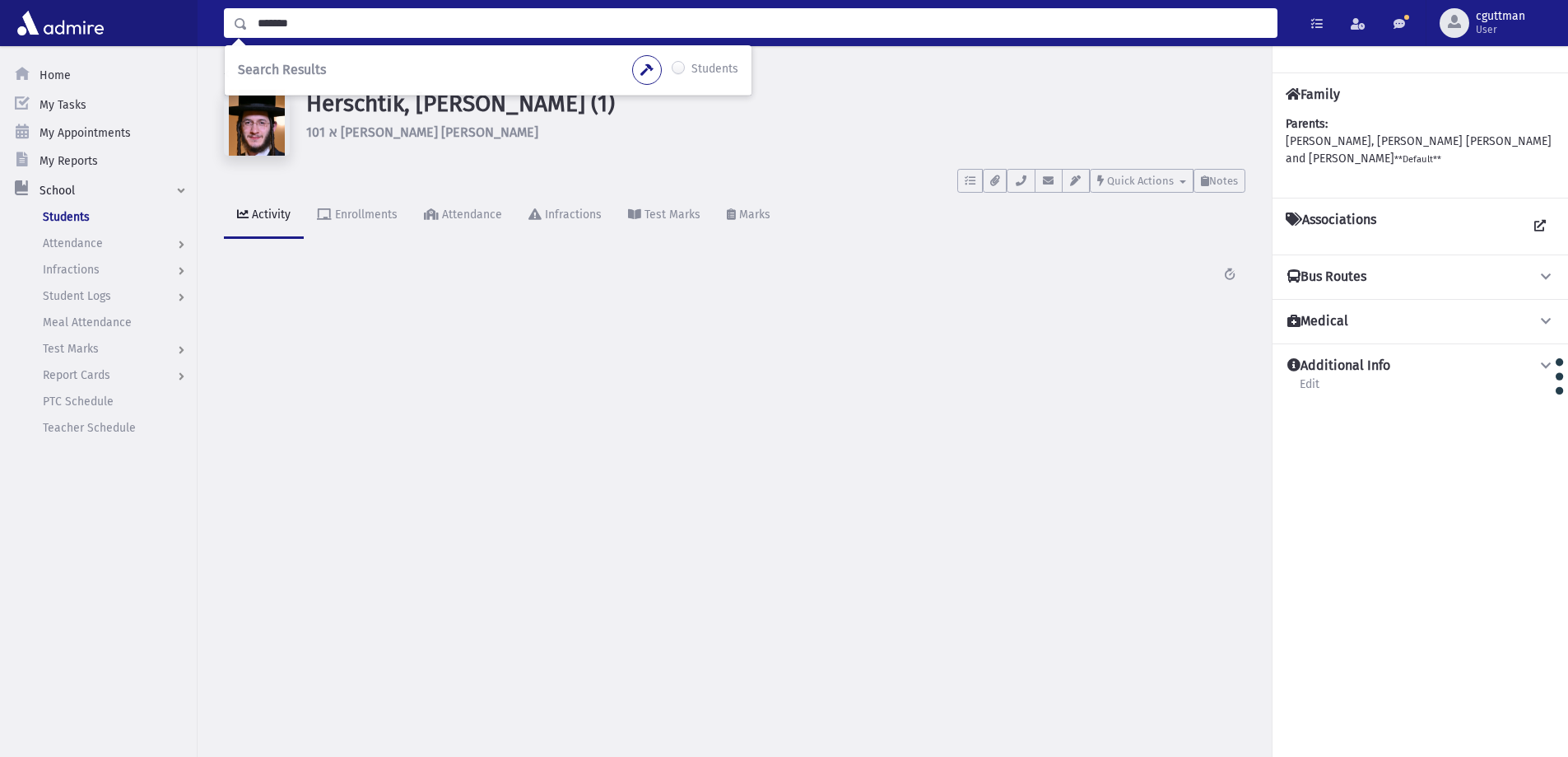
type input "*******"
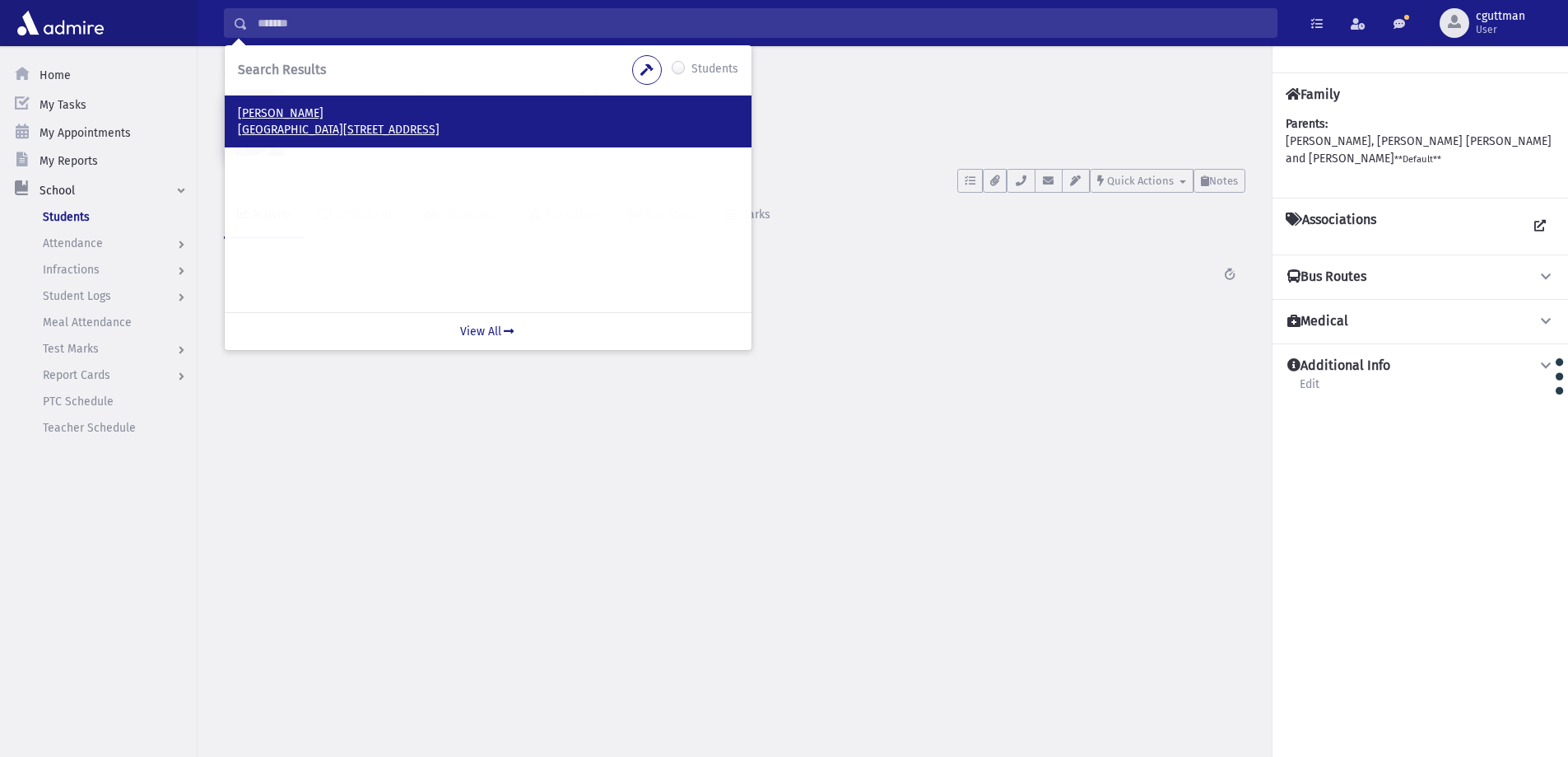
click at [270, 107] on p "Riegler, Samuel" at bounding box center [488, 113] width 501 height 16
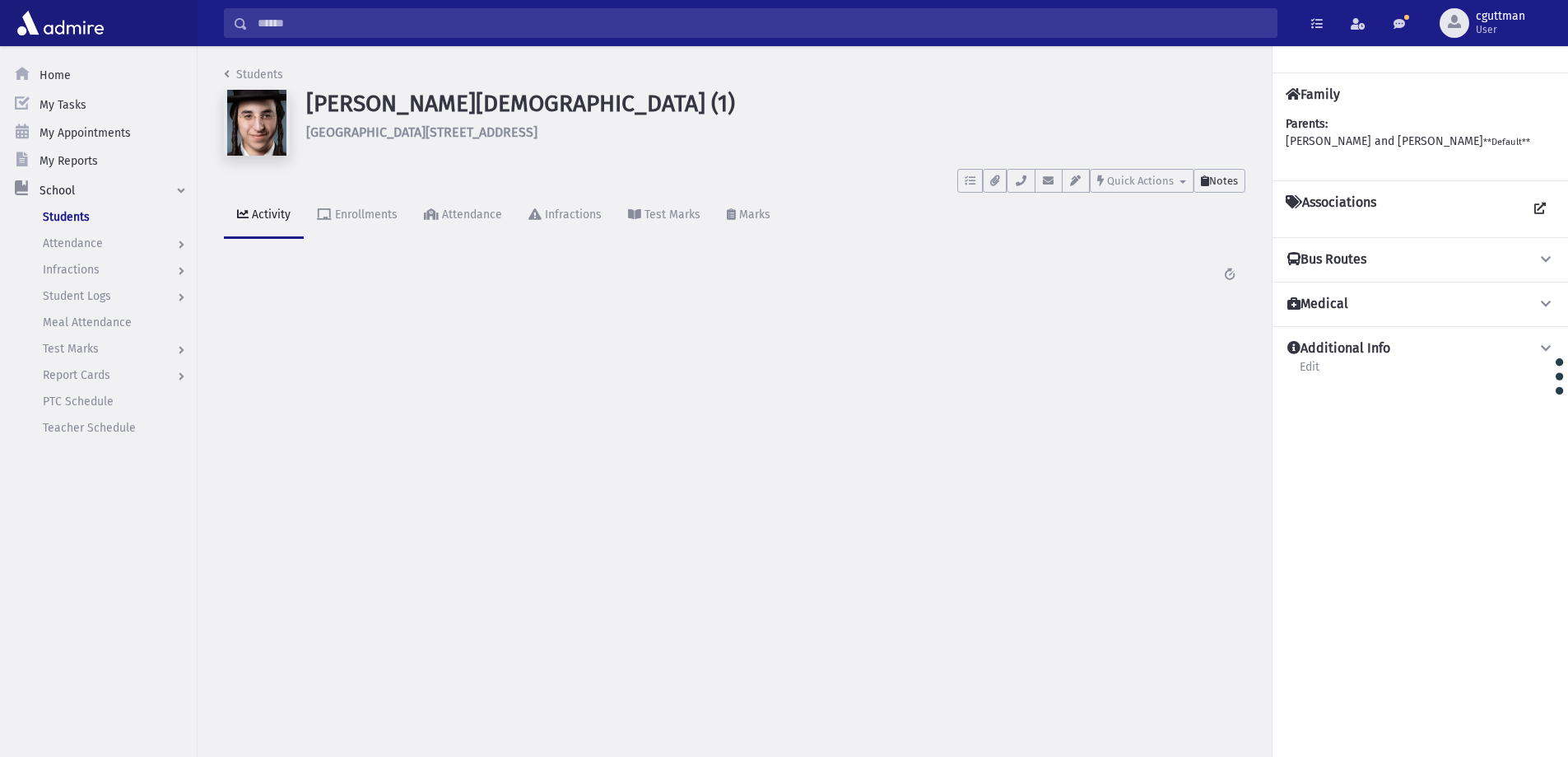
click at [1220, 178] on span "Notes" at bounding box center [1224, 181] width 29 height 13
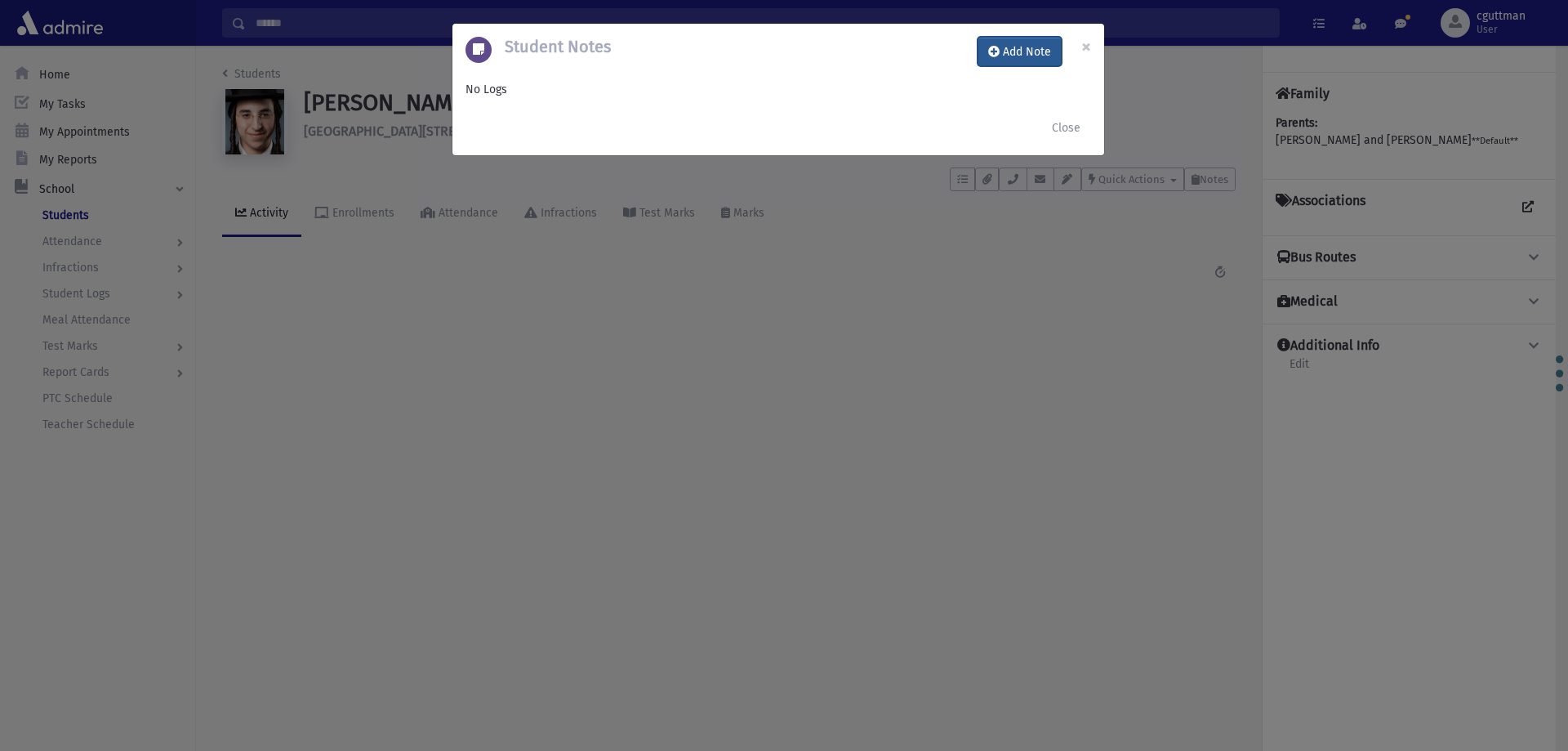
click at [1026, 58] on button "Add Note" at bounding box center [1019, 51] width 84 height 30
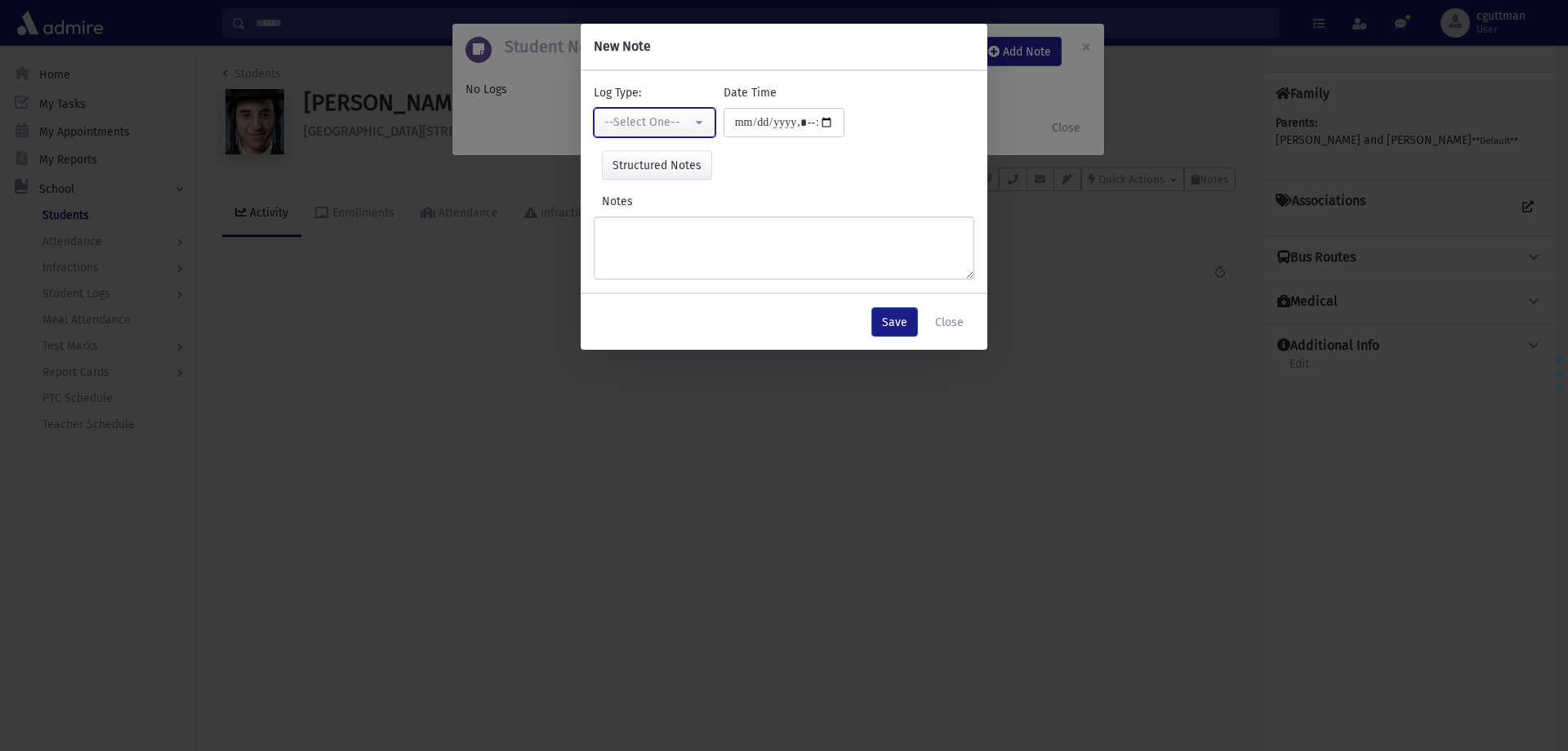
click at [706, 117] on button "--Select One--" at bounding box center [654, 122] width 121 height 30
click at [670, 237] on link "Interviewer" at bounding box center [658, 235] width 129 height 31
select select "*"
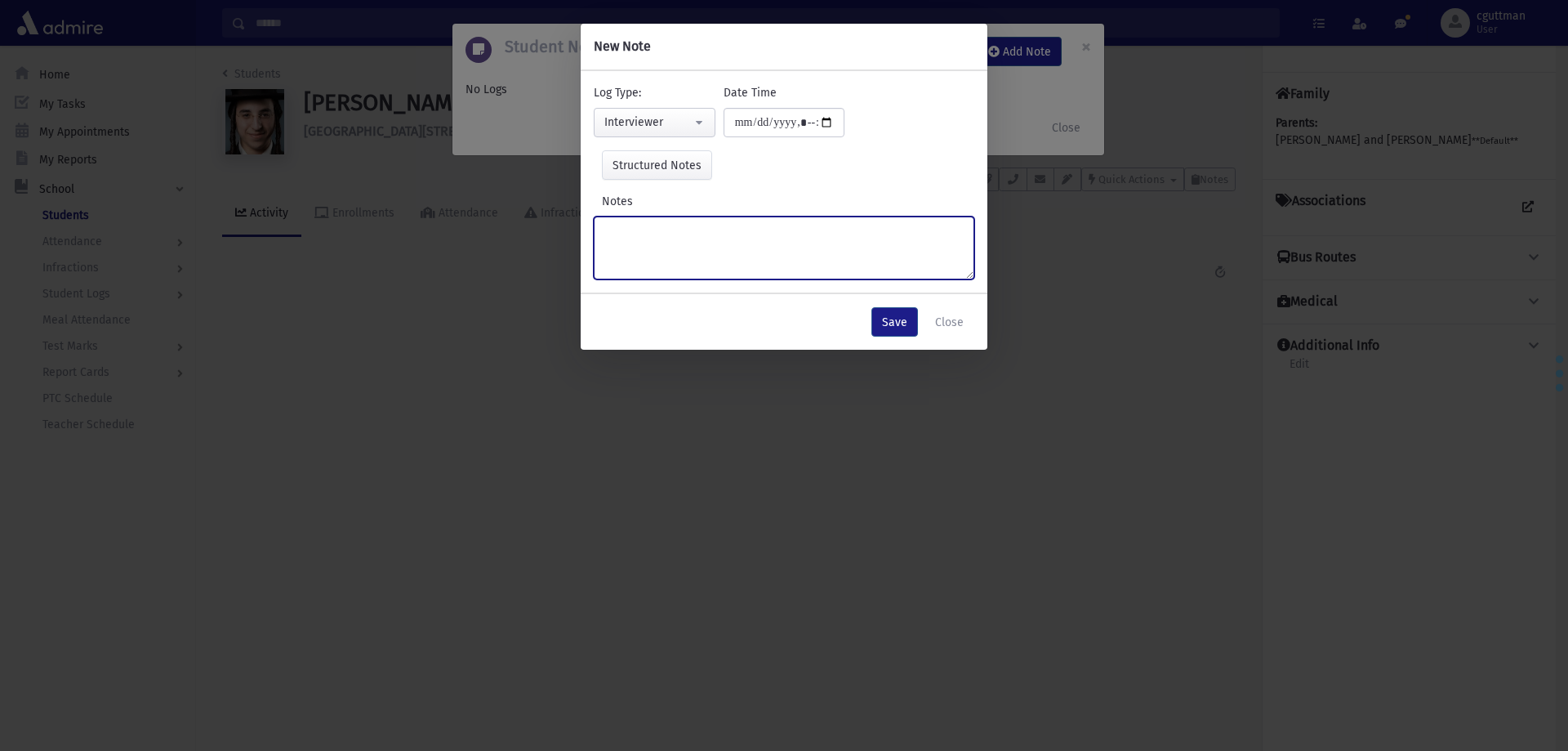
click at [670, 237] on textarea "Notes" at bounding box center [784, 248] width 381 height 63
type textarea "**********"
click at [905, 333] on button "Save" at bounding box center [894, 322] width 47 height 30
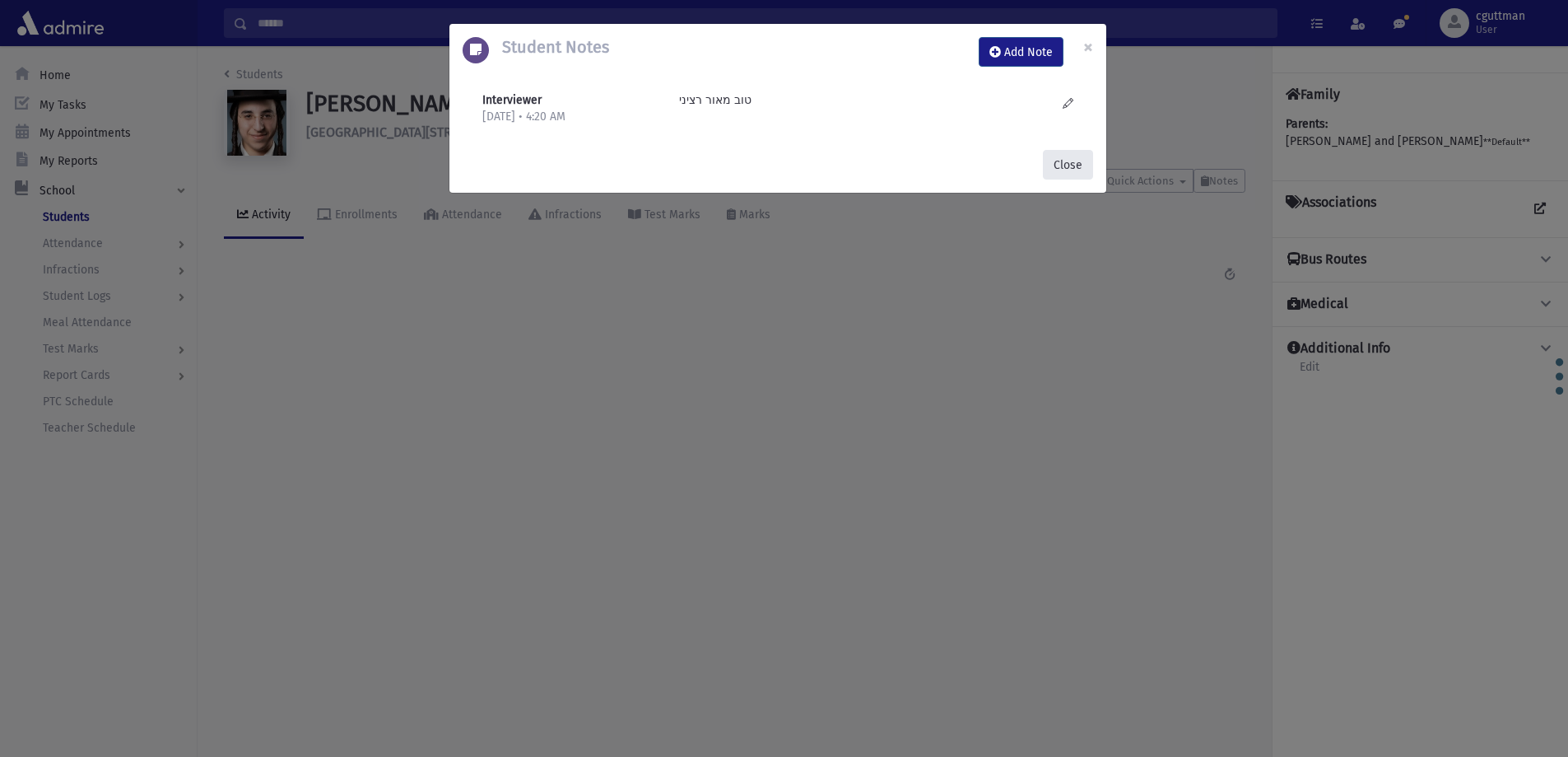
click at [1071, 158] on button "Close" at bounding box center [1067, 164] width 50 height 30
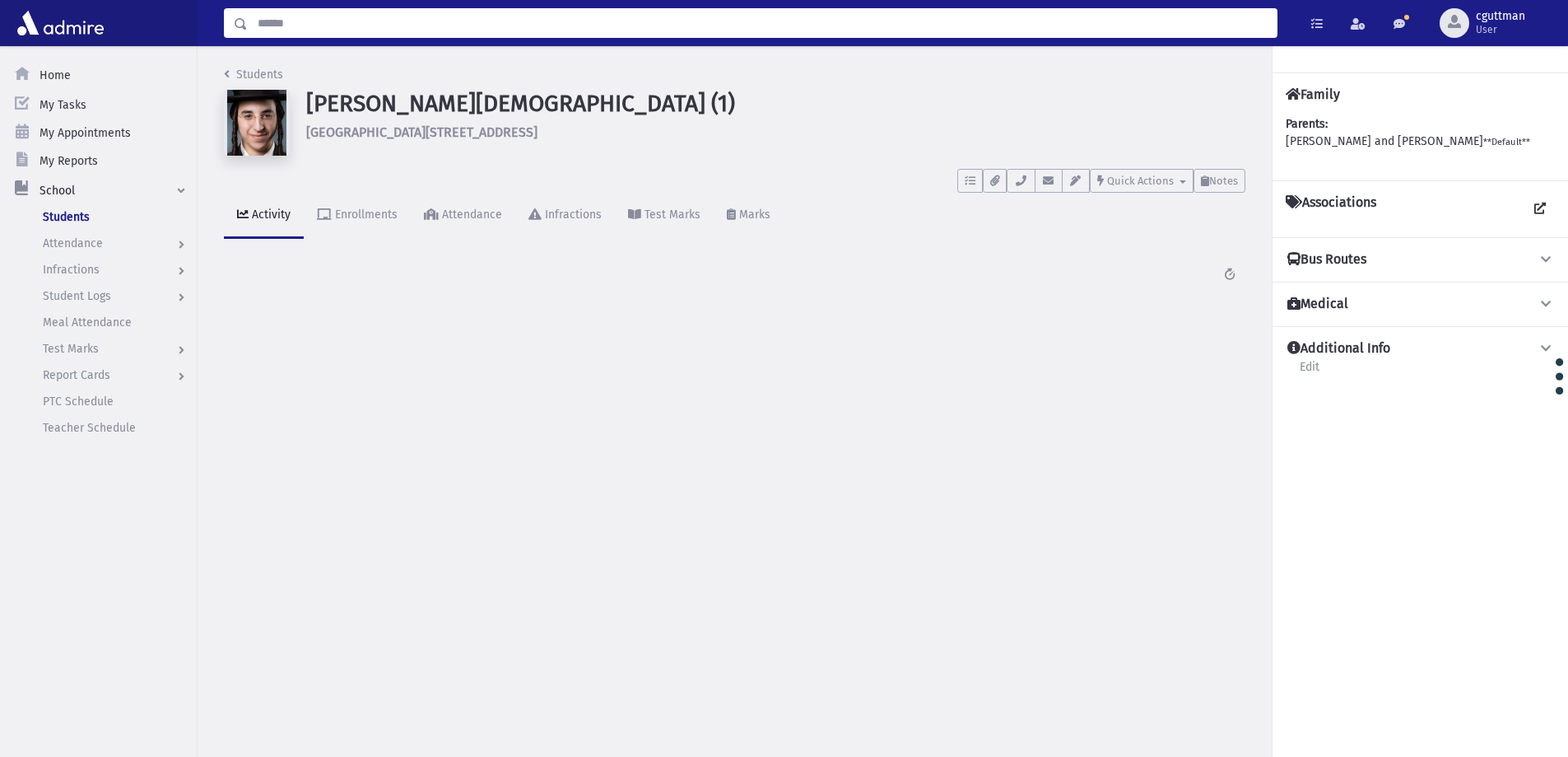
click at [468, 20] on input "Search" at bounding box center [762, 23] width 1028 height 30
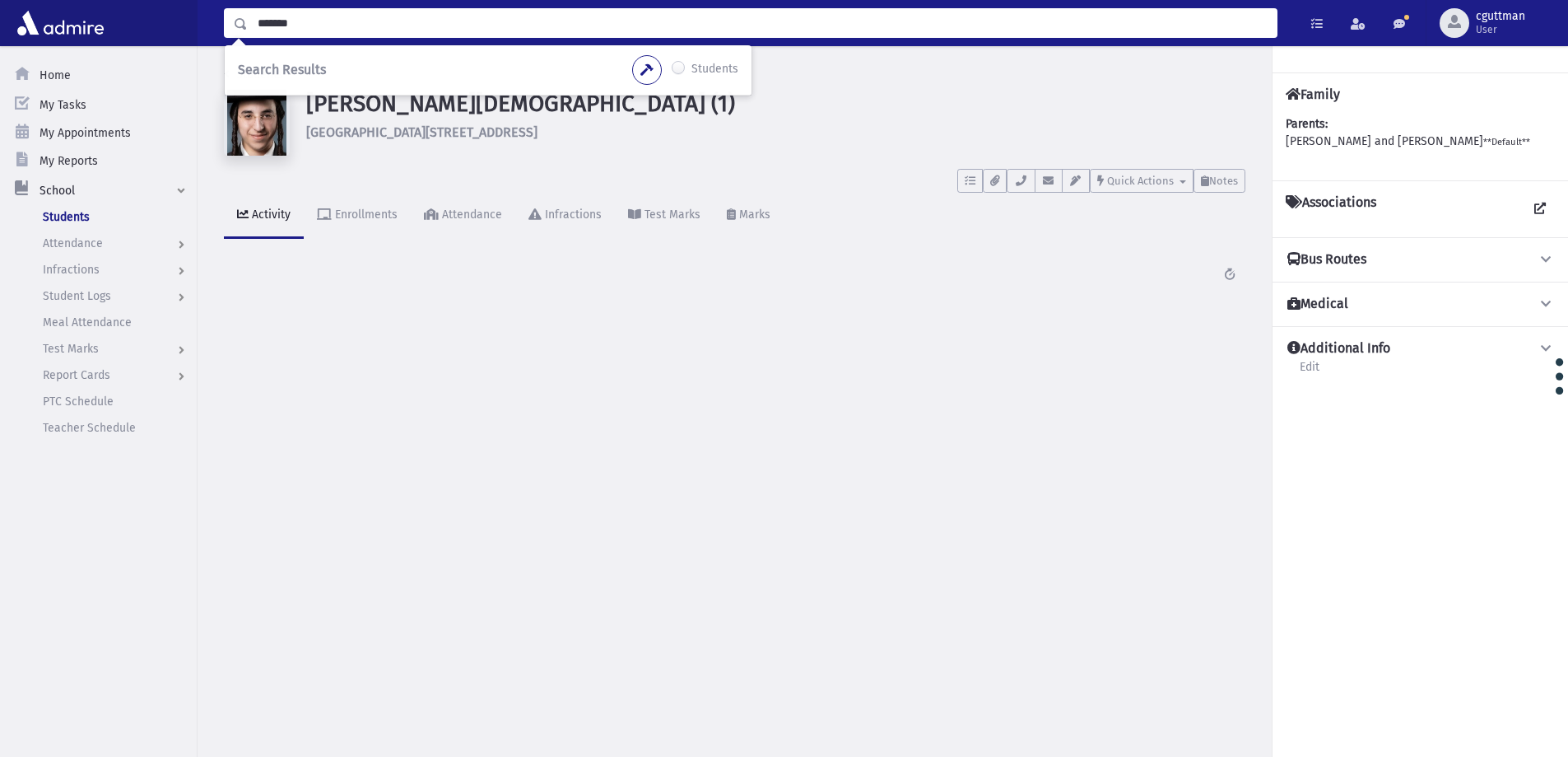
type input "*******"
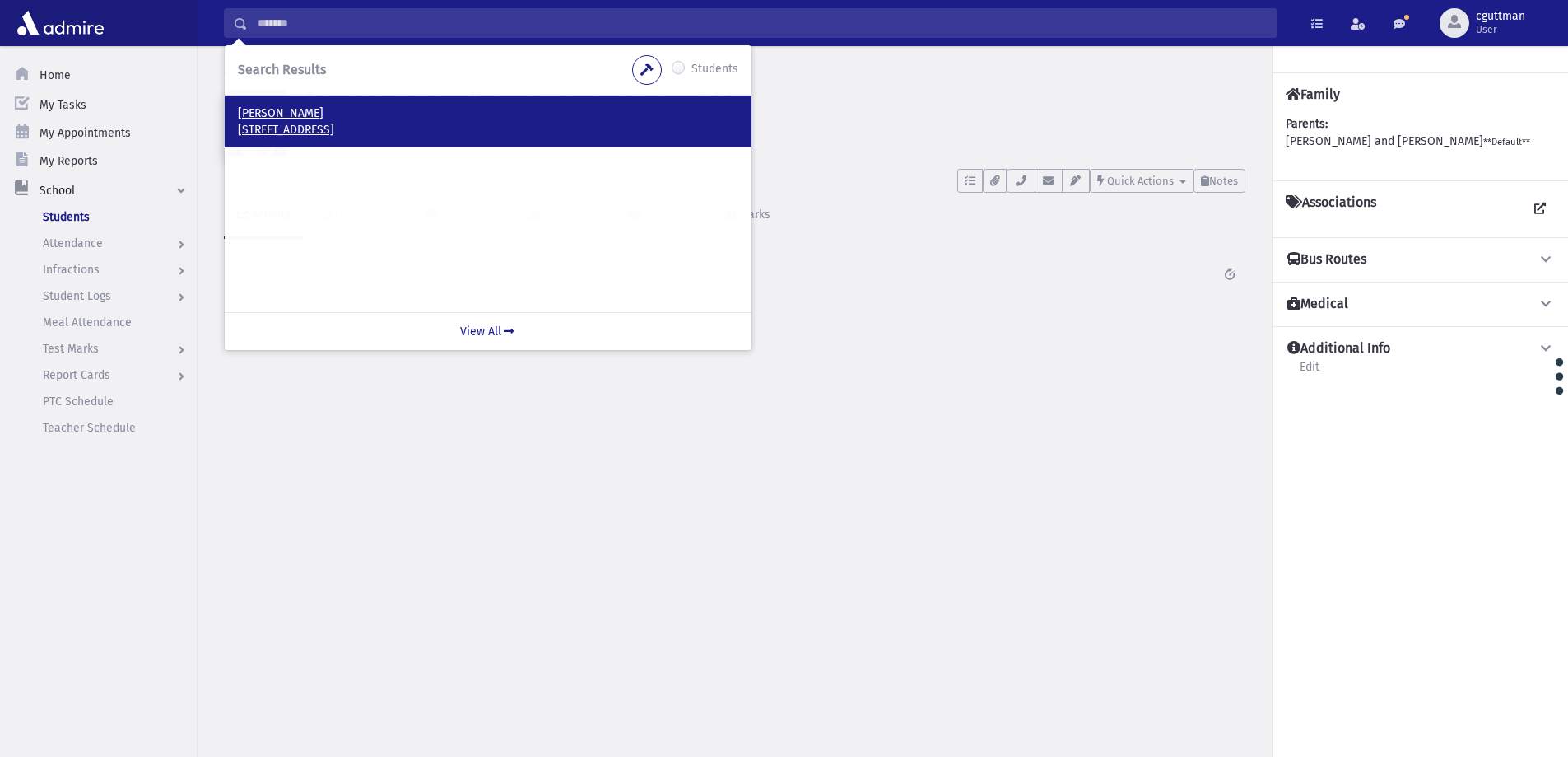
click at [378, 133] on p "942 East 5th Street Brooklyn, NY 11230" at bounding box center [488, 130] width 501 height 16
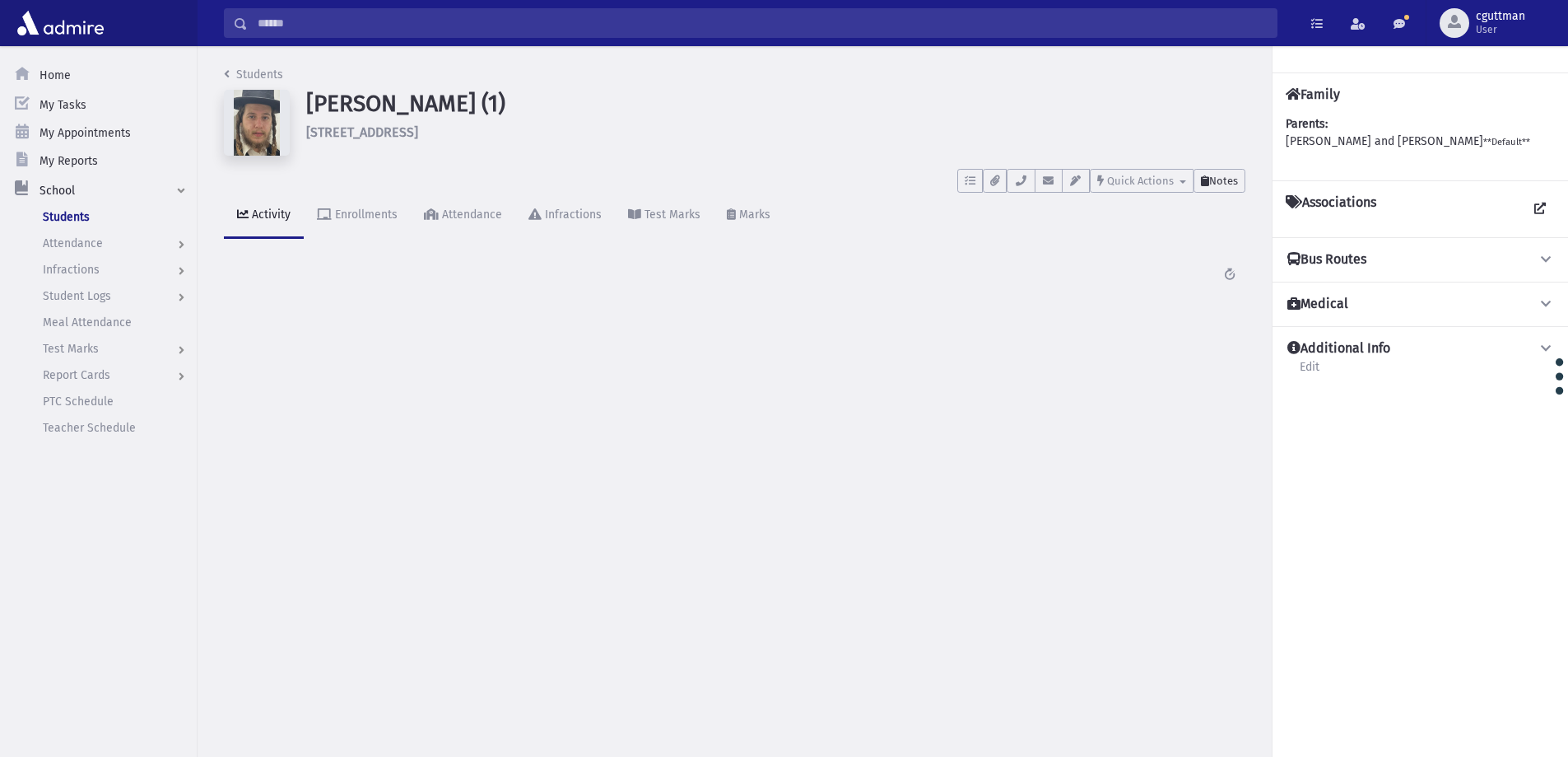
click at [1227, 186] on span "Notes" at bounding box center [1224, 181] width 29 height 13
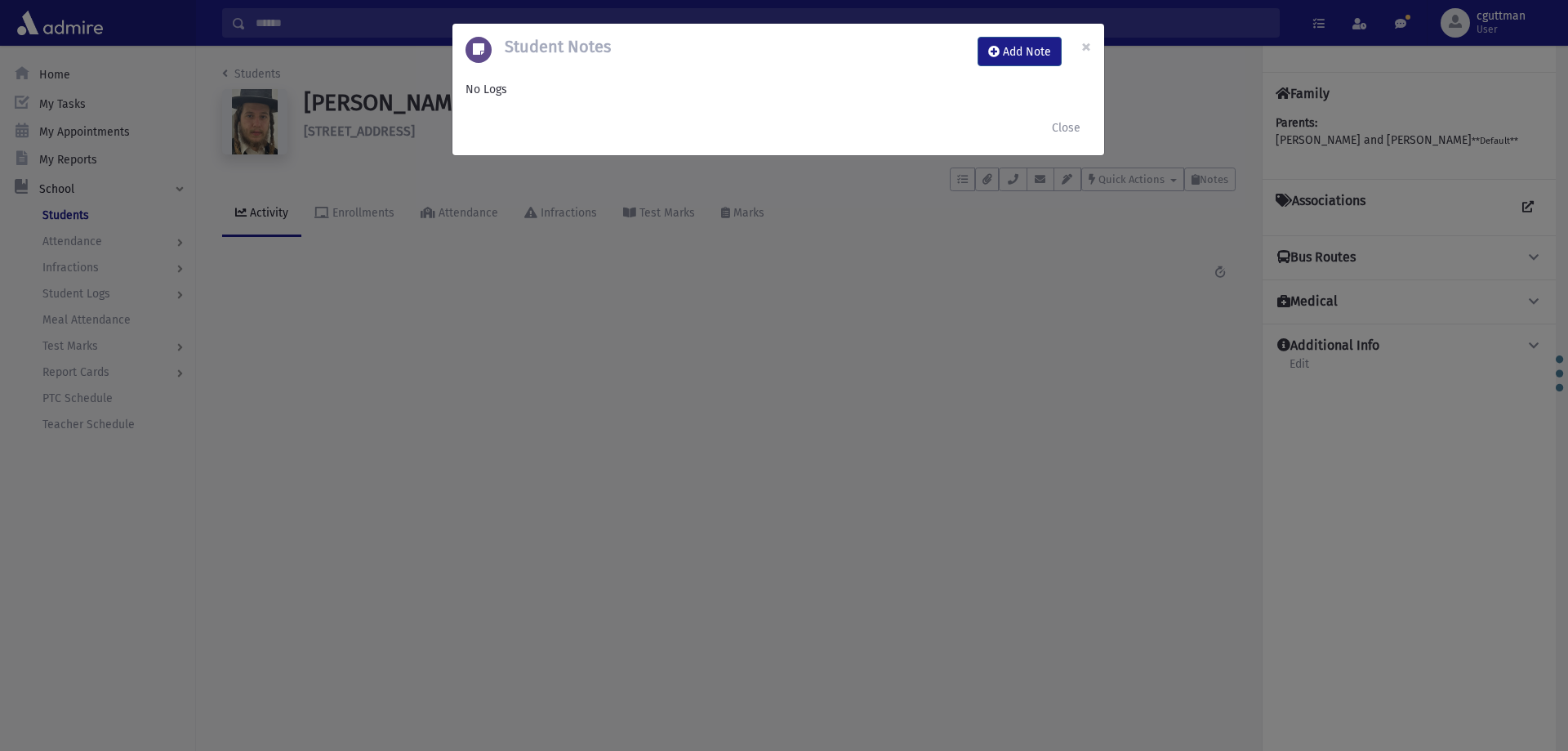
click at [1020, 36] on div "Student Notes Add Note ×" at bounding box center [779, 51] width 652 height 56
click at [1020, 49] on button "Add Note" at bounding box center [1019, 51] width 84 height 30
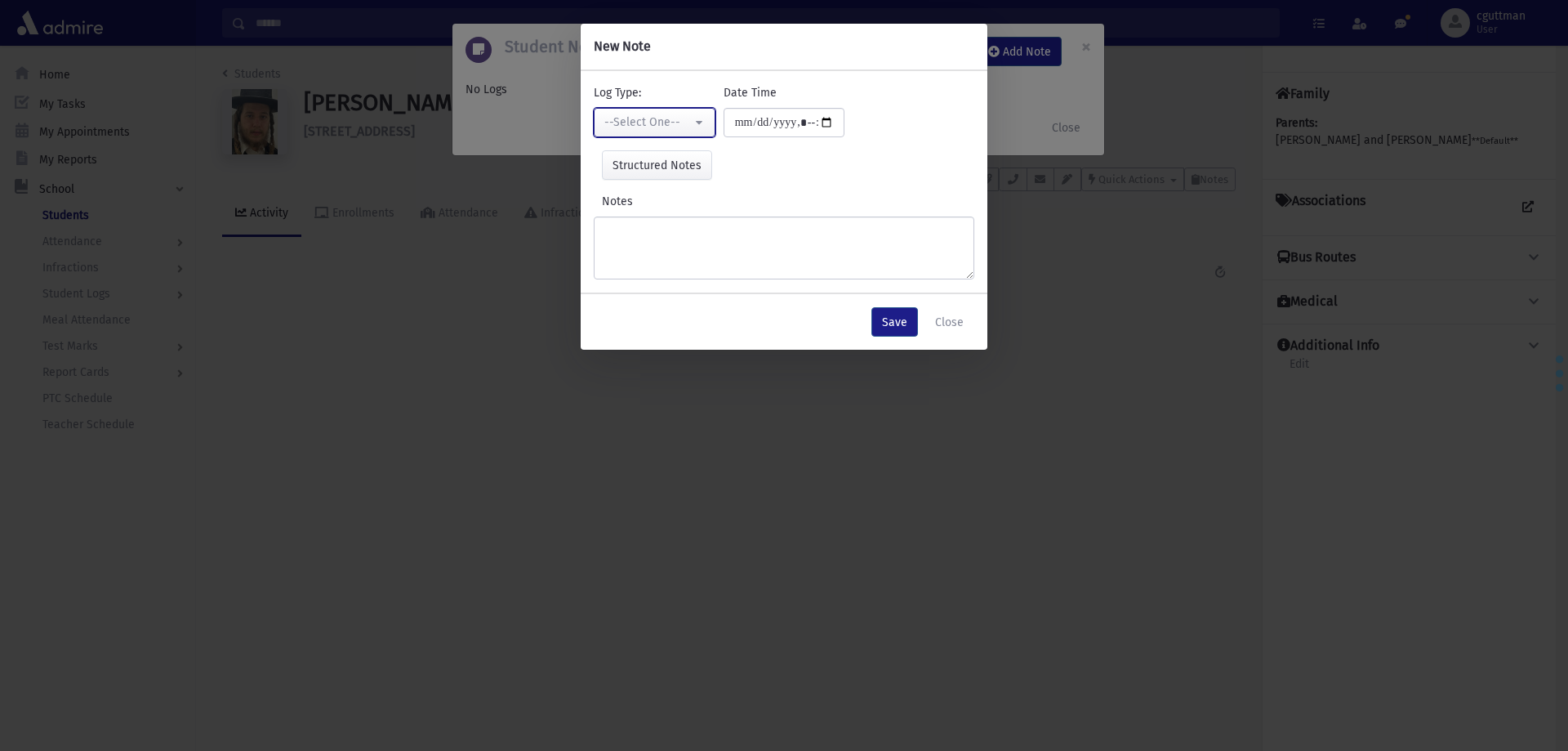
click at [683, 120] on div "--Select One--" at bounding box center [647, 121] width 87 height 17
click at [669, 240] on link "Interviewer" at bounding box center [658, 235] width 129 height 31
select select "*"
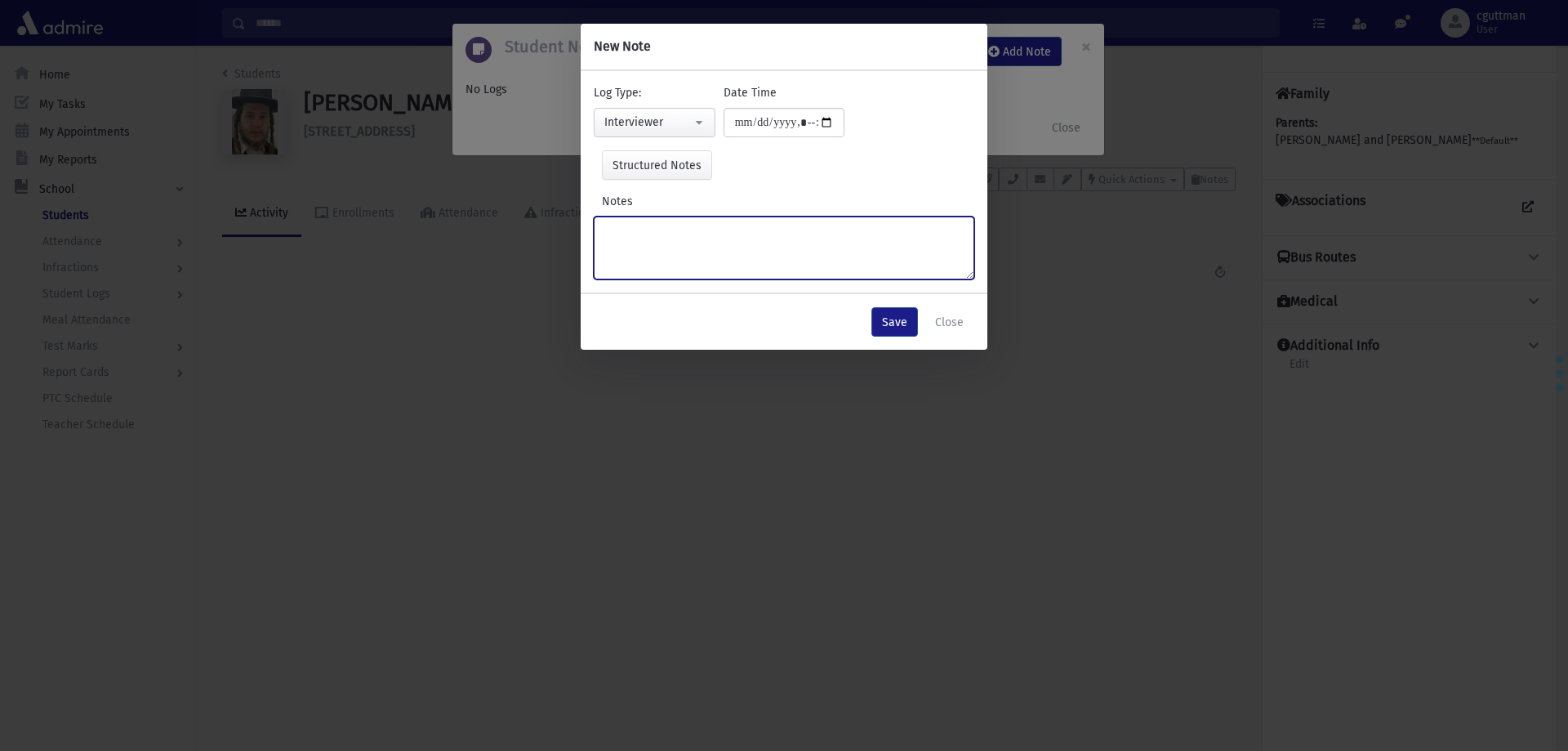
click at [669, 240] on textarea "Notes" at bounding box center [784, 248] width 381 height 63
type textarea "**********"
click at [894, 318] on button "Save" at bounding box center [894, 322] width 47 height 30
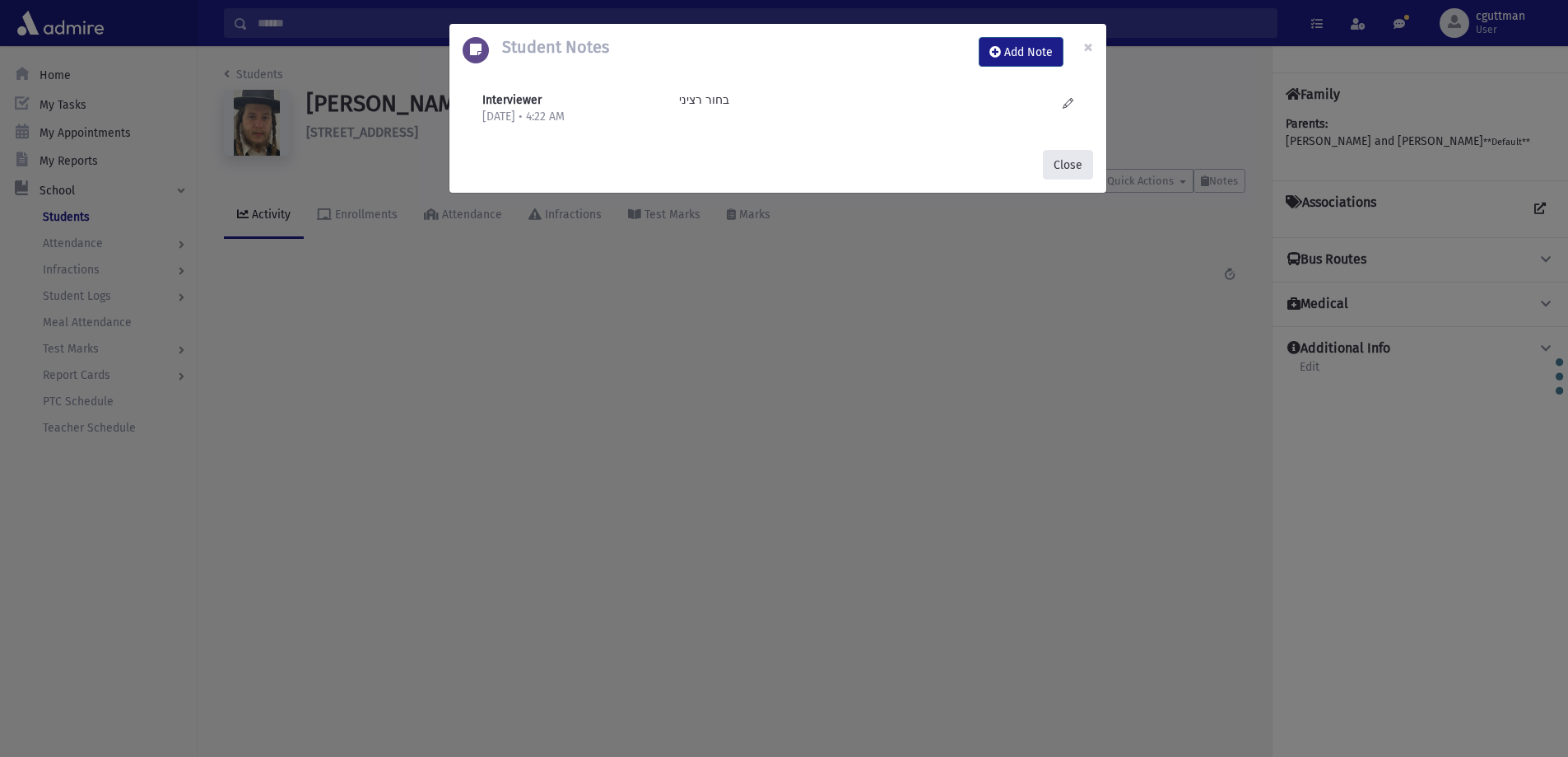
click at [1074, 149] on button "Close" at bounding box center [1067, 164] width 50 height 30
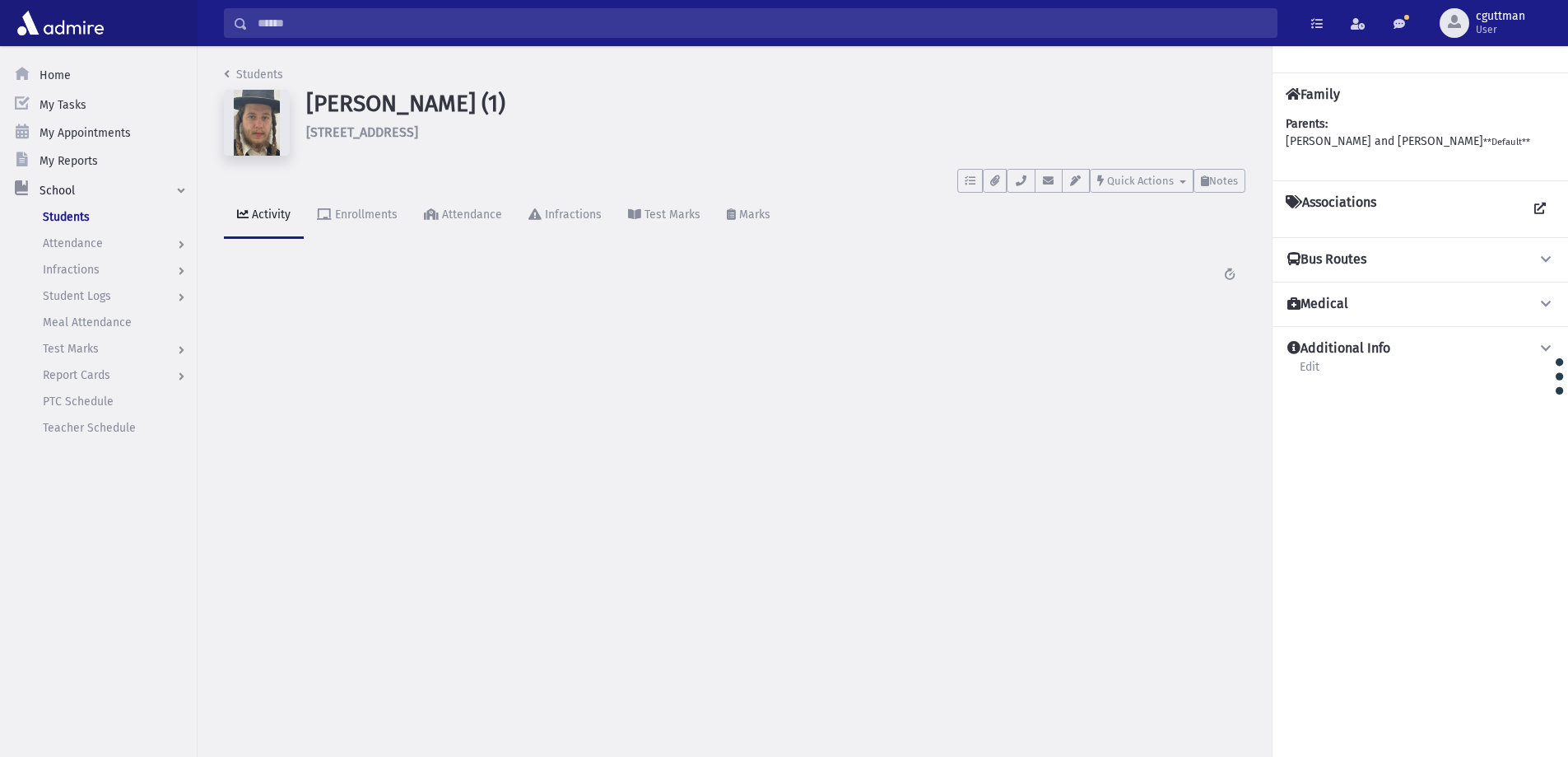
click at [685, 25] on input "Search" at bounding box center [762, 23] width 1028 height 30
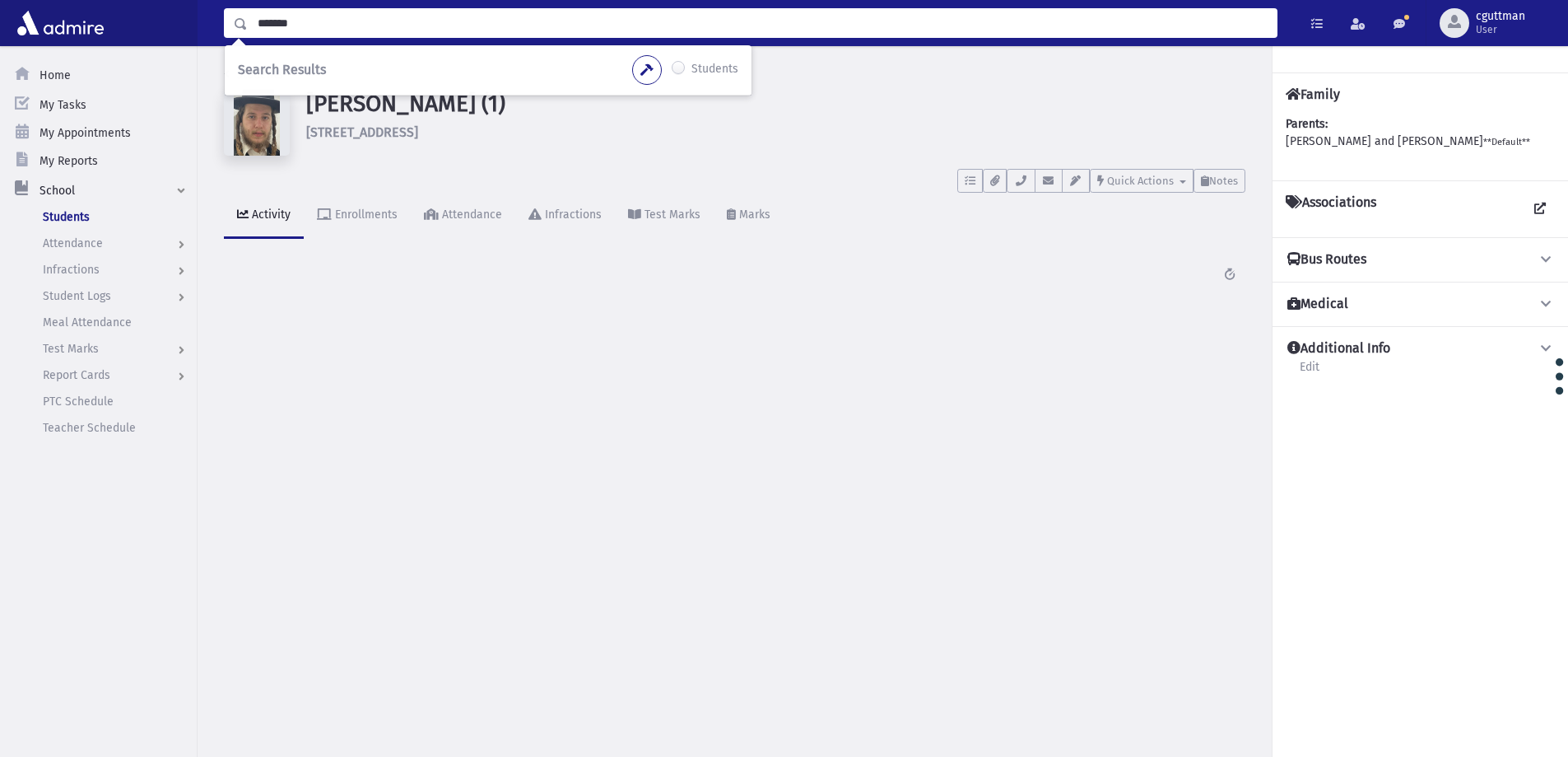
type input "*******"
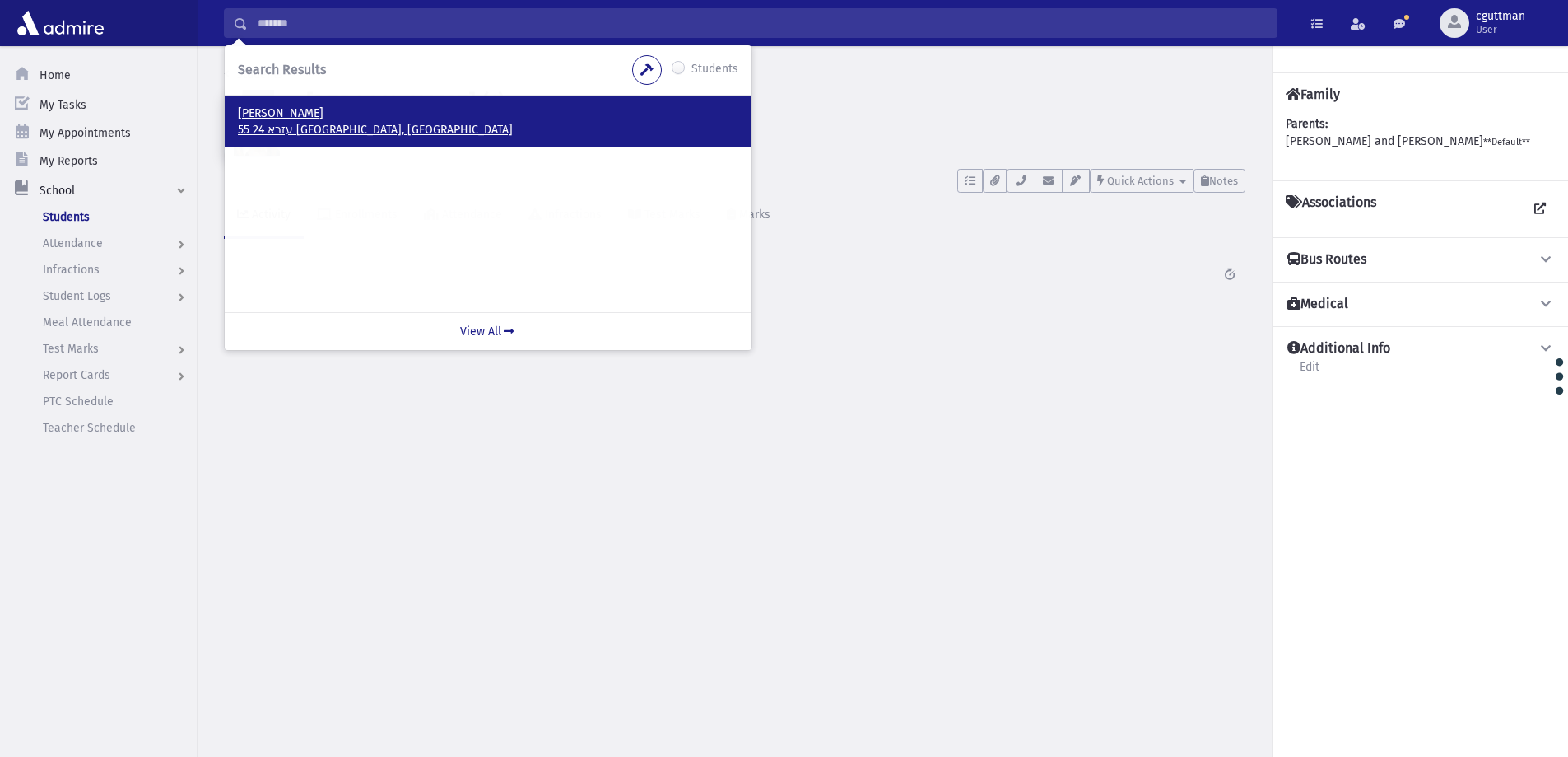
click at [289, 122] on p "55 עזרא 24 בני ברק, ISRAEL" at bounding box center [488, 130] width 501 height 16
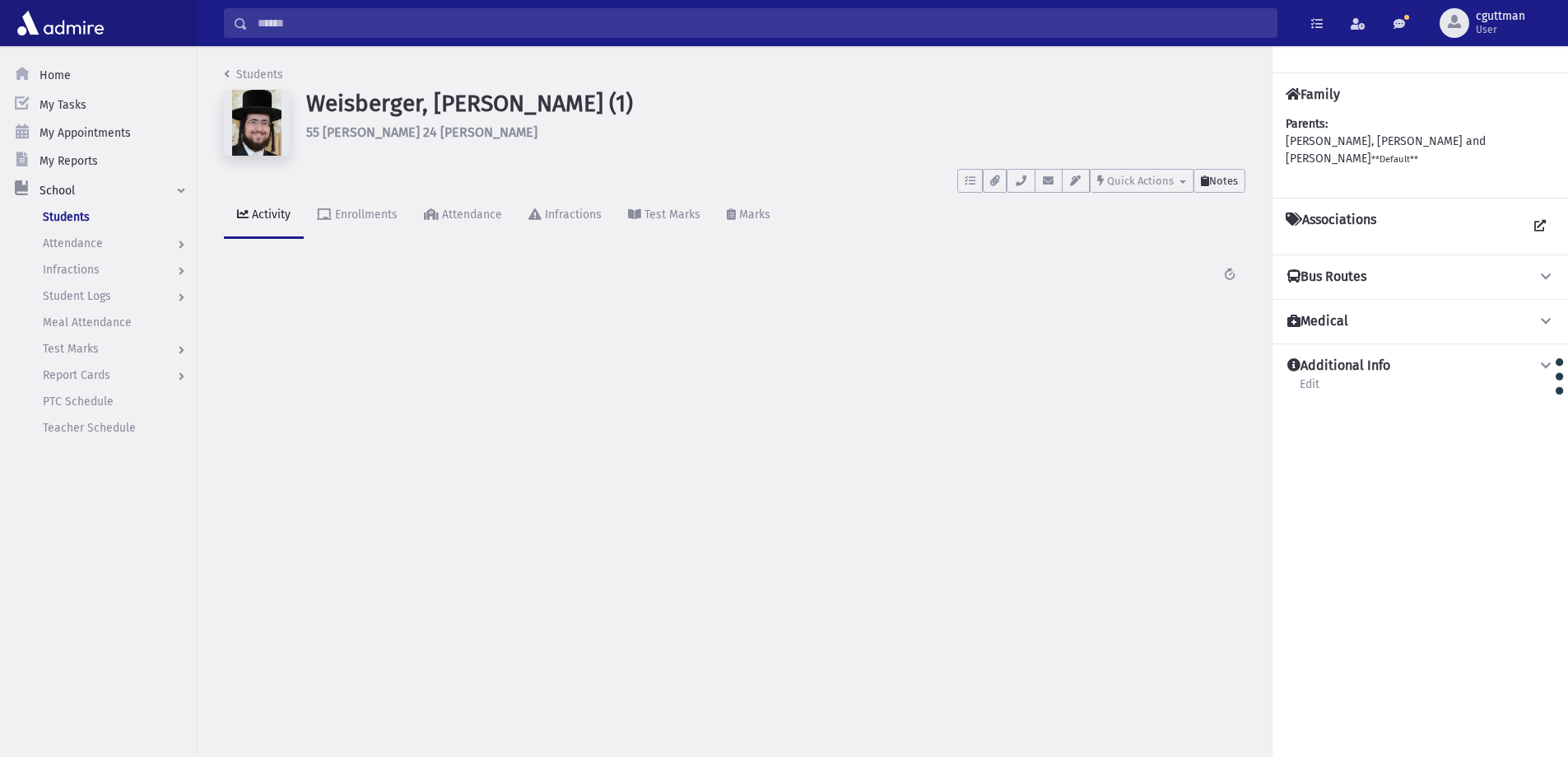
click at [1235, 189] on button "Notes" at bounding box center [1219, 180] width 52 height 24
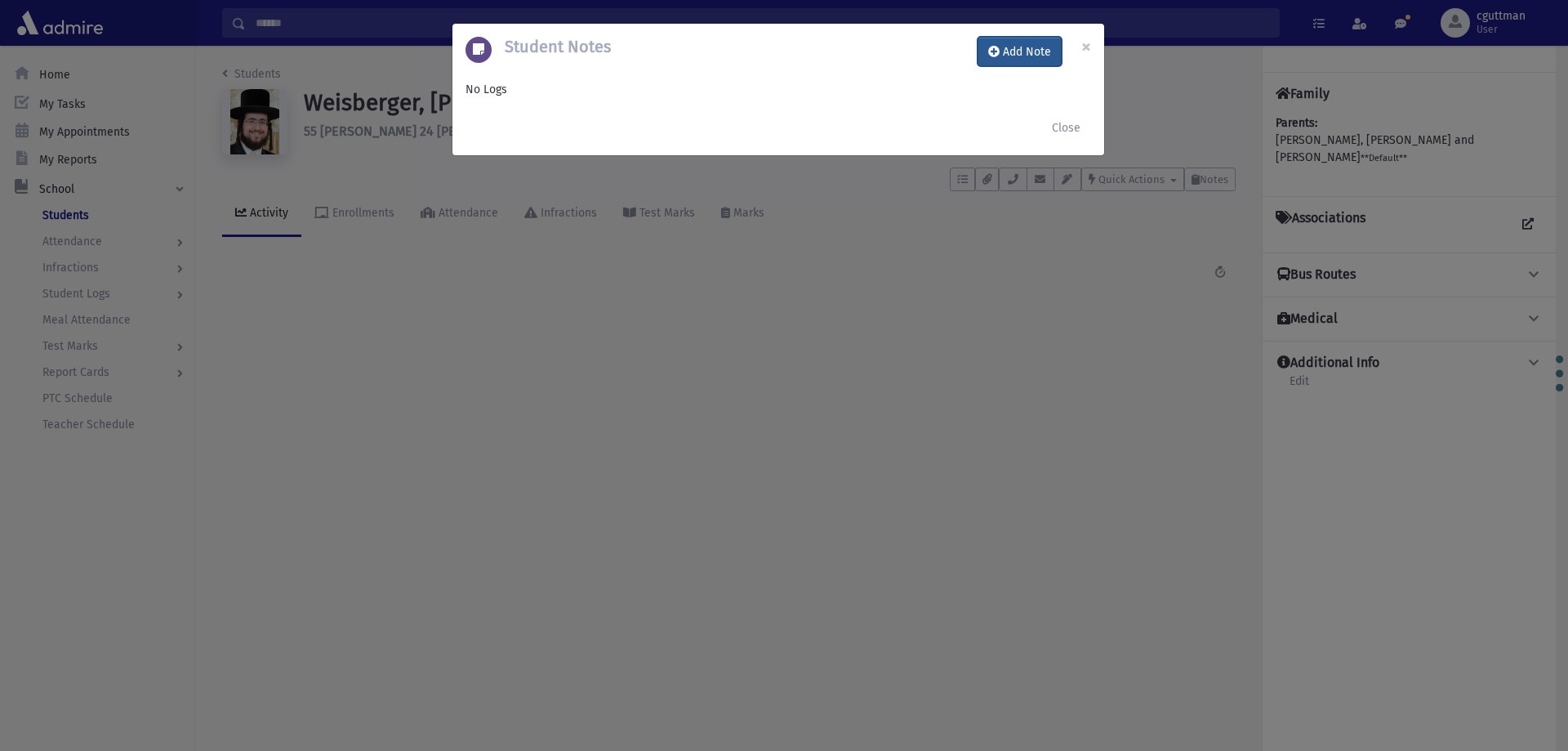
click at [1043, 61] on button "Add Note" at bounding box center [1019, 51] width 84 height 30
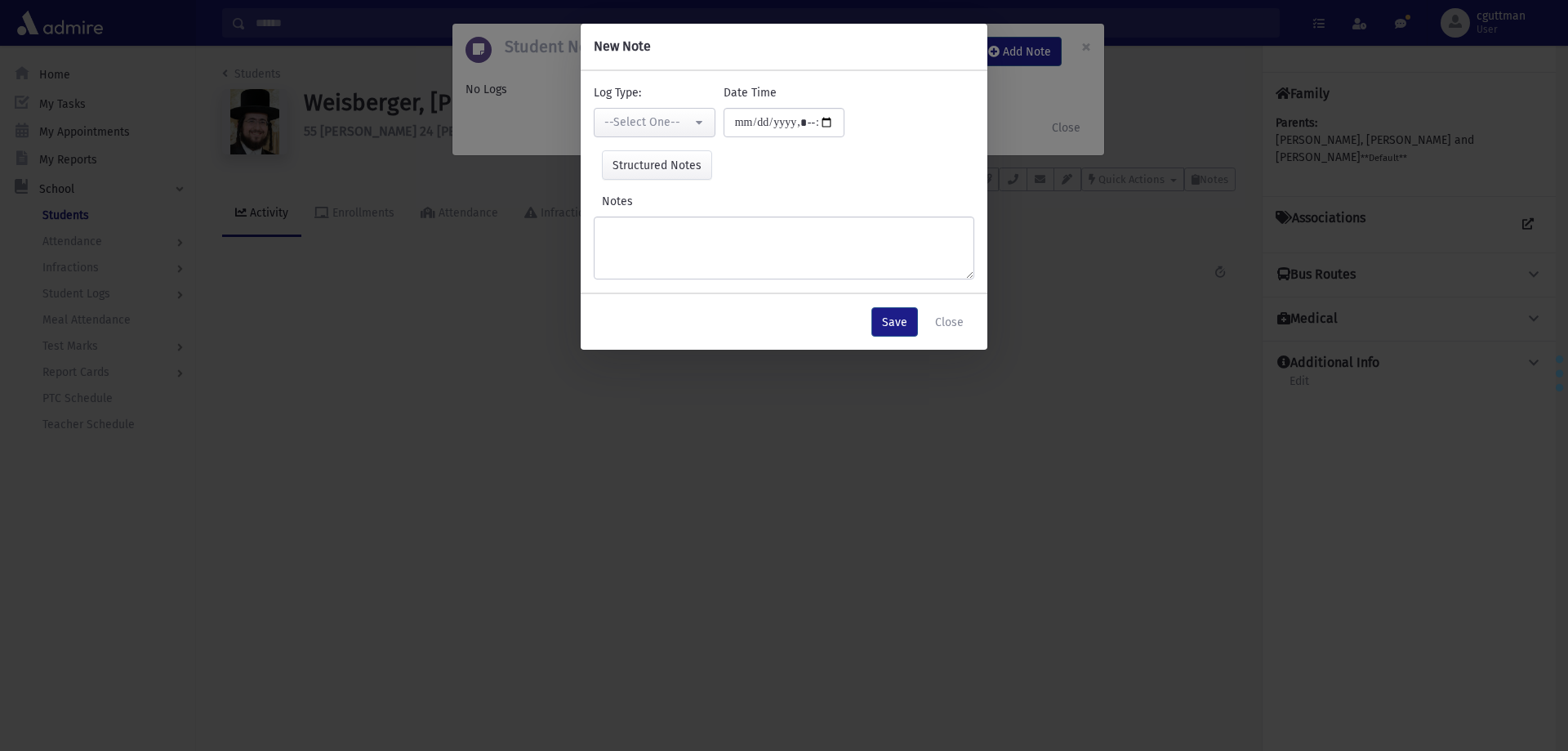
click at [682, 105] on div "**********" at bounding box center [654, 110] width 130 height 53
click at [687, 127] on div "--Select One--" at bounding box center [647, 121] width 87 height 17
click at [679, 236] on link "Interviewer" at bounding box center [658, 235] width 129 height 31
select select "*"
click at [684, 236] on textarea "Notes" at bounding box center [784, 248] width 381 height 63
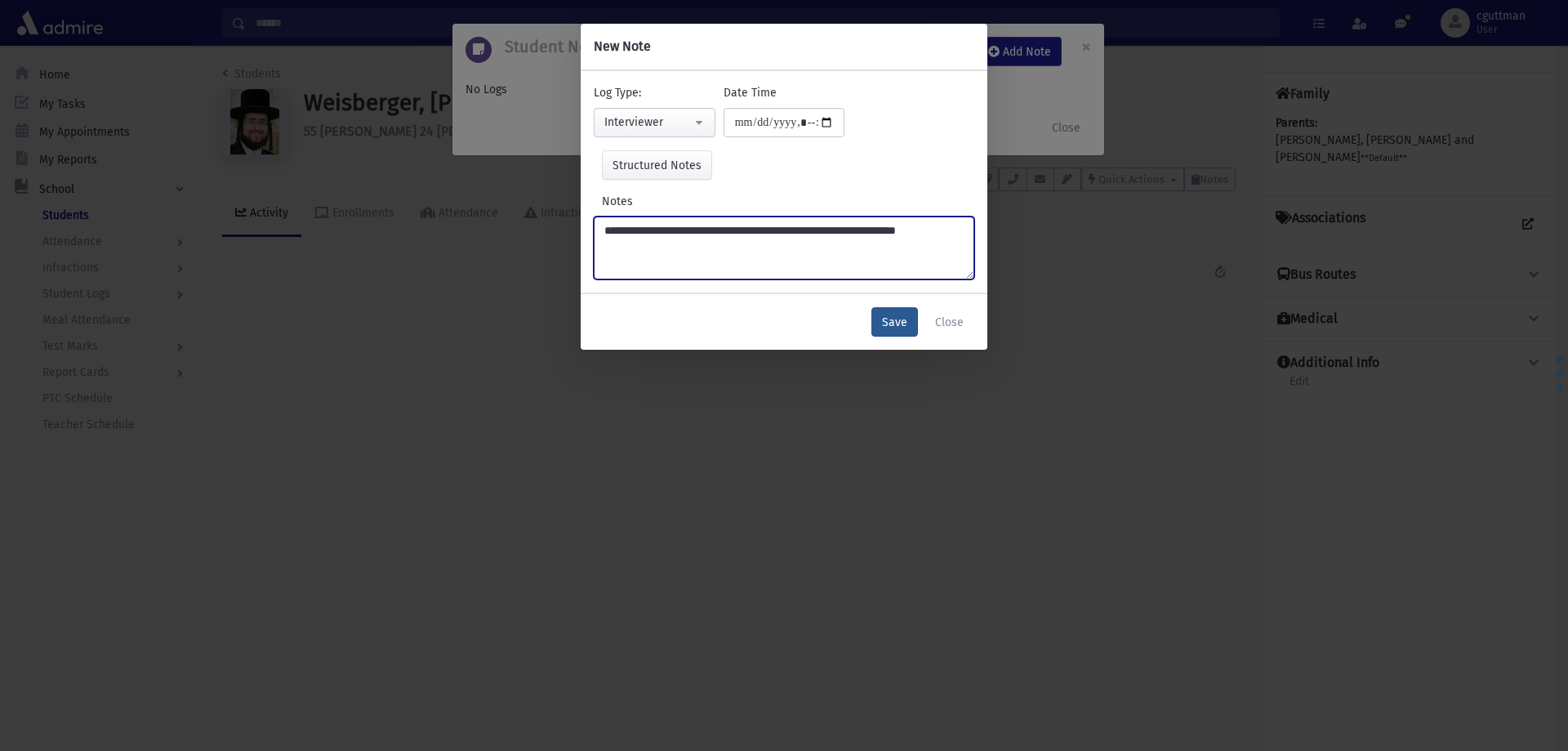
type textarea "**********"
click at [894, 319] on button "Save" at bounding box center [894, 322] width 47 height 30
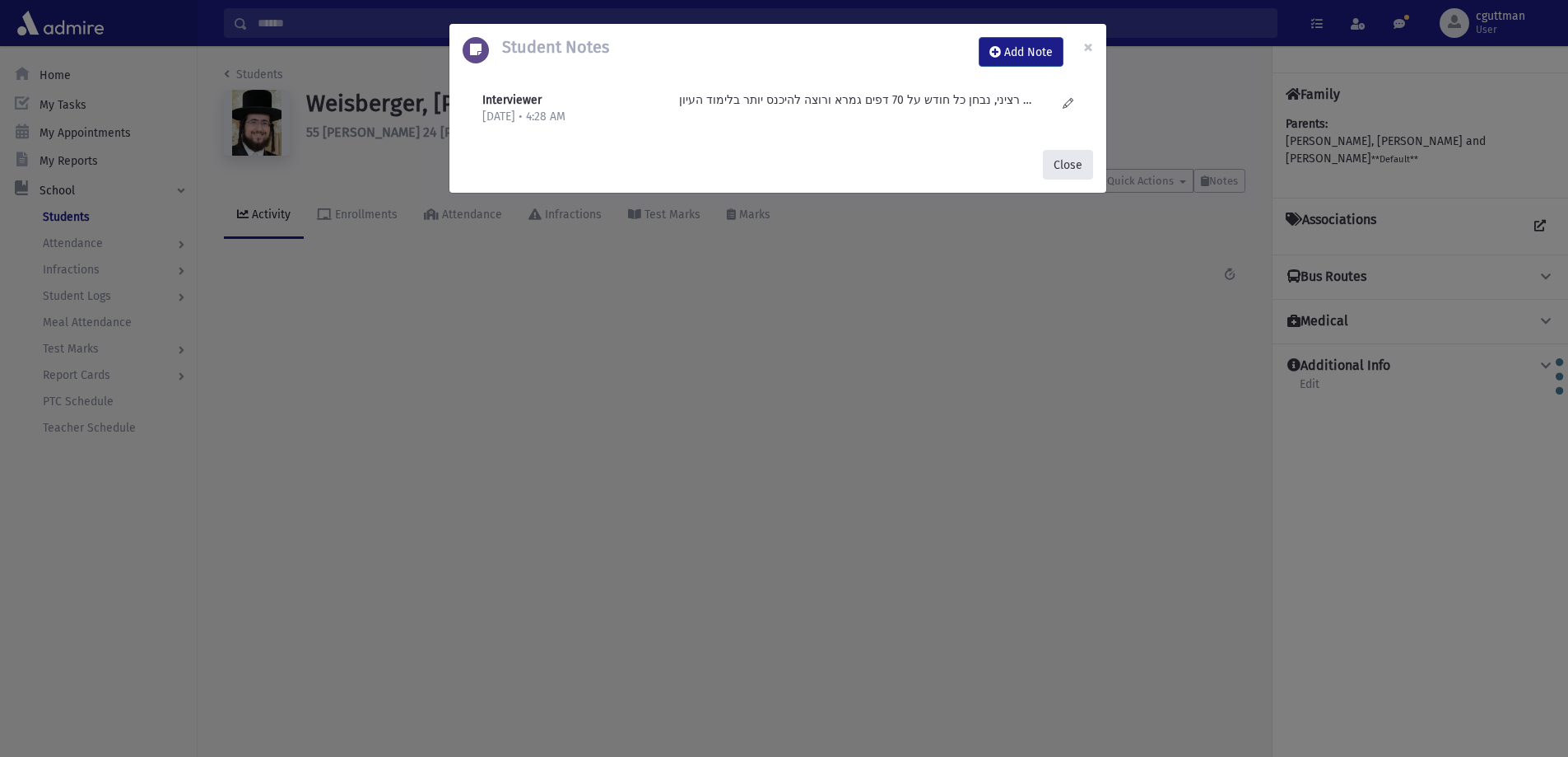
click at [1074, 178] on button "Close" at bounding box center [1067, 164] width 50 height 30
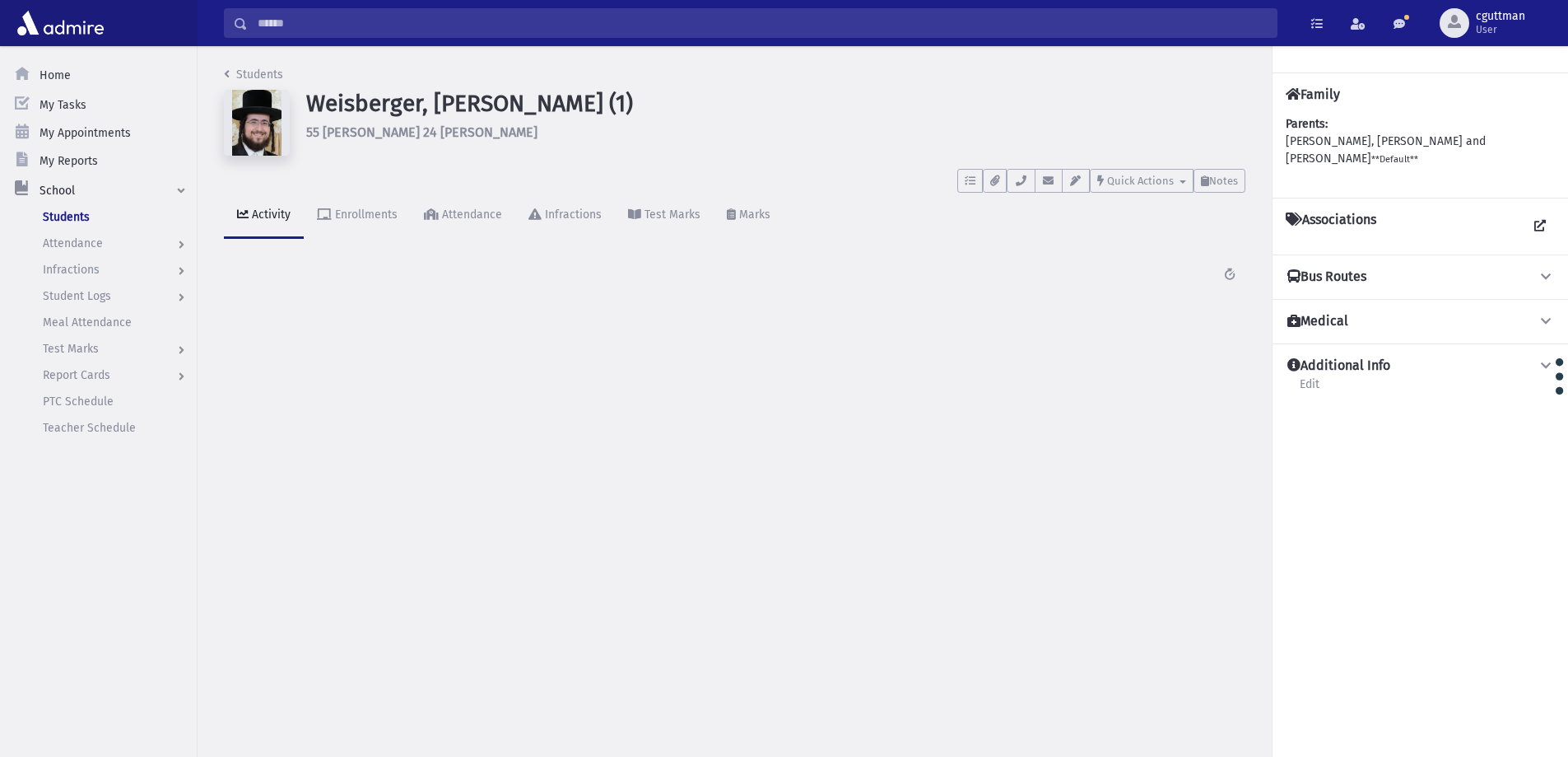
click at [703, 31] on input "Search" at bounding box center [762, 23] width 1028 height 30
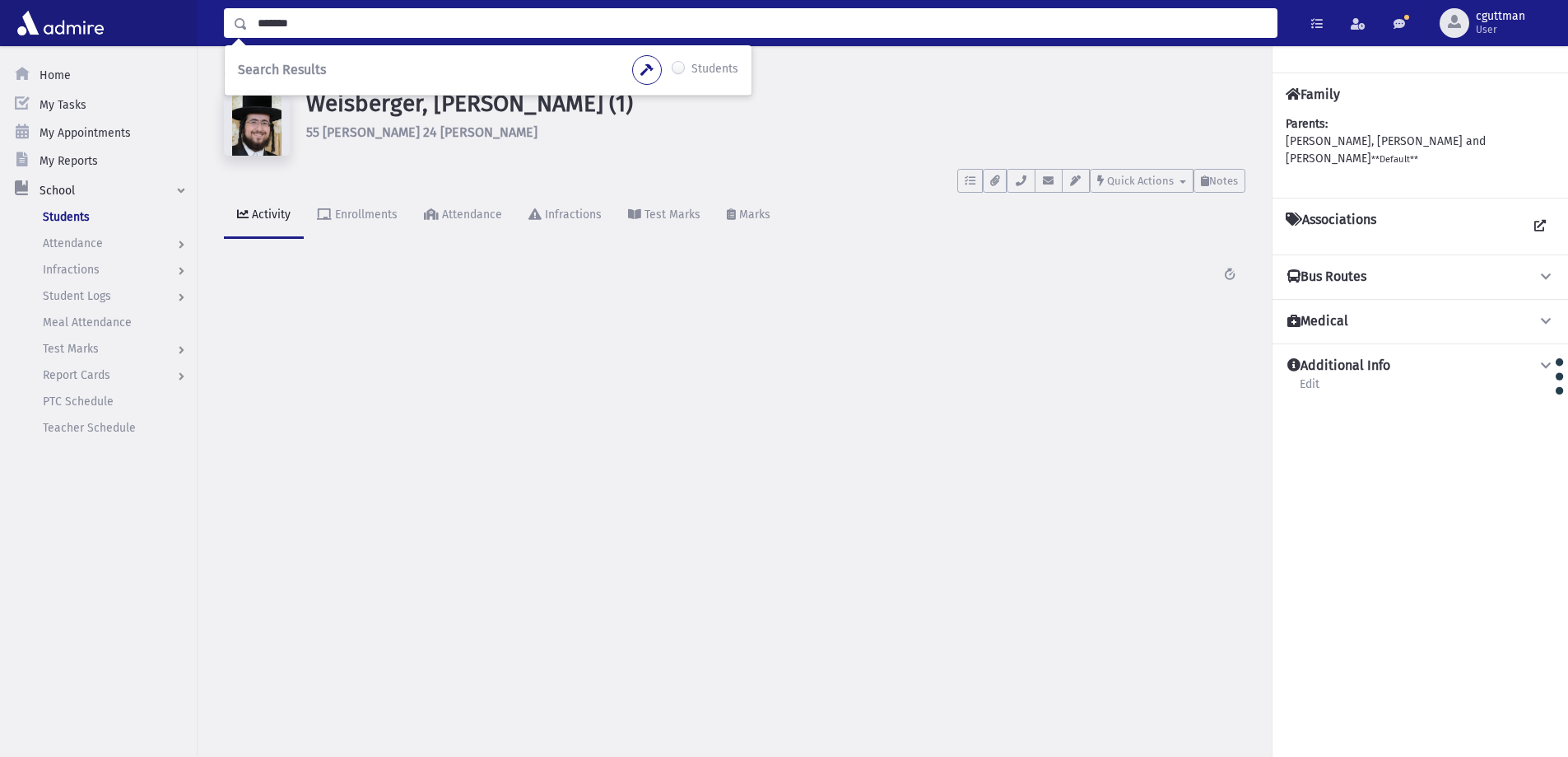
type input "*******"
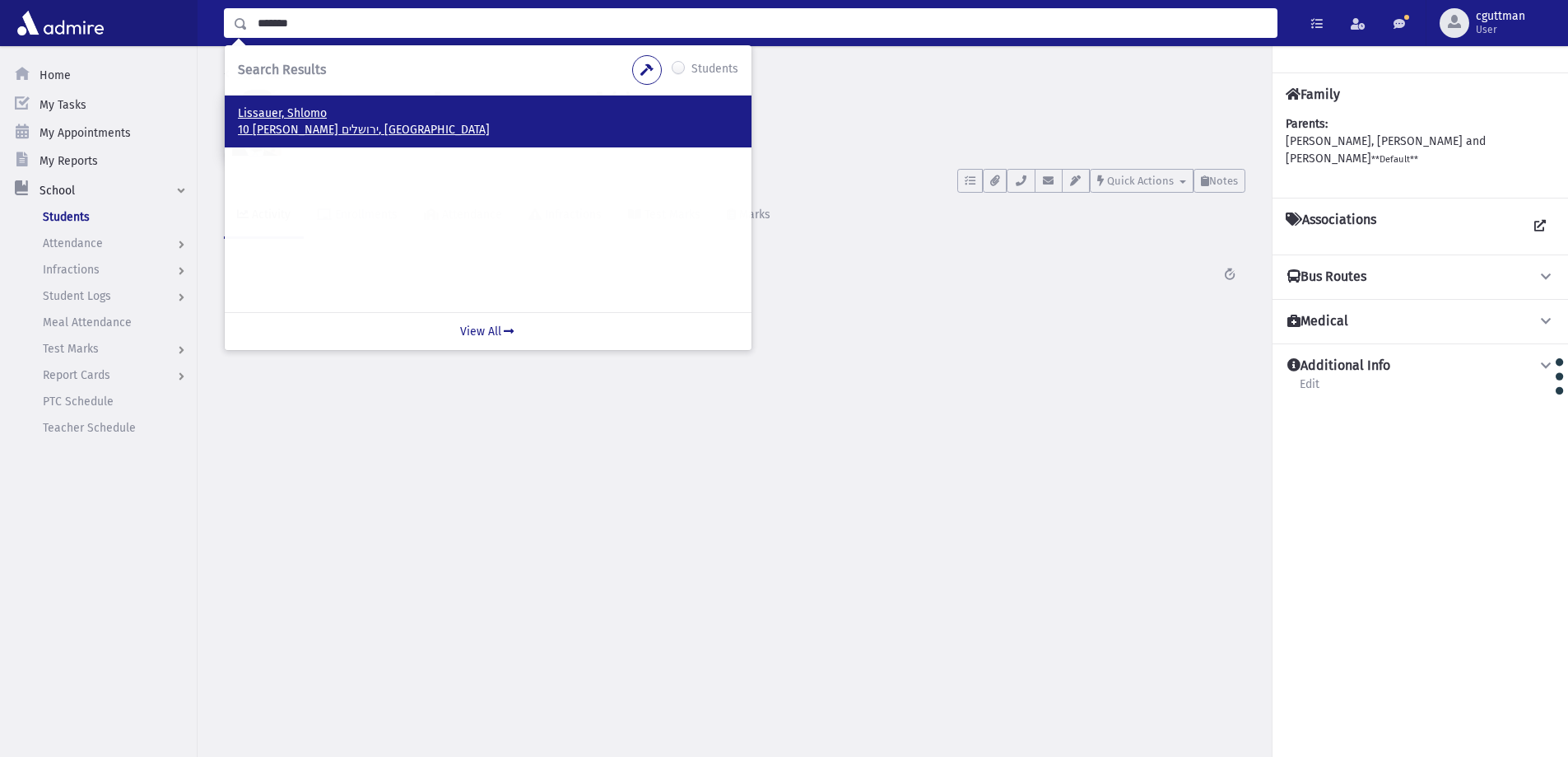
click at [327, 114] on p "Lissauer, Shlomo" at bounding box center [488, 113] width 501 height 16
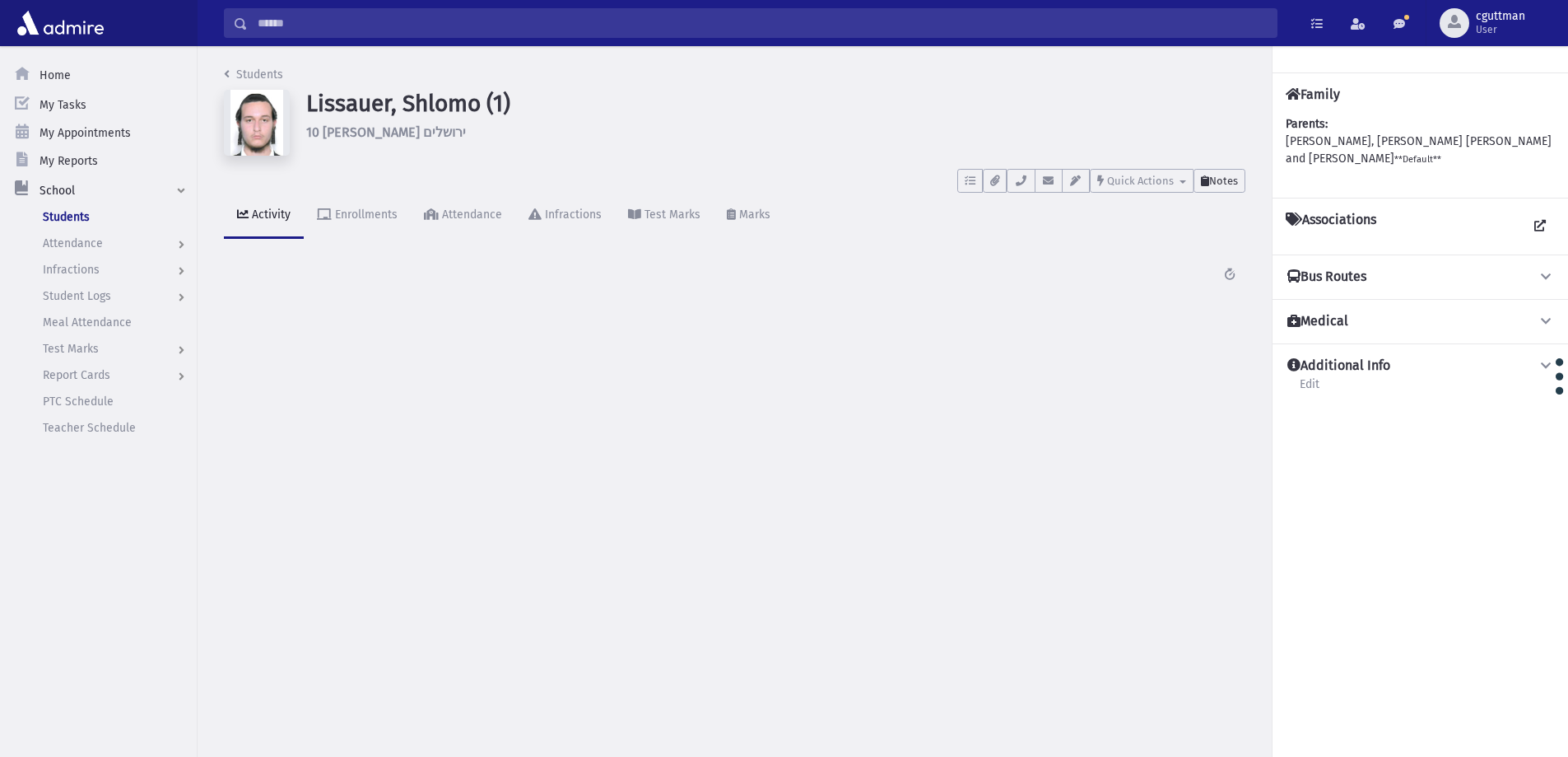
click at [1229, 177] on span "Notes" at bounding box center [1224, 181] width 29 height 13
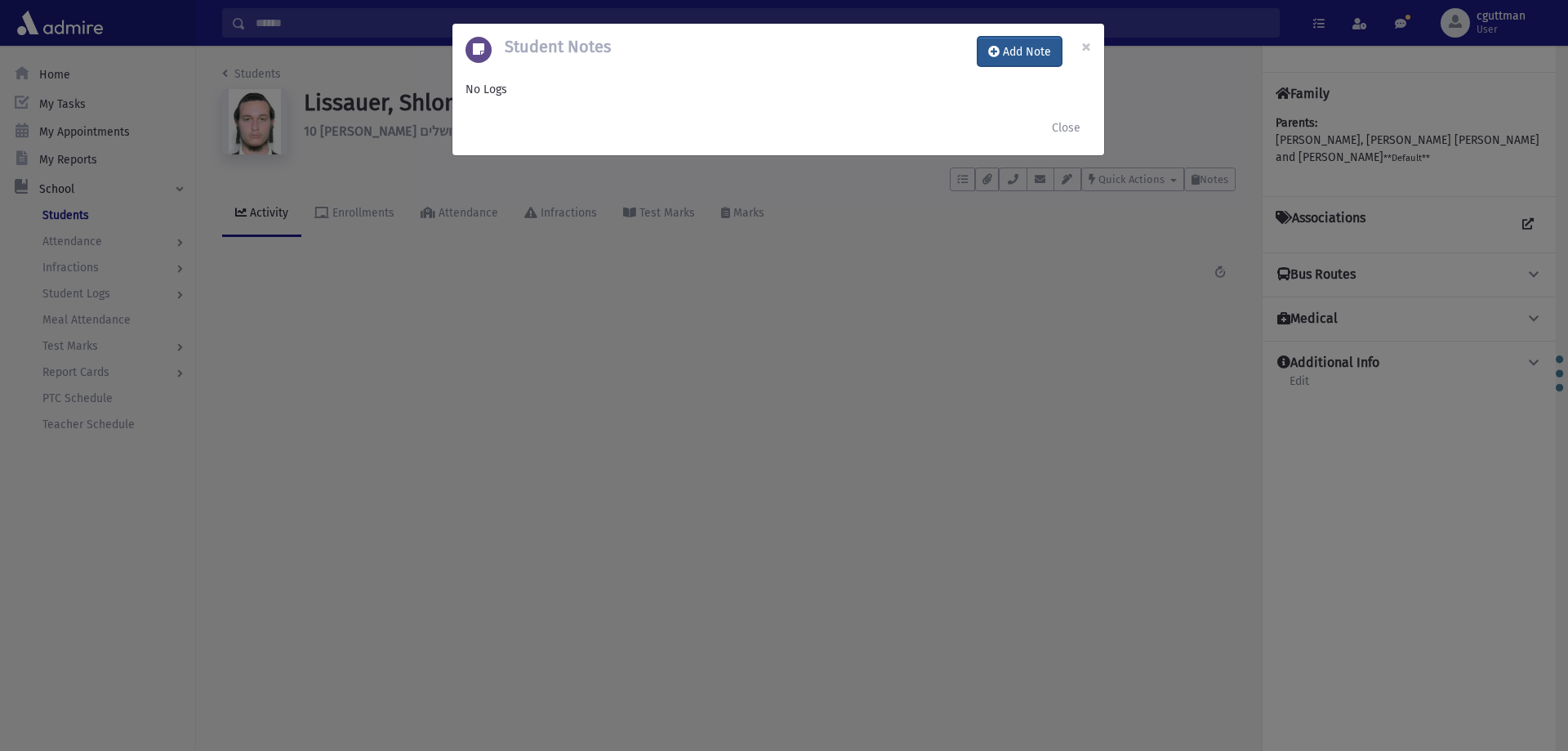
click at [1032, 57] on button "Add Note" at bounding box center [1019, 51] width 84 height 30
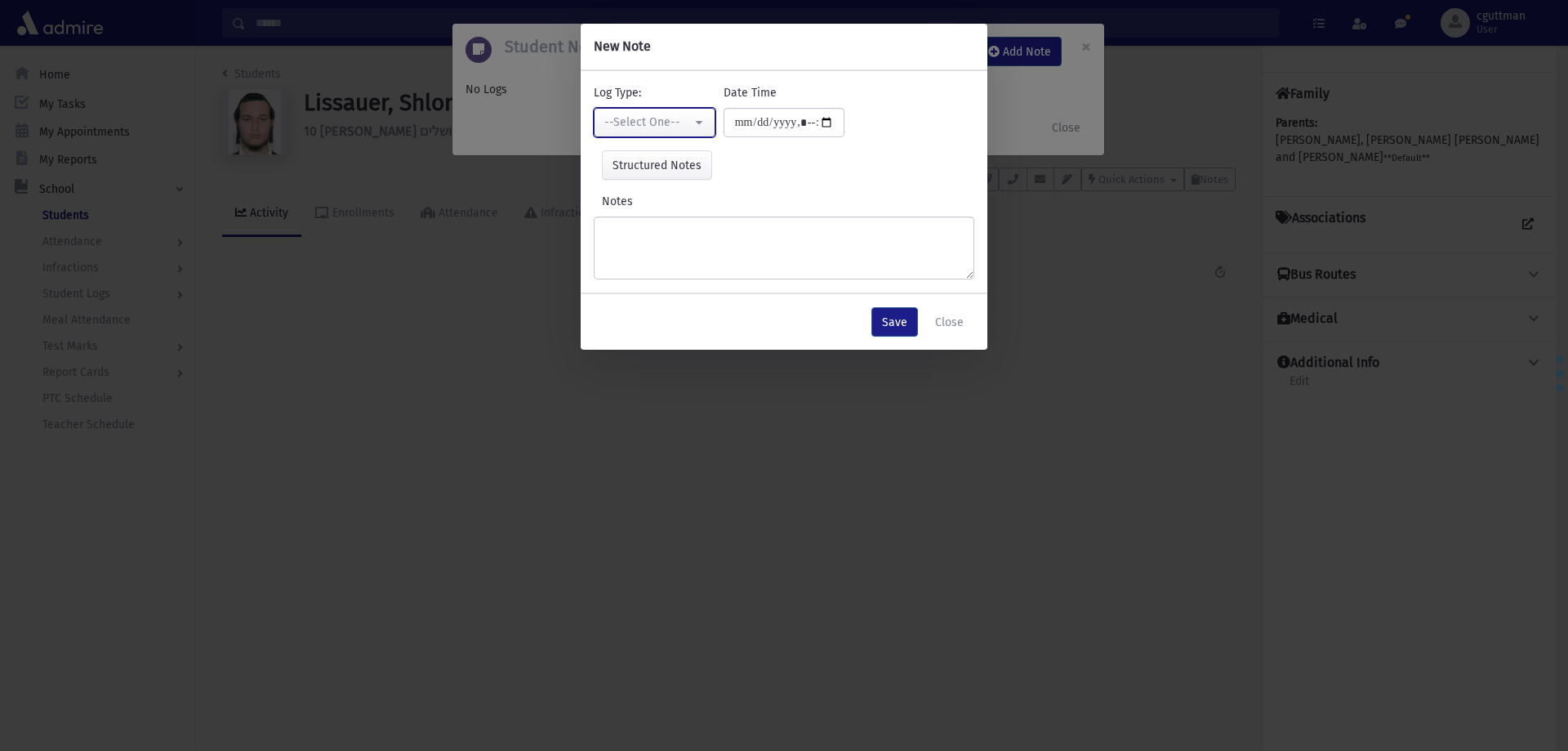
click at [638, 113] on button "--Select One--" at bounding box center [654, 122] width 121 height 30
click at [655, 226] on link "Interviewer" at bounding box center [658, 235] width 129 height 31
select select "*"
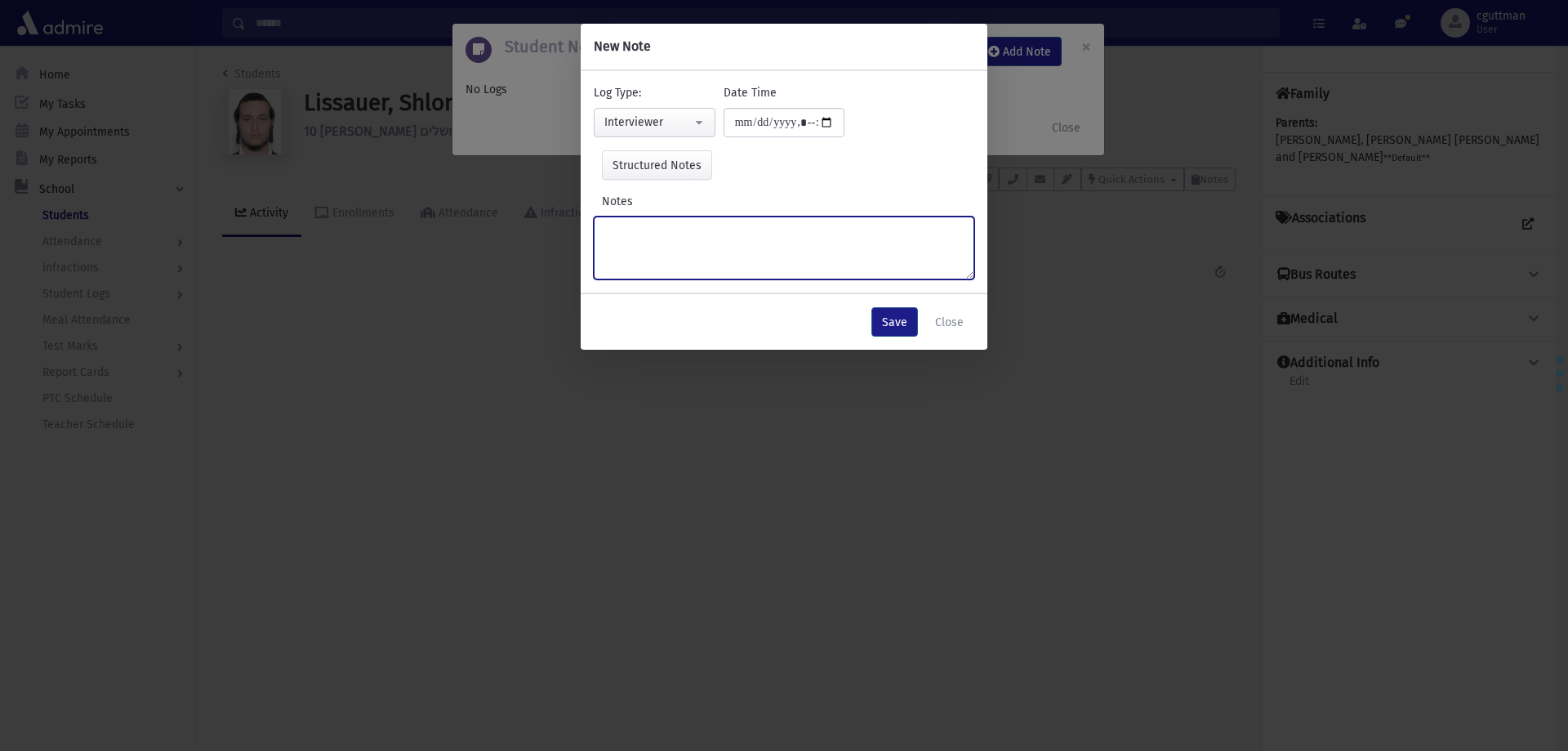
click at [655, 226] on textarea "Notes" at bounding box center [784, 248] width 381 height 63
type textarea "**********"
click at [902, 328] on button "Save" at bounding box center [894, 322] width 47 height 30
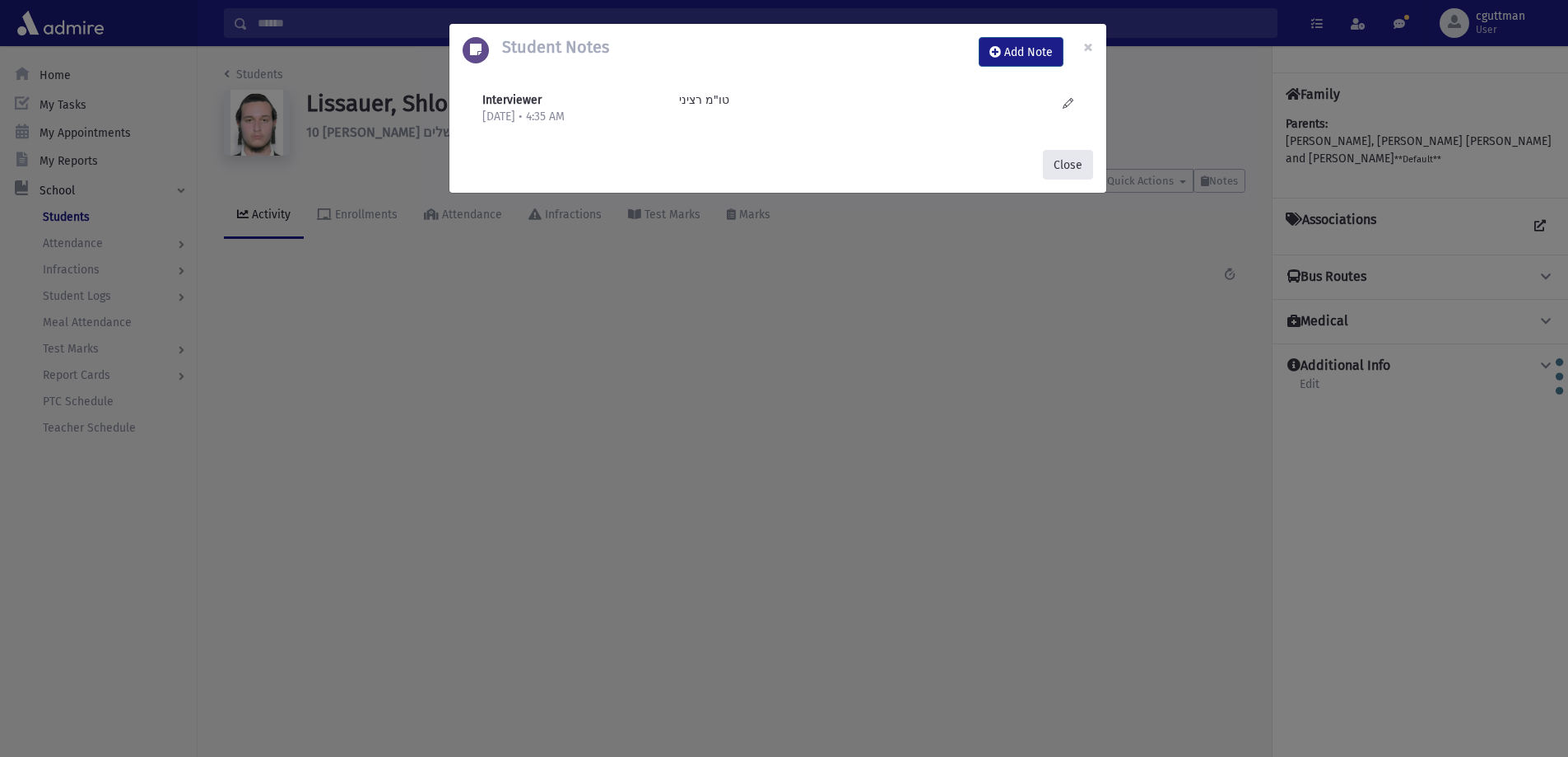
click at [1084, 167] on button "Close" at bounding box center [1067, 164] width 50 height 30
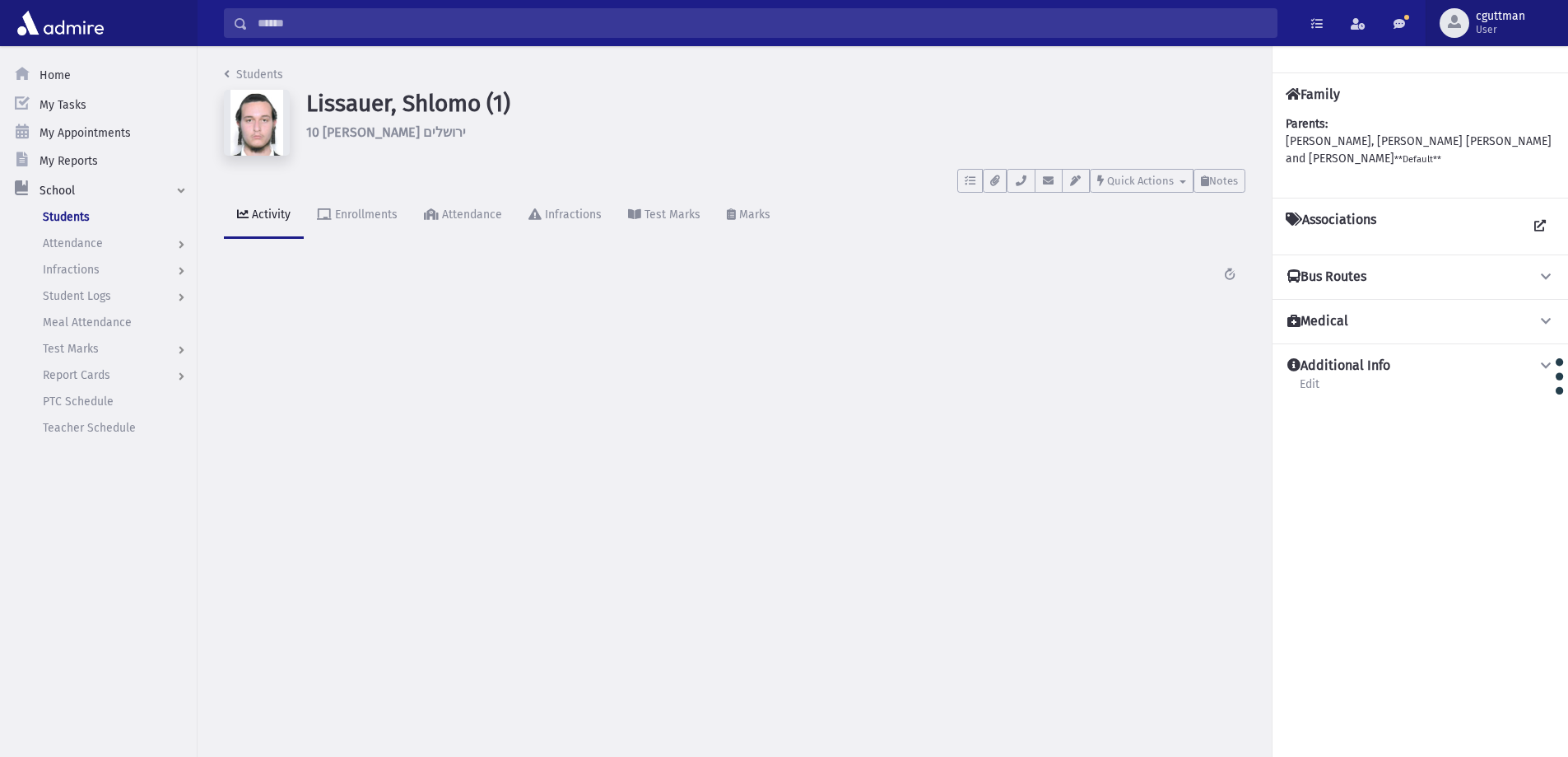
click at [1484, 19] on span "cguttman" at bounding box center [1500, 16] width 50 height 14
click at [1452, 133] on span at bounding box center [1447, 136] width 16 height 12
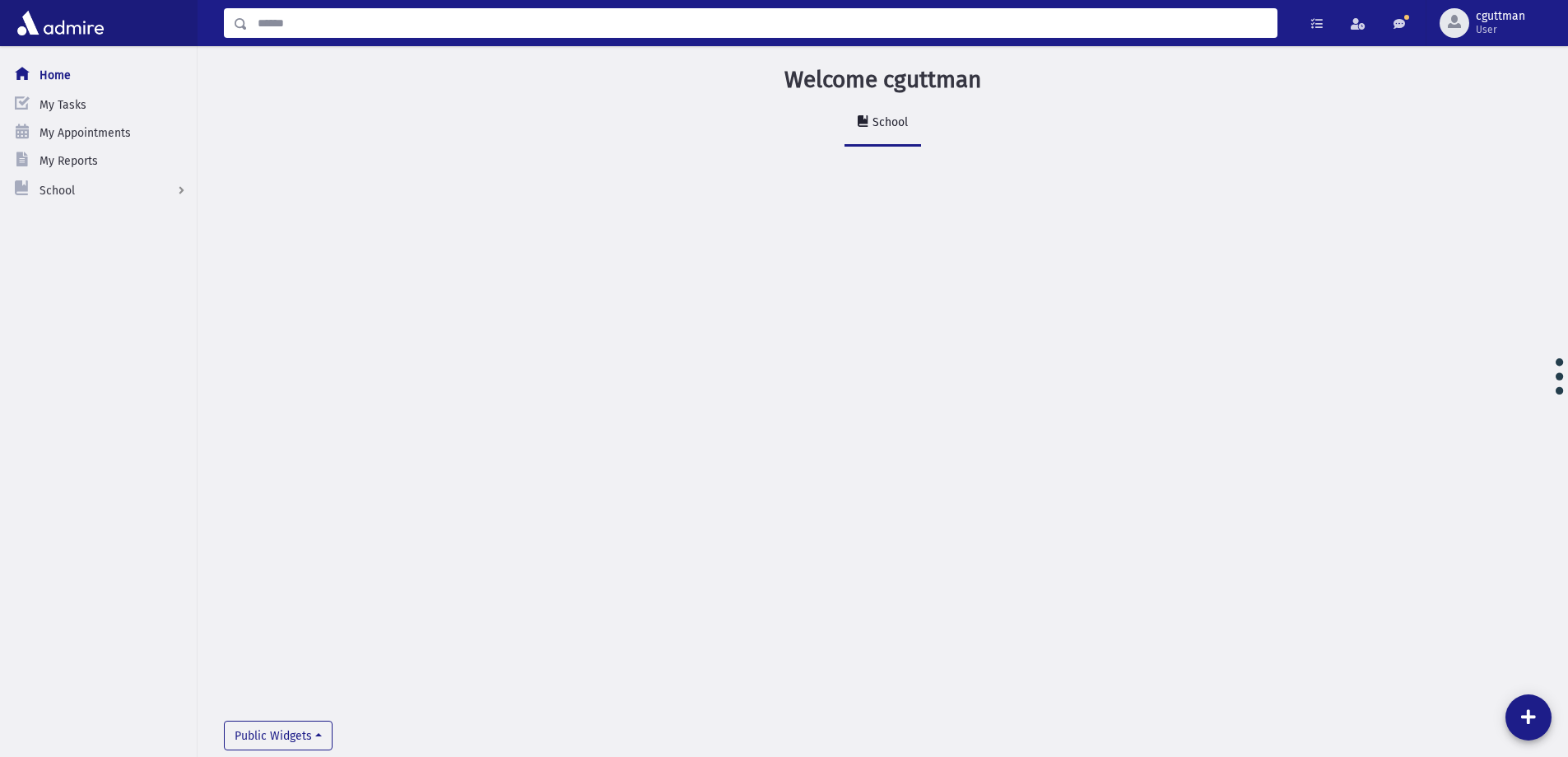
click at [856, 21] on input "Search" at bounding box center [762, 23] width 1028 height 30
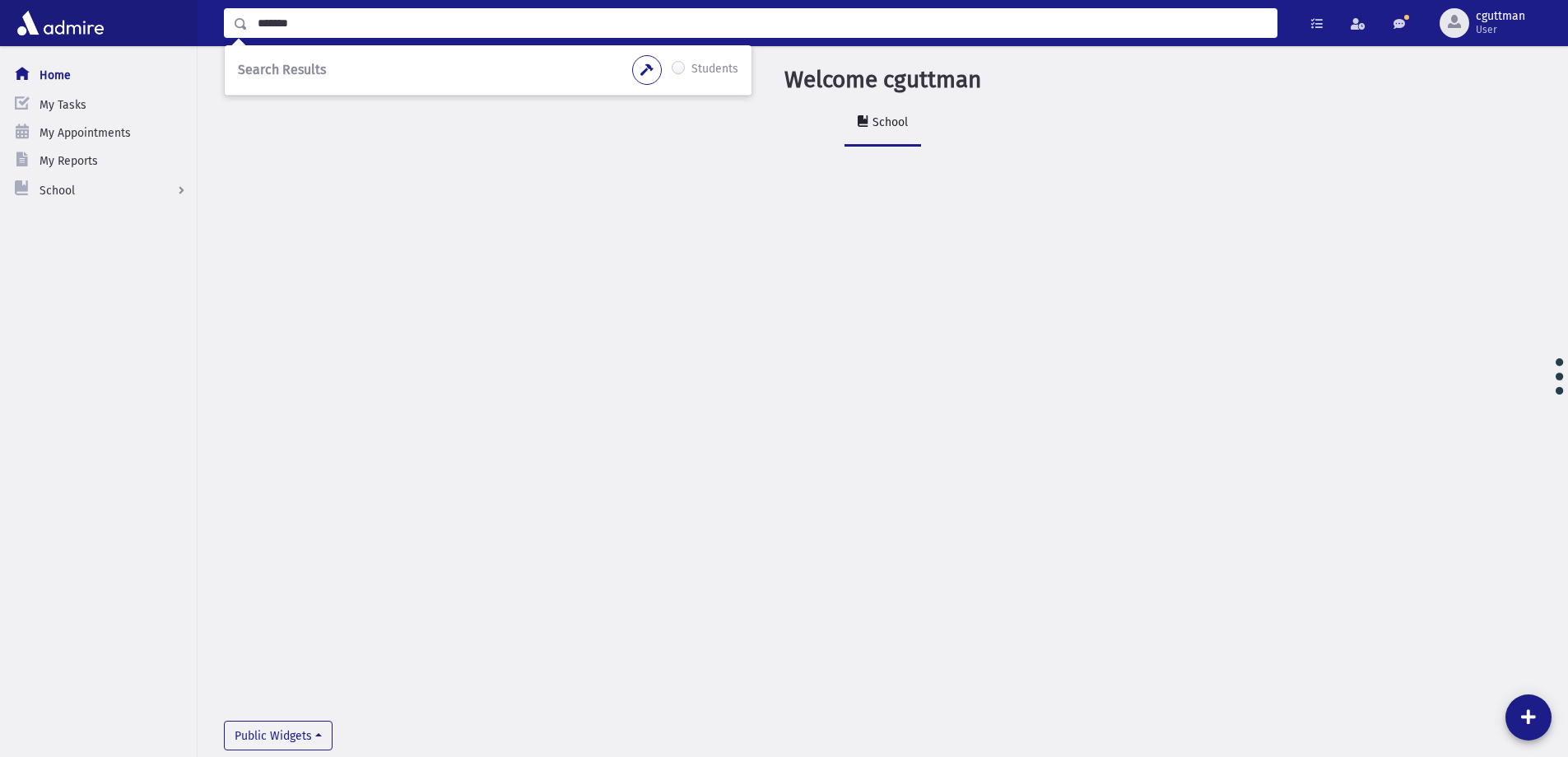
type input "*******"
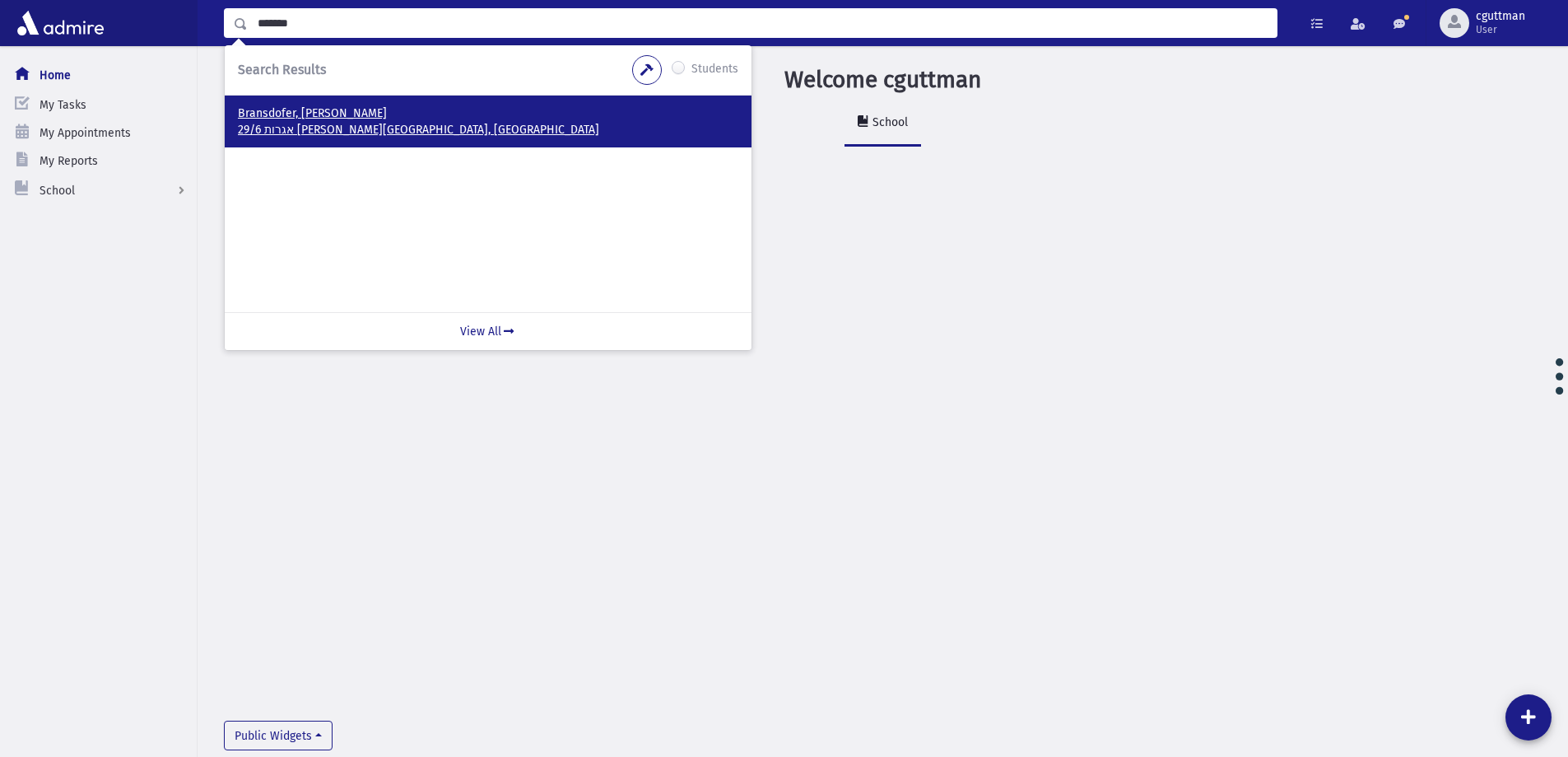
click at [366, 108] on p "Bransdofer, [PERSON_NAME]" at bounding box center [488, 113] width 501 height 16
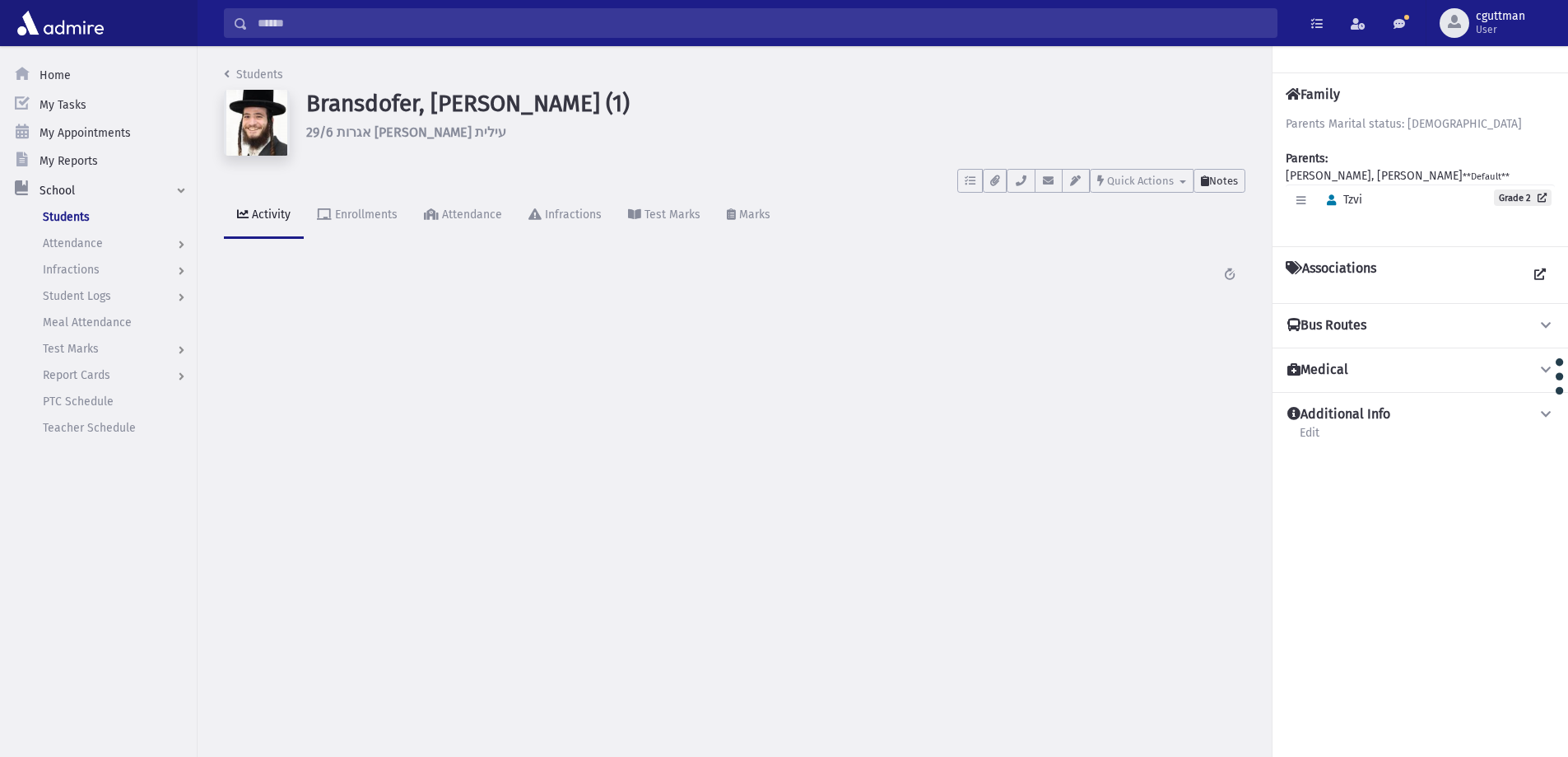
click at [1220, 180] on span "Notes" at bounding box center [1224, 181] width 29 height 13
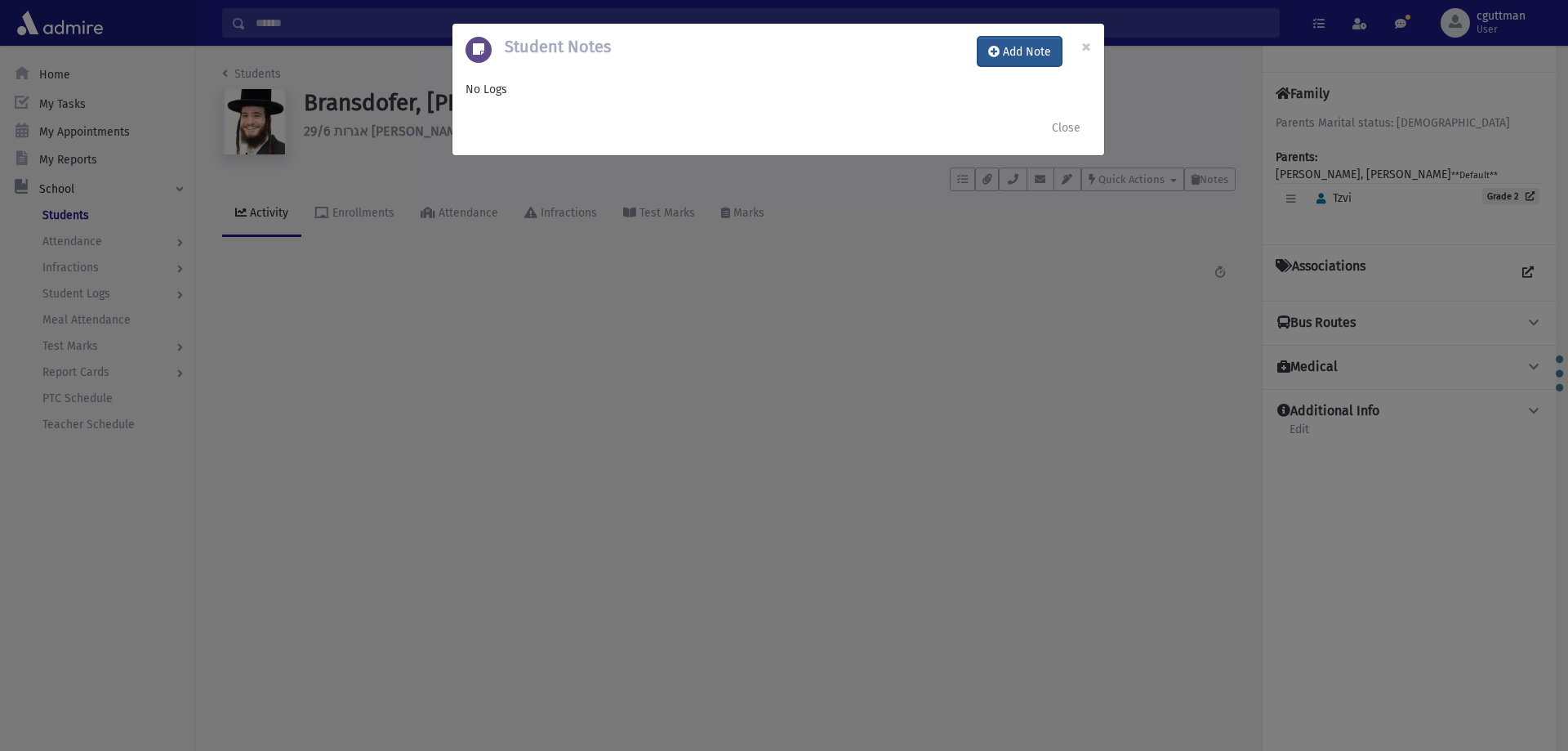
click at [1026, 55] on button "Add Note" at bounding box center [1019, 51] width 84 height 30
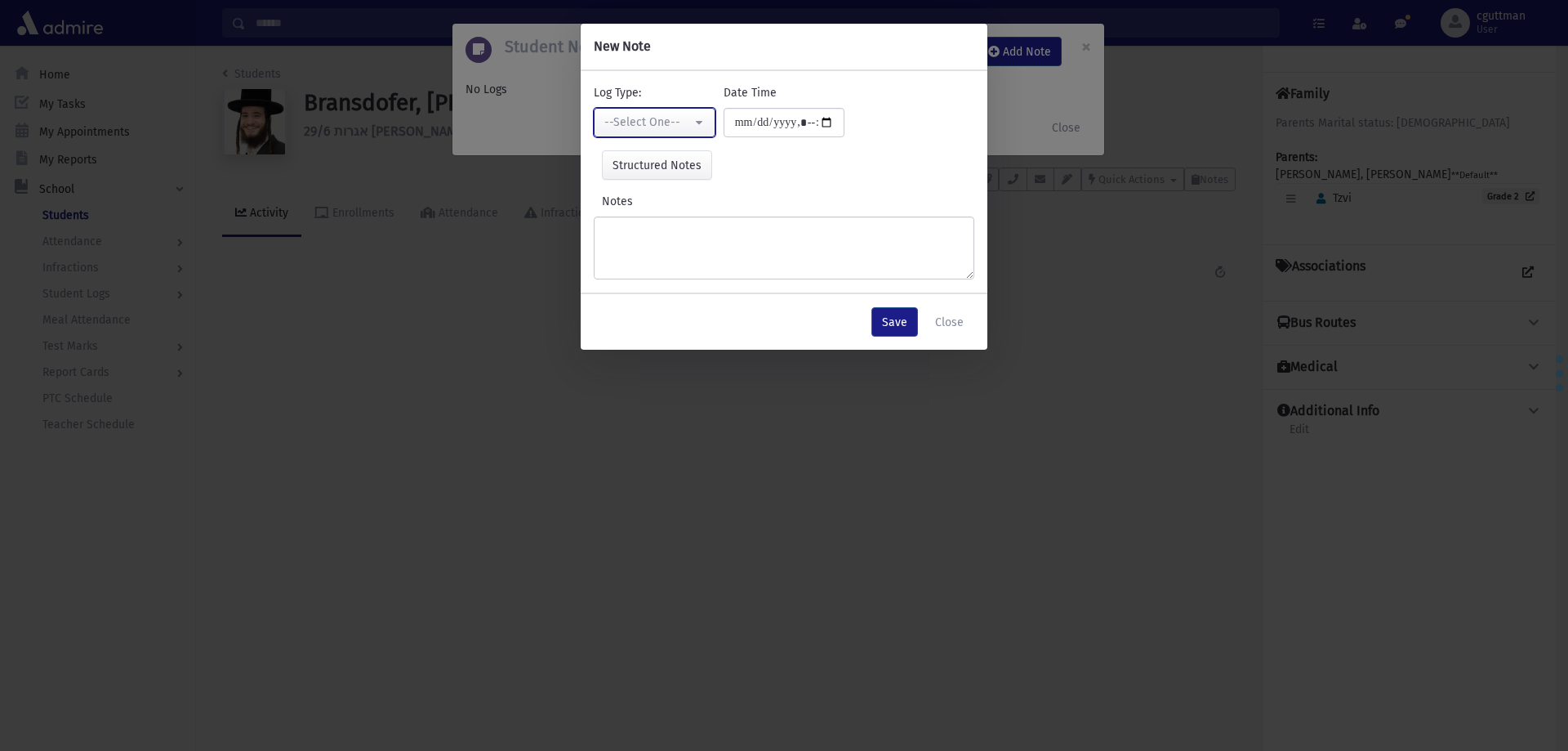
click at [656, 122] on div "--Select One--" at bounding box center [647, 121] width 87 height 17
click at [683, 236] on link "Interviewer" at bounding box center [658, 235] width 129 height 31
select select "*"
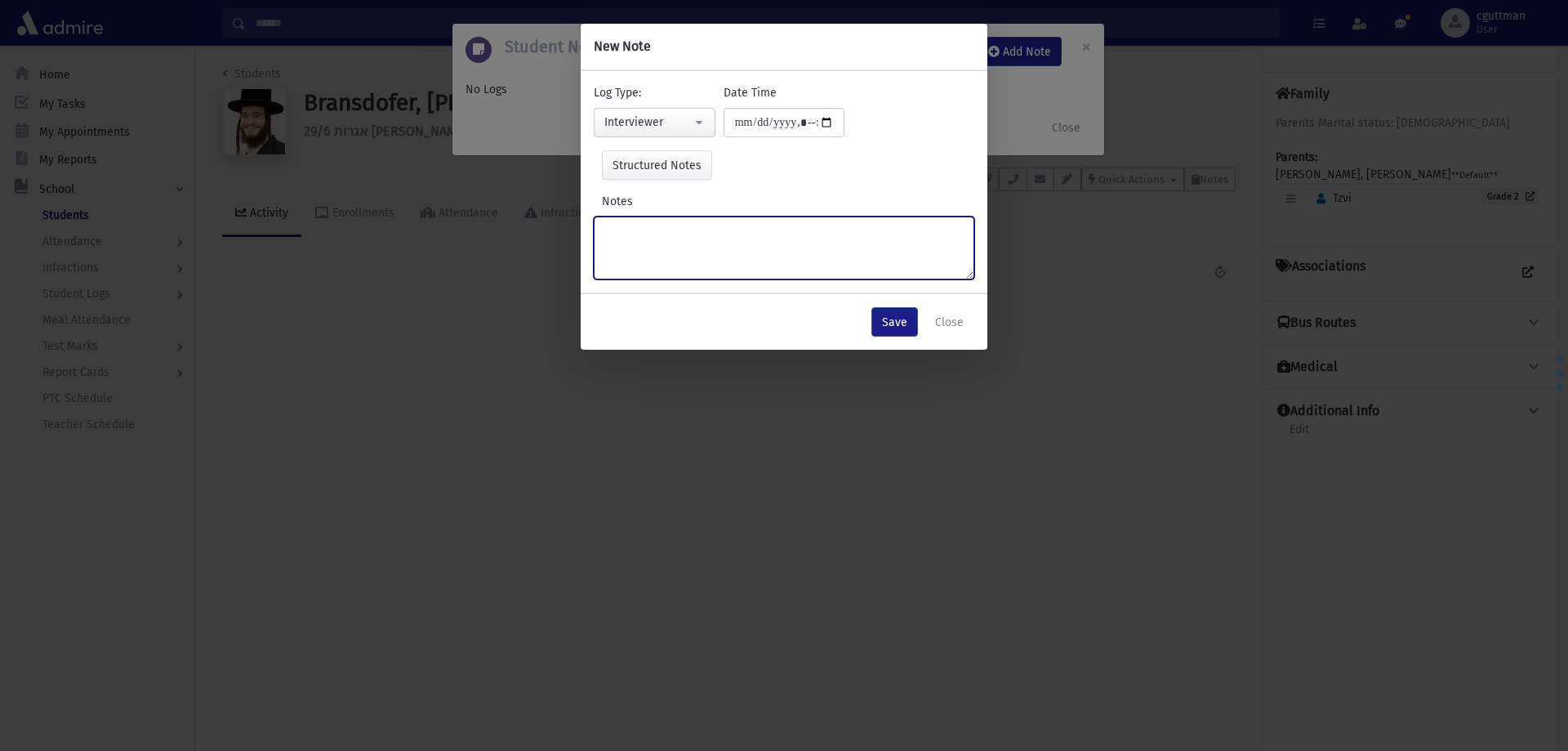
click at [683, 236] on textarea "Notes" at bounding box center [784, 248] width 381 height 63
type textarea "**********"
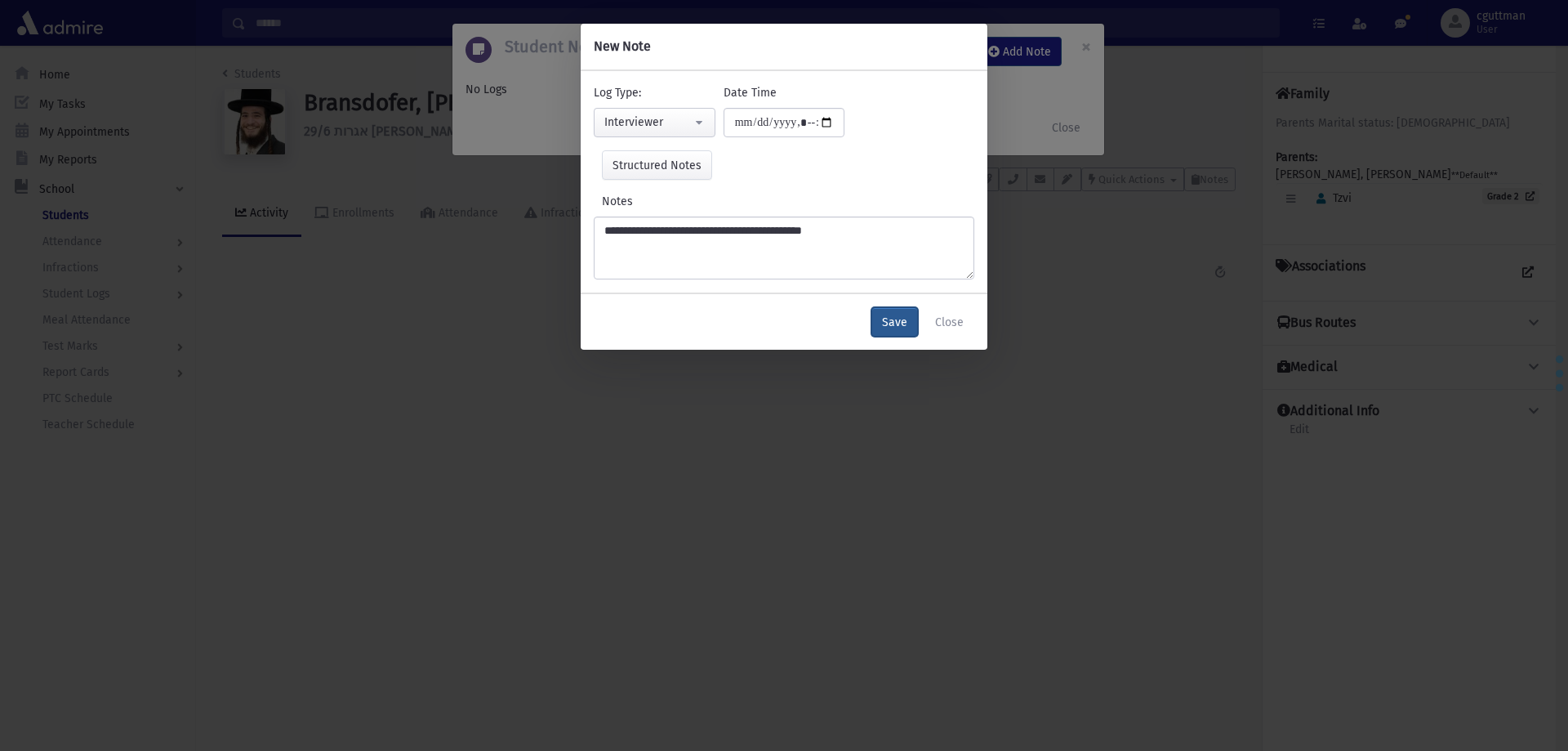
click at [900, 323] on button "Save" at bounding box center [894, 322] width 47 height 30
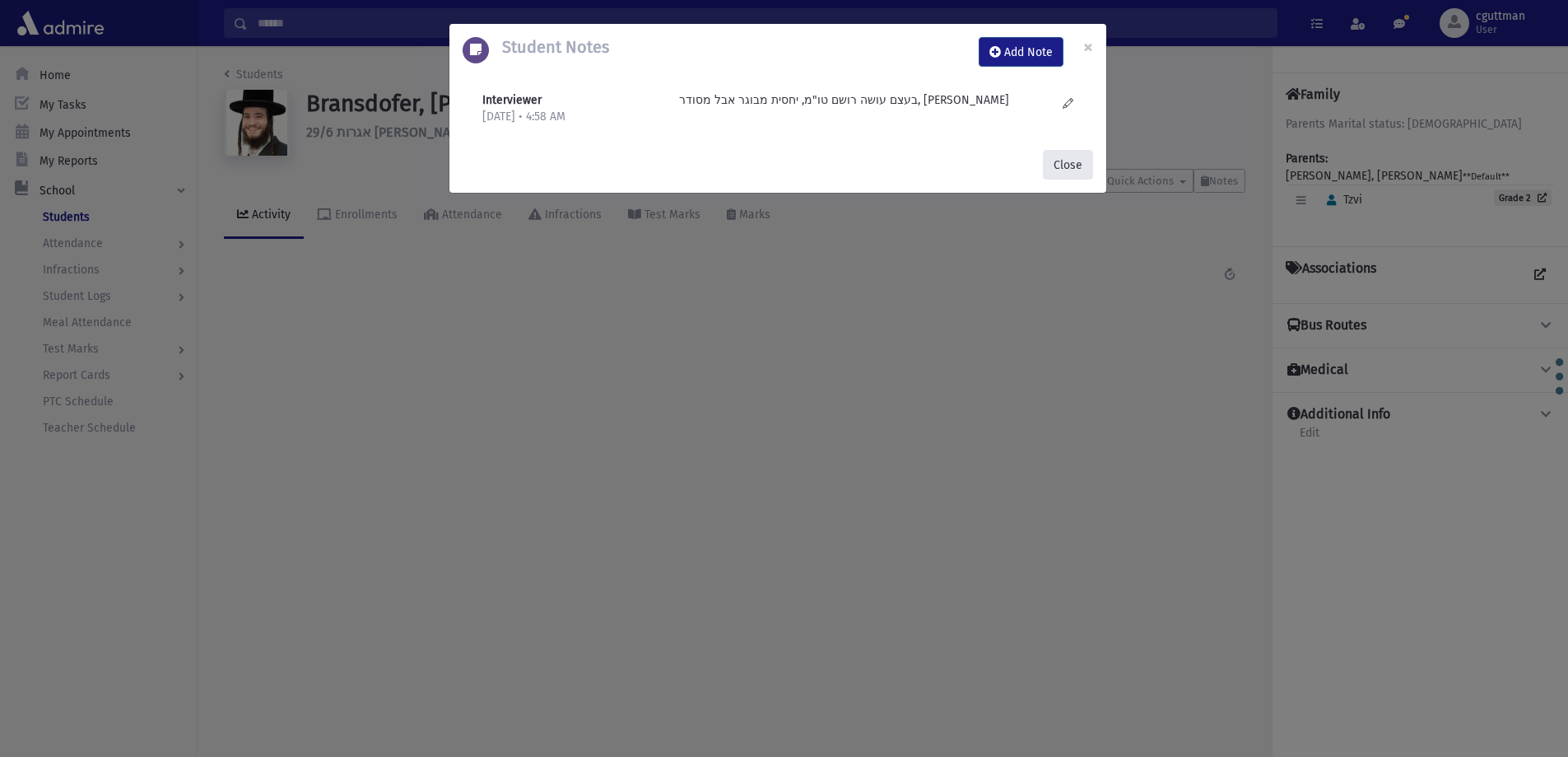
click at [1074, 168] on button "Close" at bounding box center [1067, 164] width 50 height 30
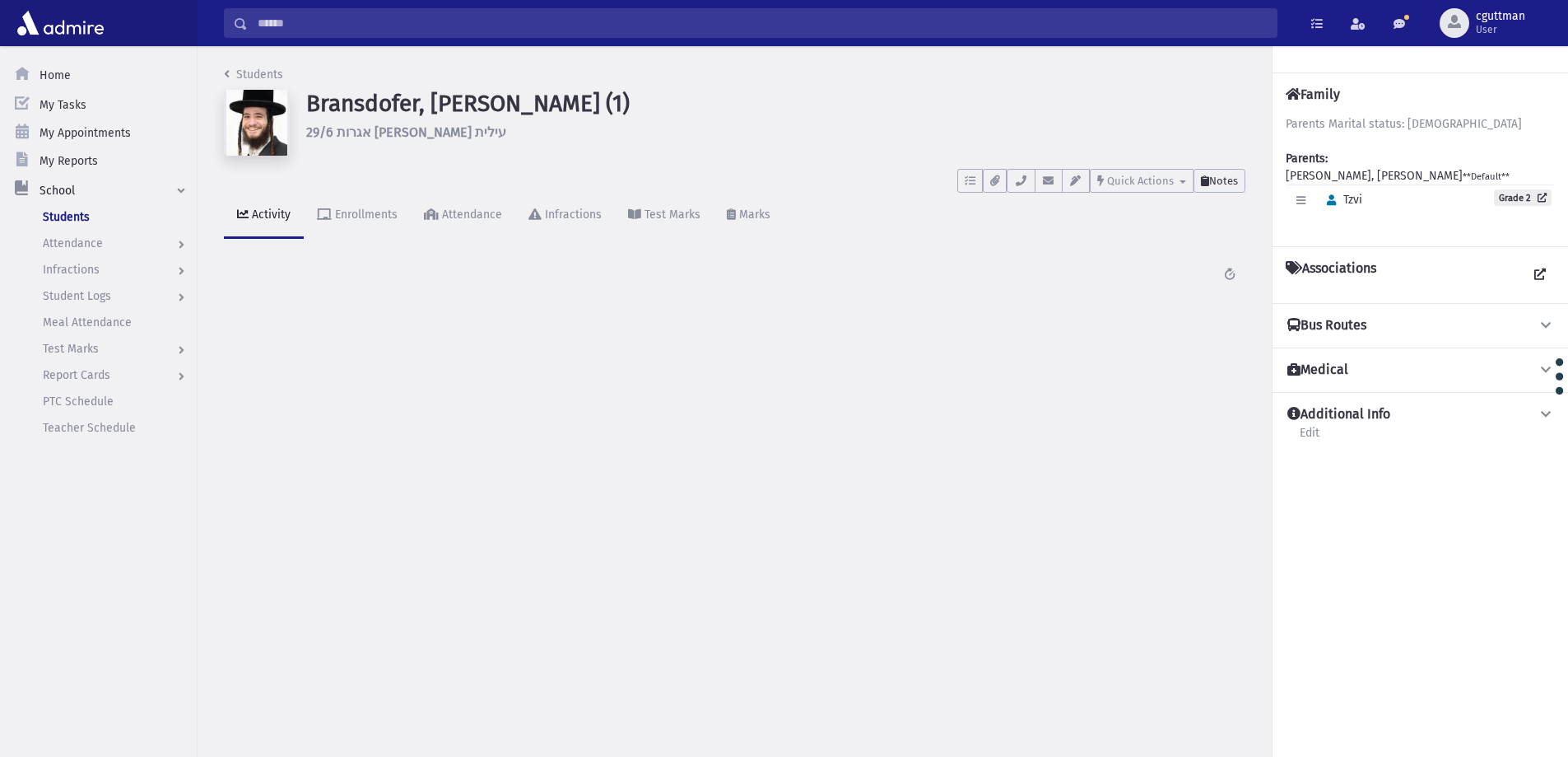
click at [1236, 177] on span "Notes" at bounding box center [1224, 181] width 29 height 13
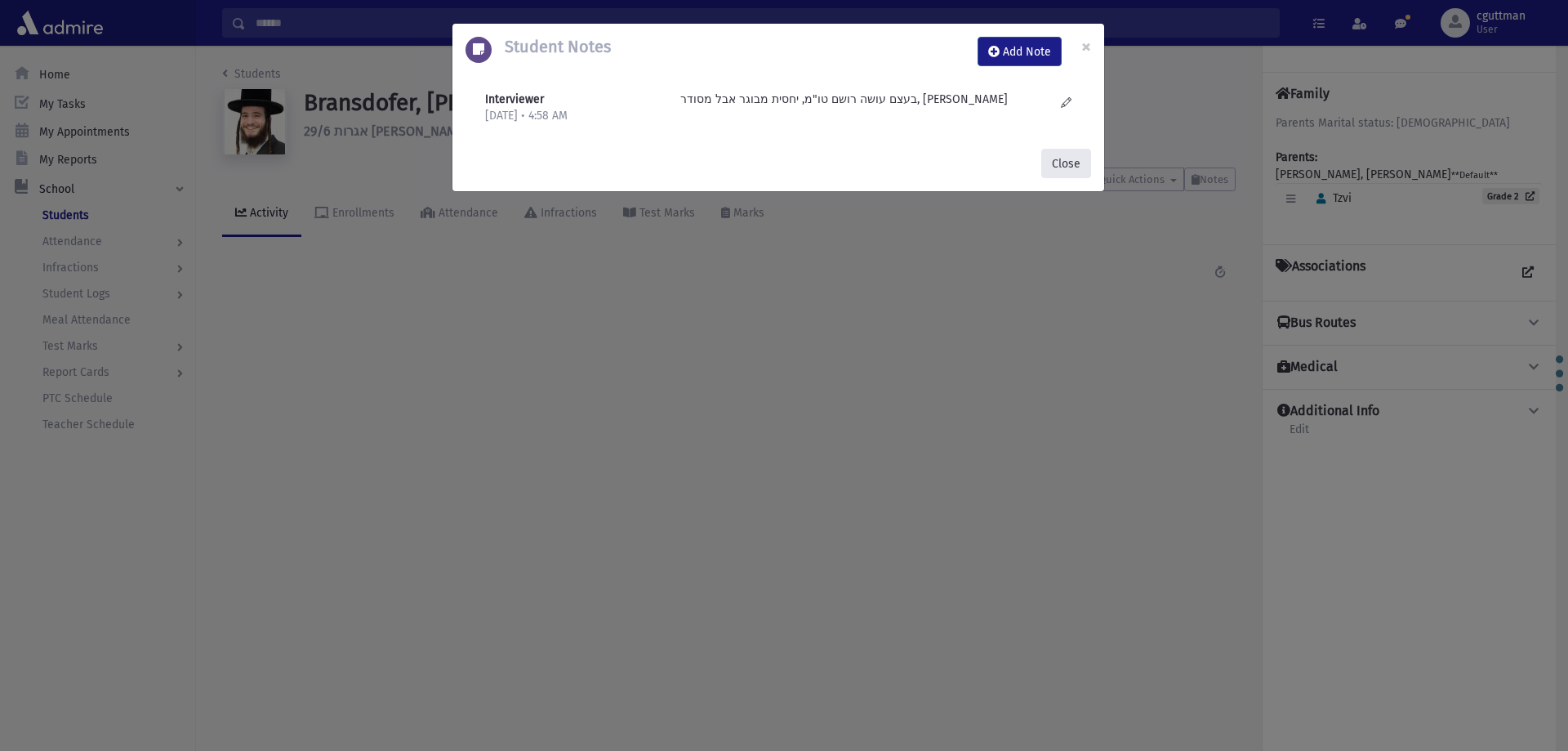
click at [1073, 157] on button "Close" at bounding box center [1065, 163] width 49 height 30
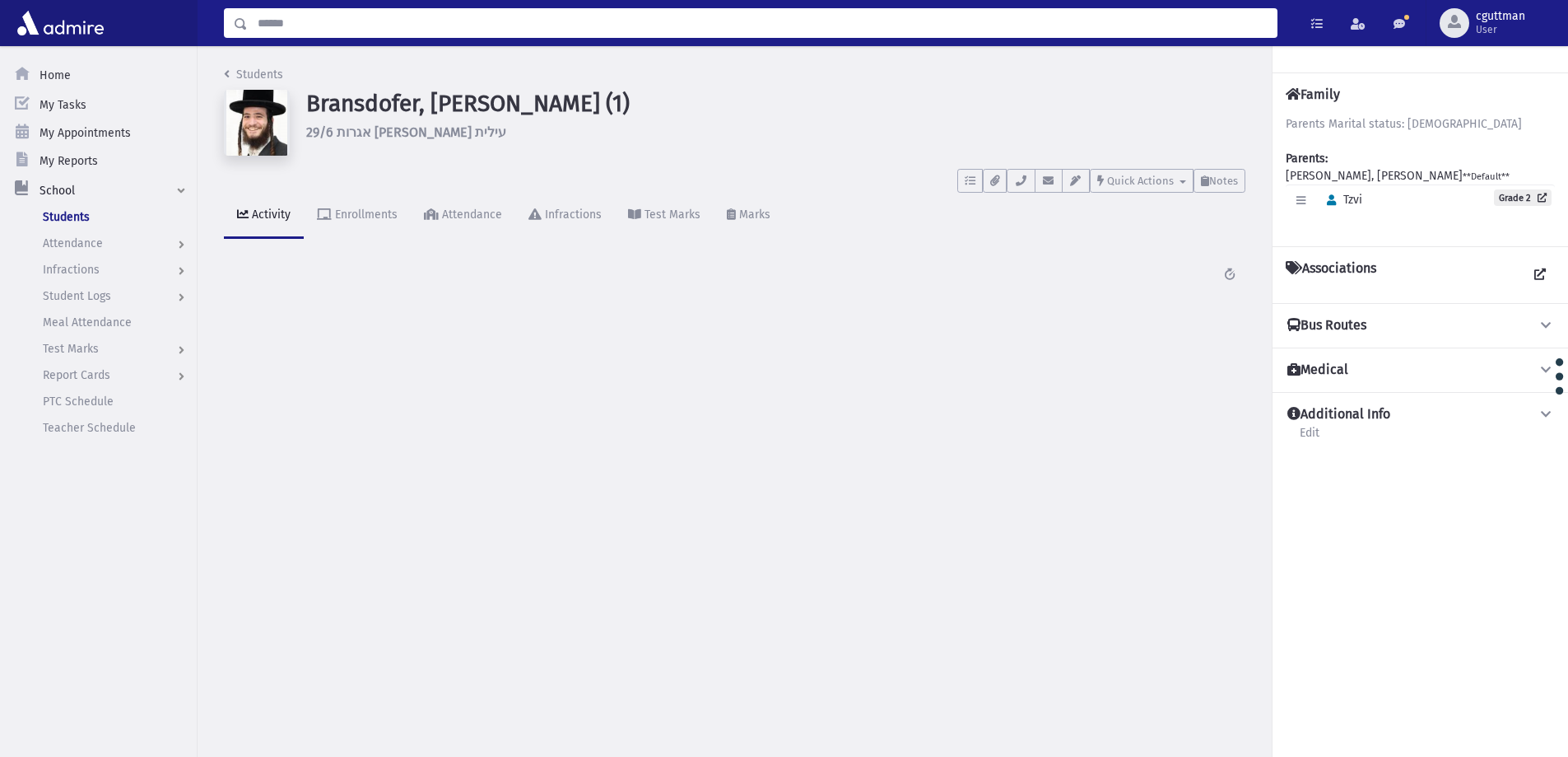
click at [672, 18] on input "Search" at bounding box center [762, 23] width 1028 height 30
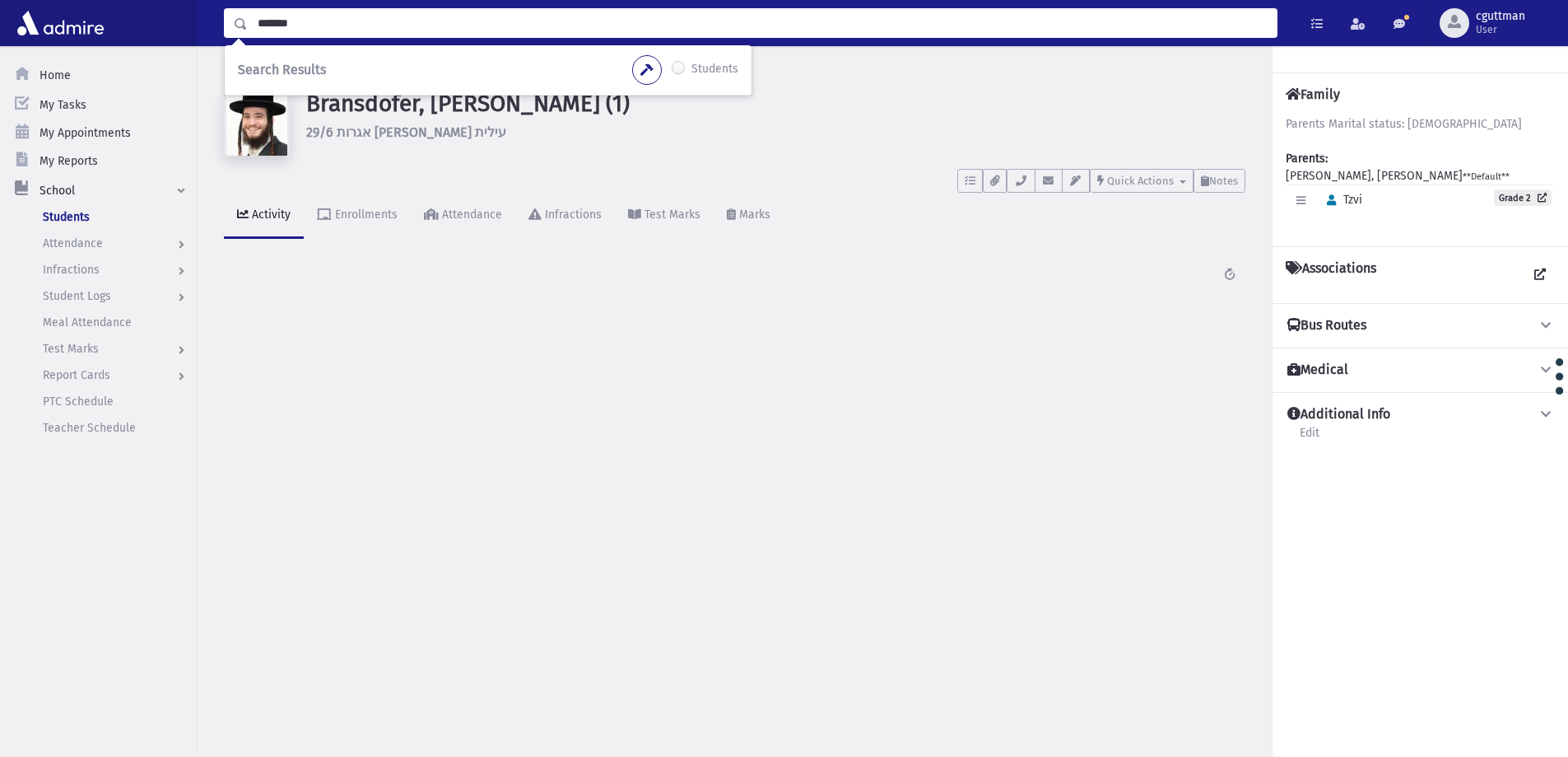
type input "*******"
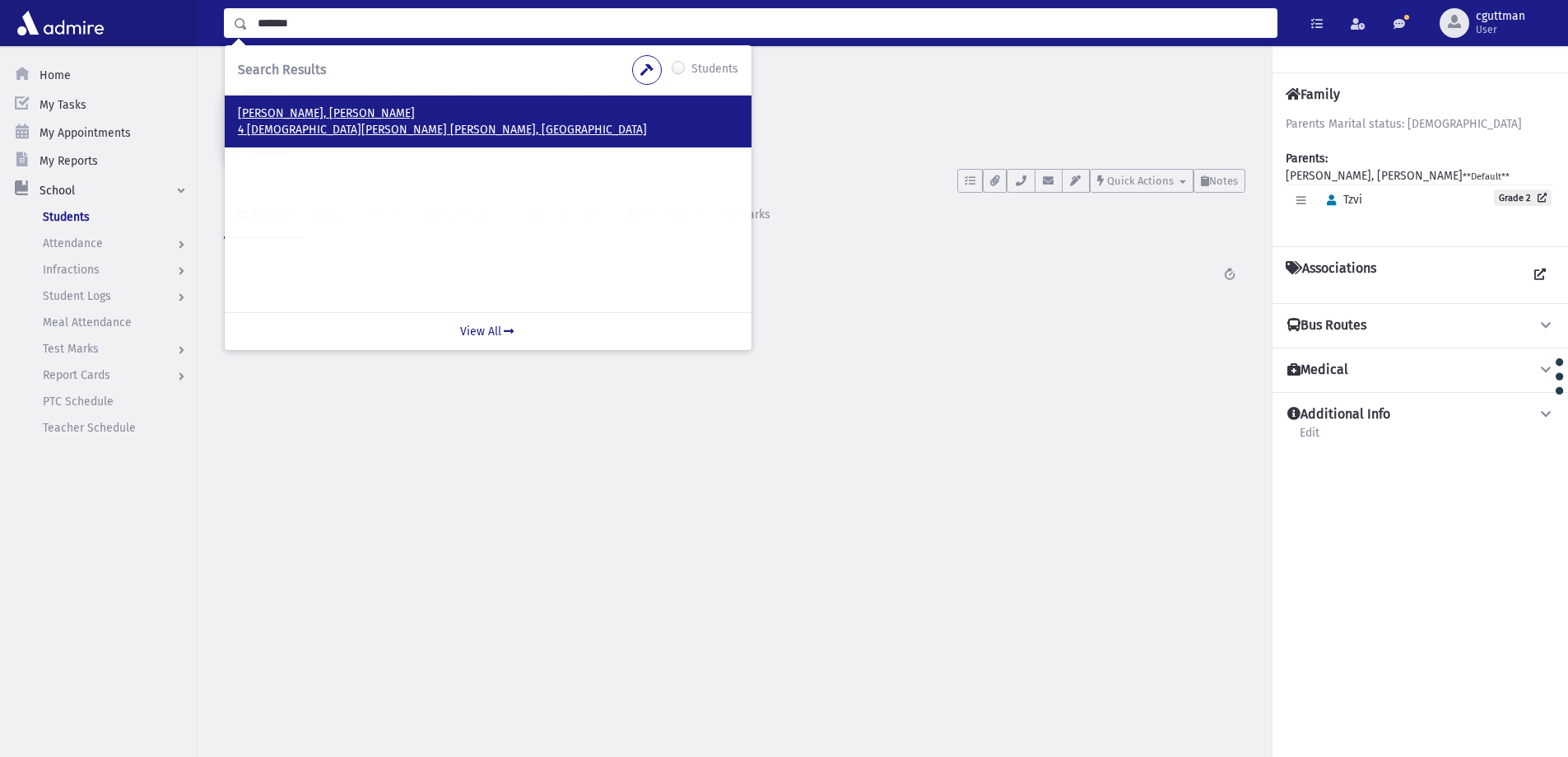
click at [331, 124] on p "4 [DEMOGRAPHIC_DATA][PERSON_NAME] [PERSON_NAME], [GEOGRAPHIC_DATA]" at bounding box center [488, 130] width 501 height 16
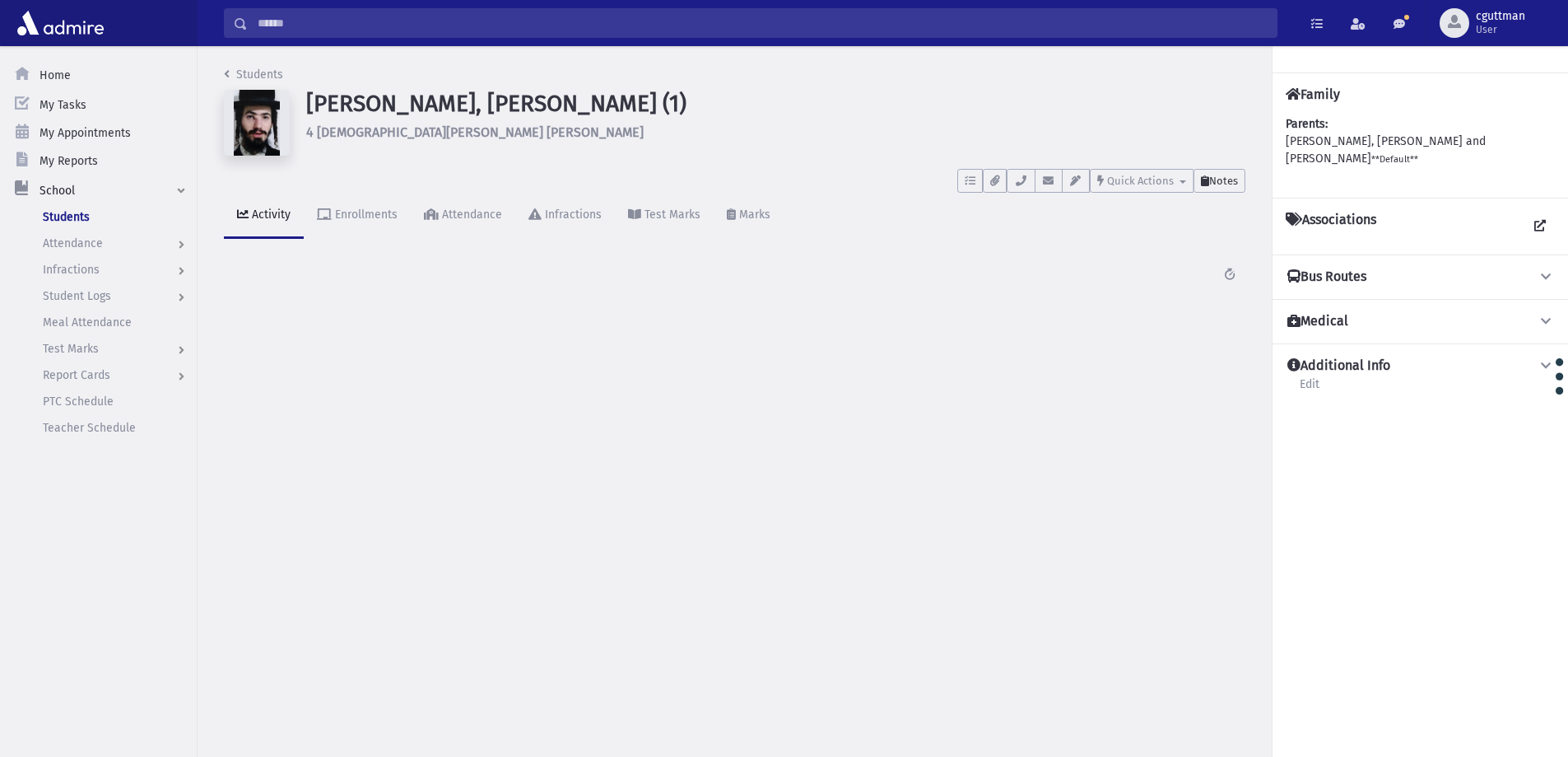
click at [1229, 174] on button "Notes" at bounding box center [1219, 180] width 52 height 24
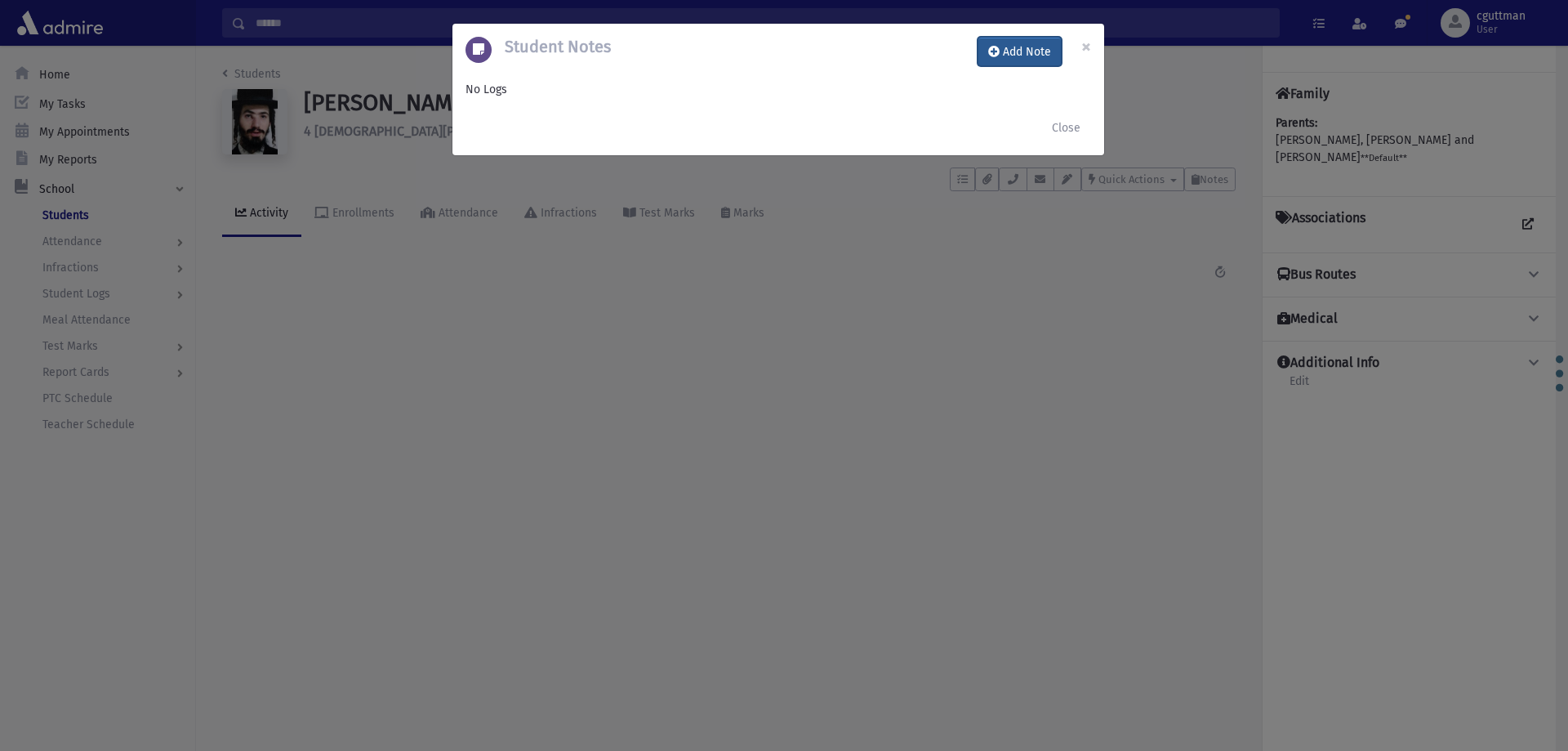
click at [1028, 56] on button "Add Note" at bounding box center [1019, 51] width 84 height 30
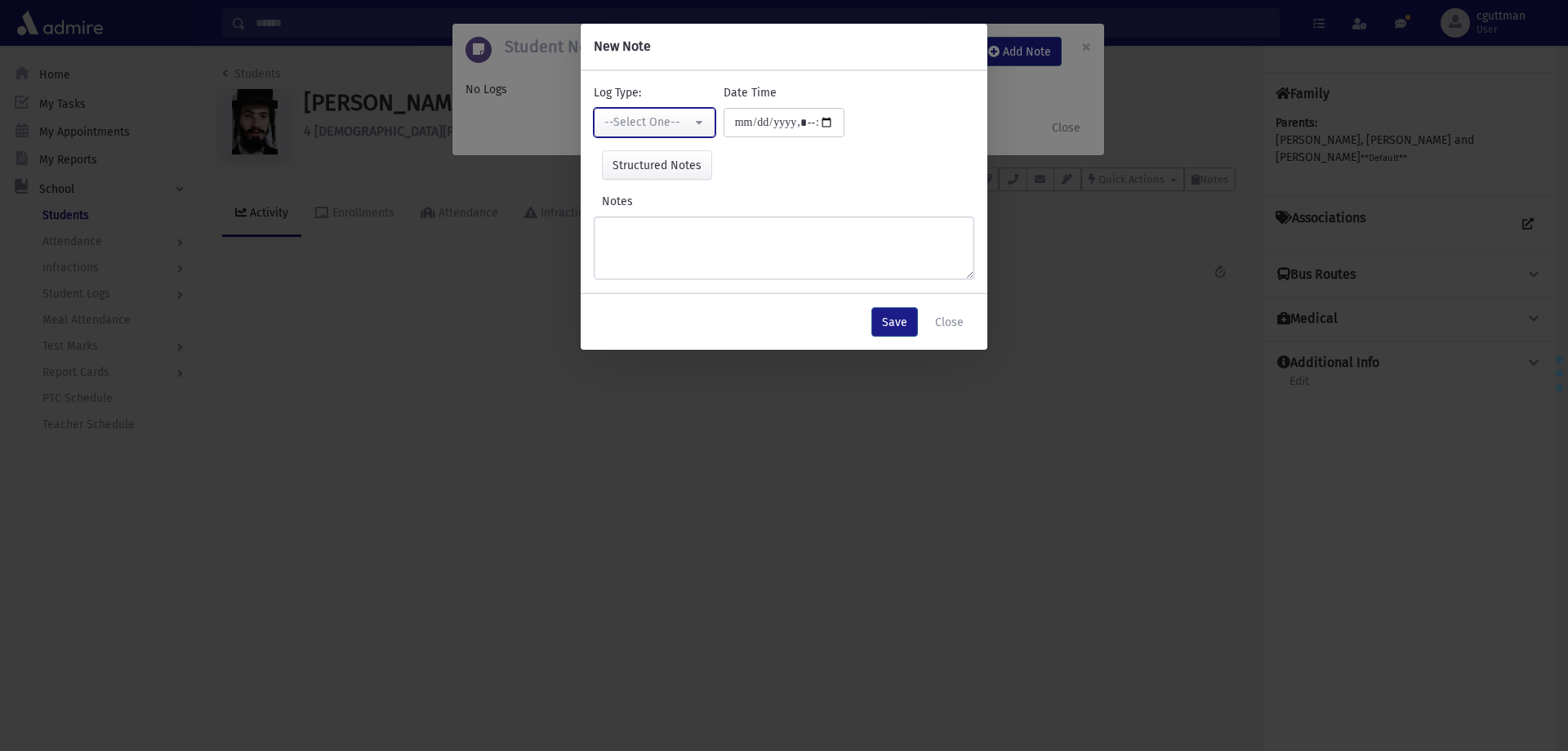
click at [692, 123] on button "--Select One--" at bounding box center [654, 122] width 121 height 30
click at [692, 237] on link "Interviewer" at bounding box center [658, 235] width 129 height 31
select select "*"
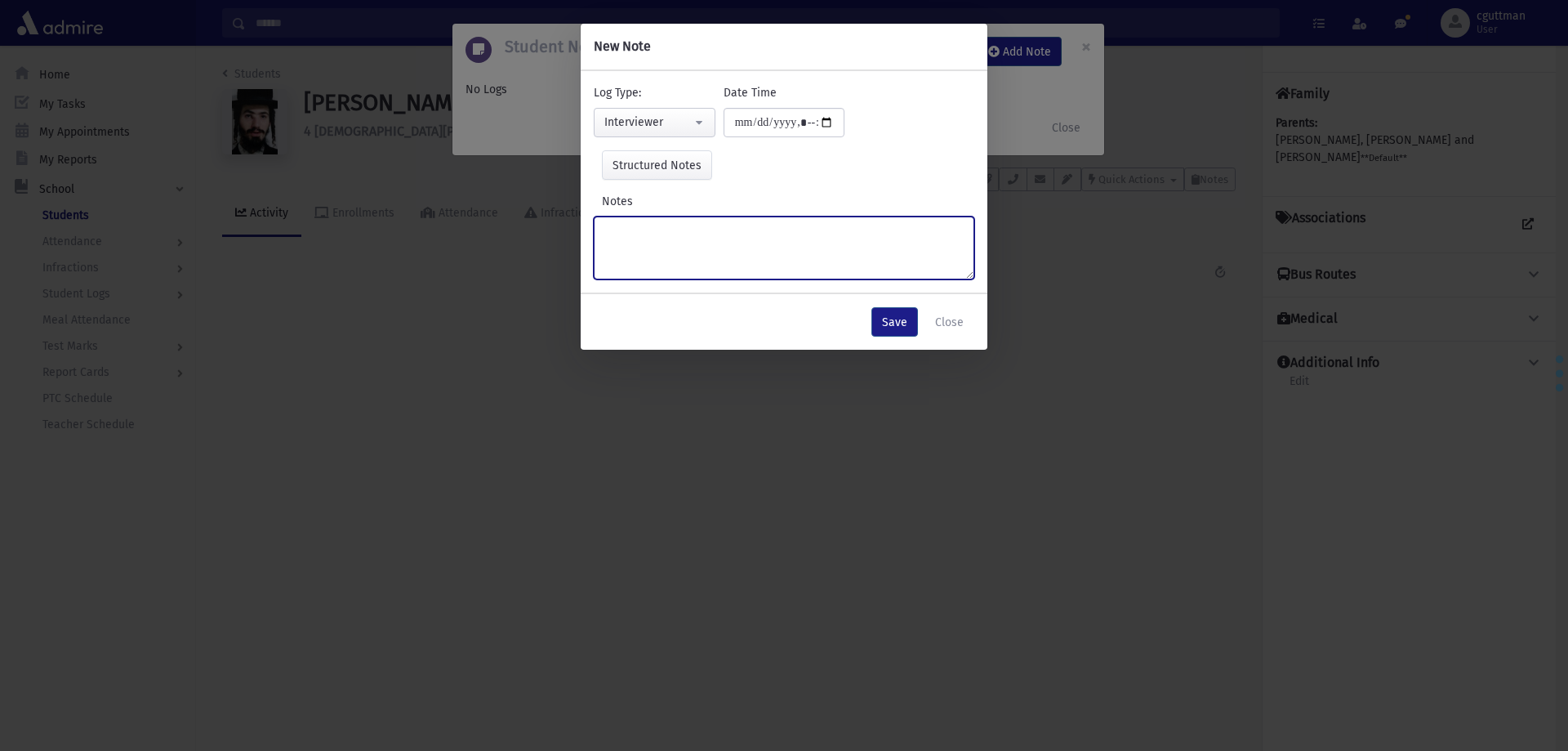
click at [692, 237] on textarea "Notes" at bounding box center [784, 248] width 381 height 63
click at [638, 229] on textarea "**********" at bounding box center [784, 248] width 381 height 63
type textarea "**********"
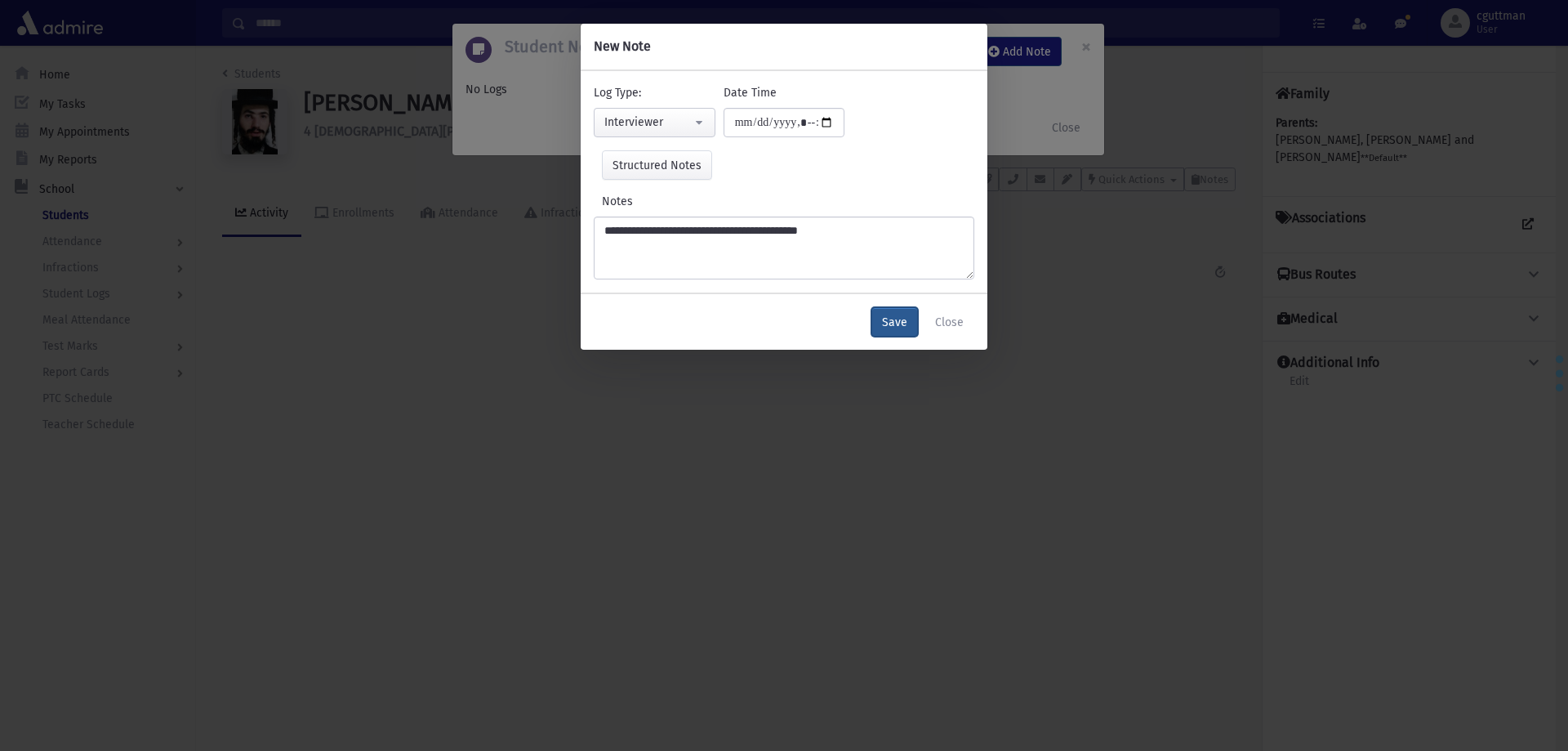
click at [885, 328] on button "Save" at bounding box center [894, 322] width 47 height 30
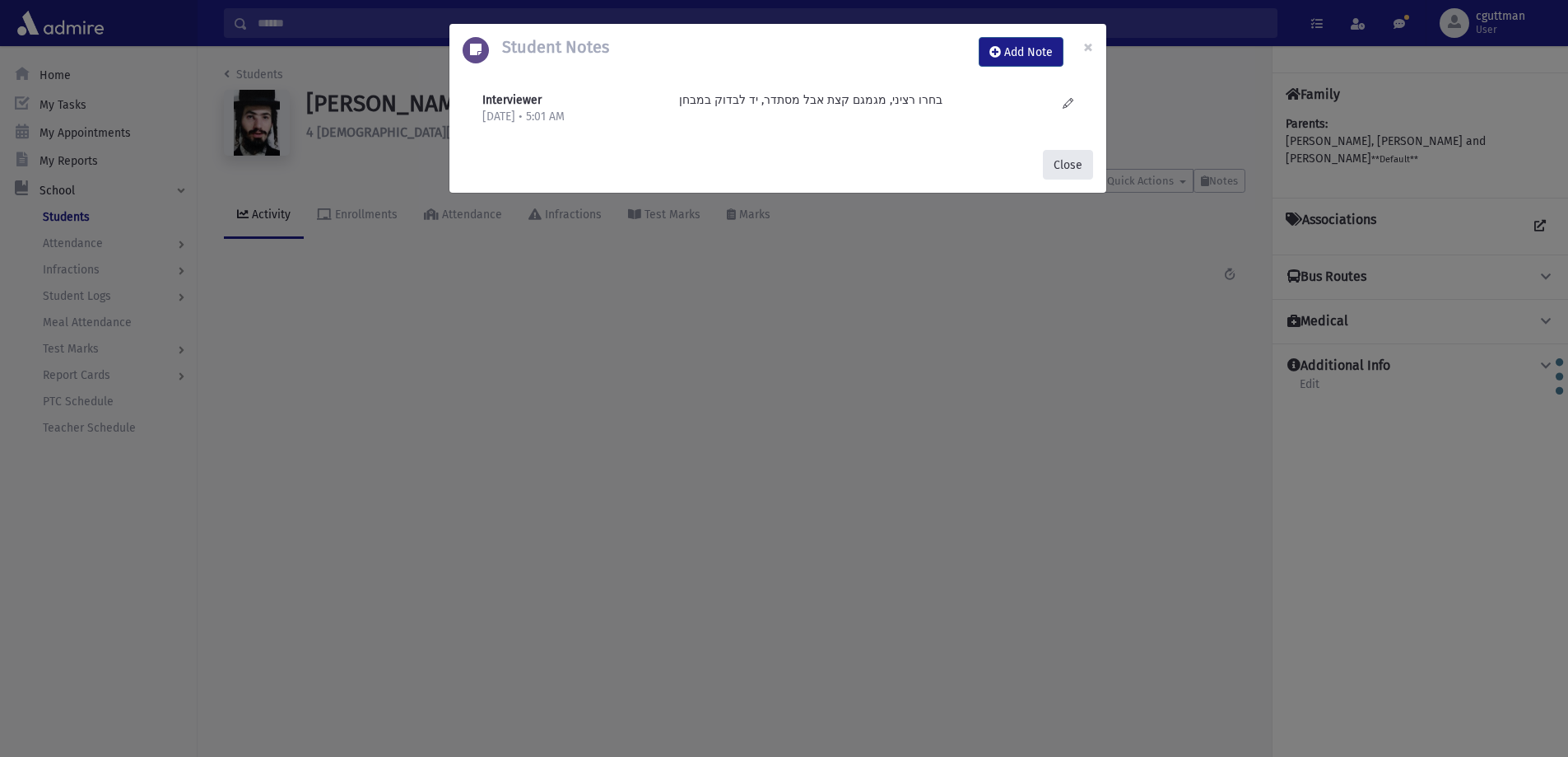
click at [1070, 173] on button "Close" at bounding box center [1067, 164] width 50 height 30
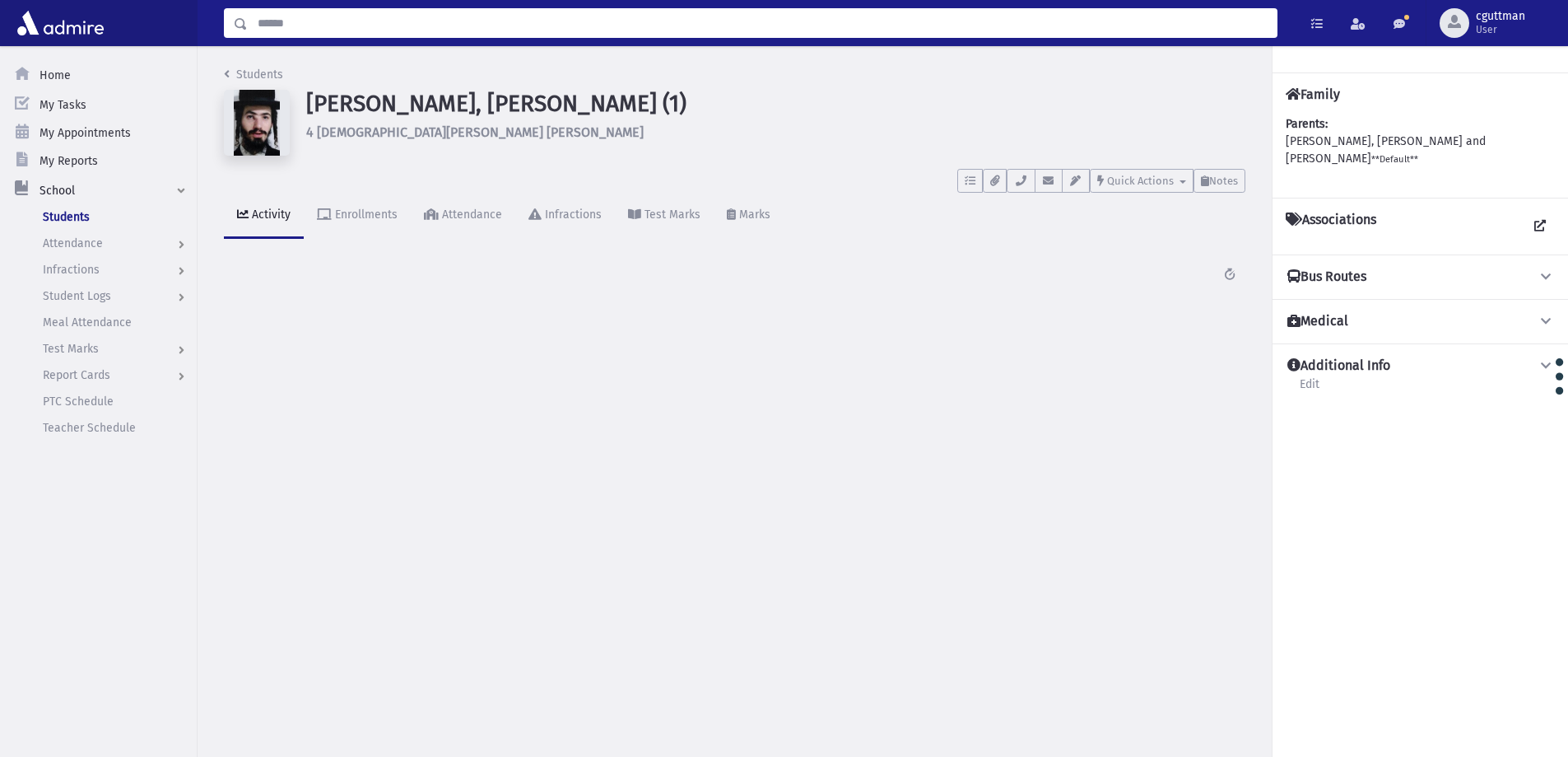
click at [590, 18] on input "Search" at bounding box center [762, 23] width 1028 height 30
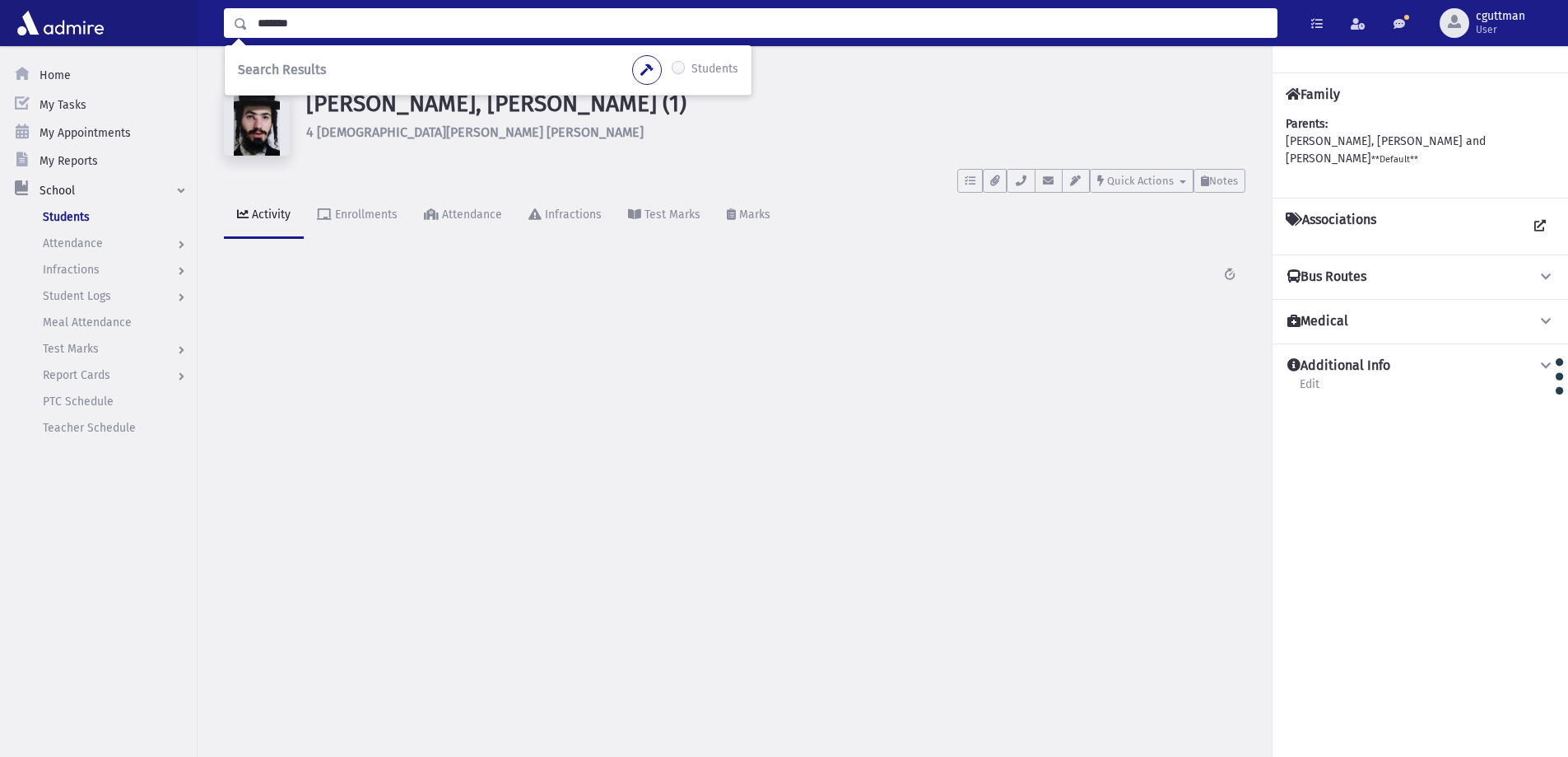
type input "*******"
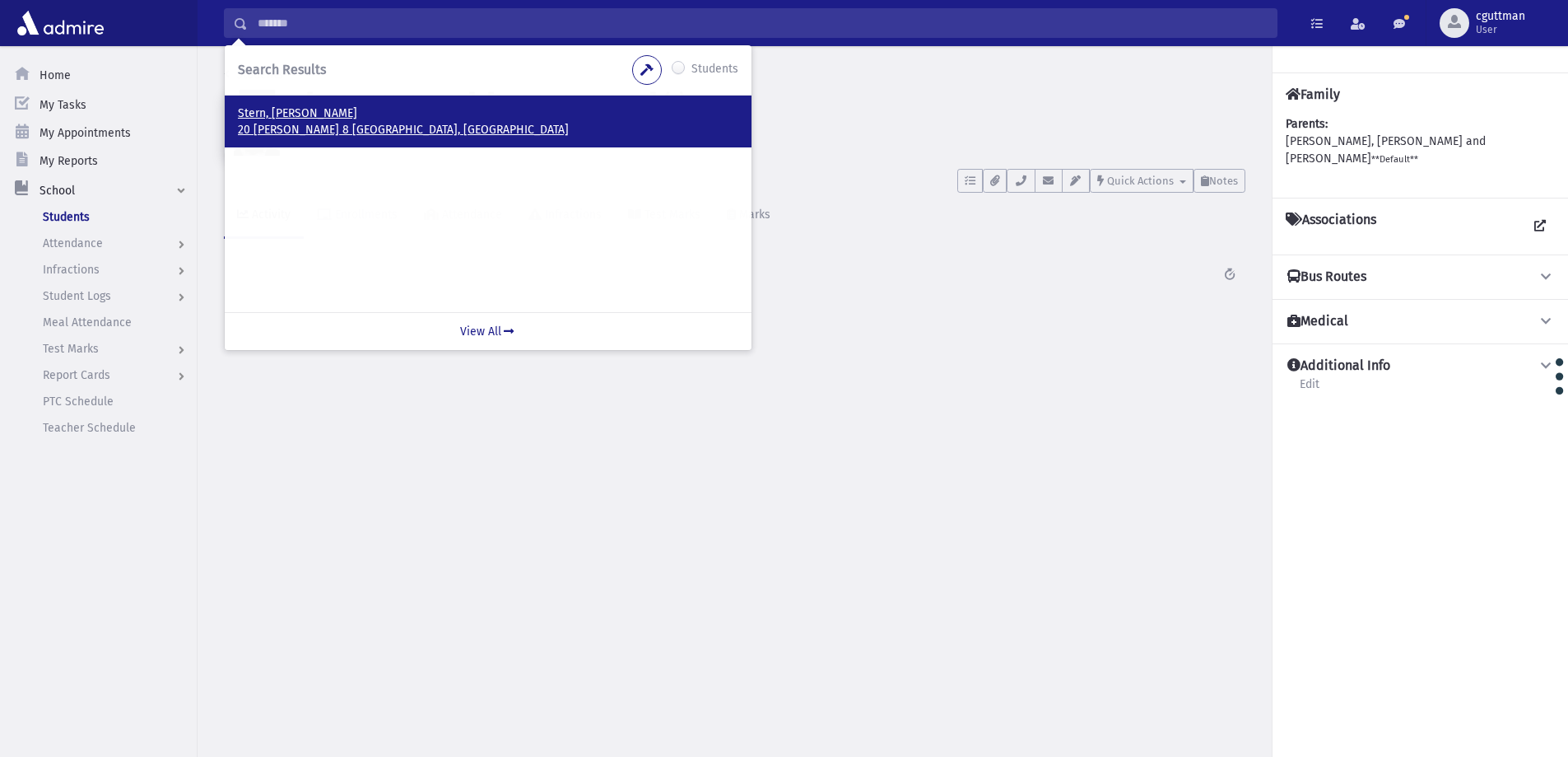
click at [269, 125] on p "20 רבי טרפון 8 נתניה, ISRAEL" at bounding box center [488, 130] width 501 height 16
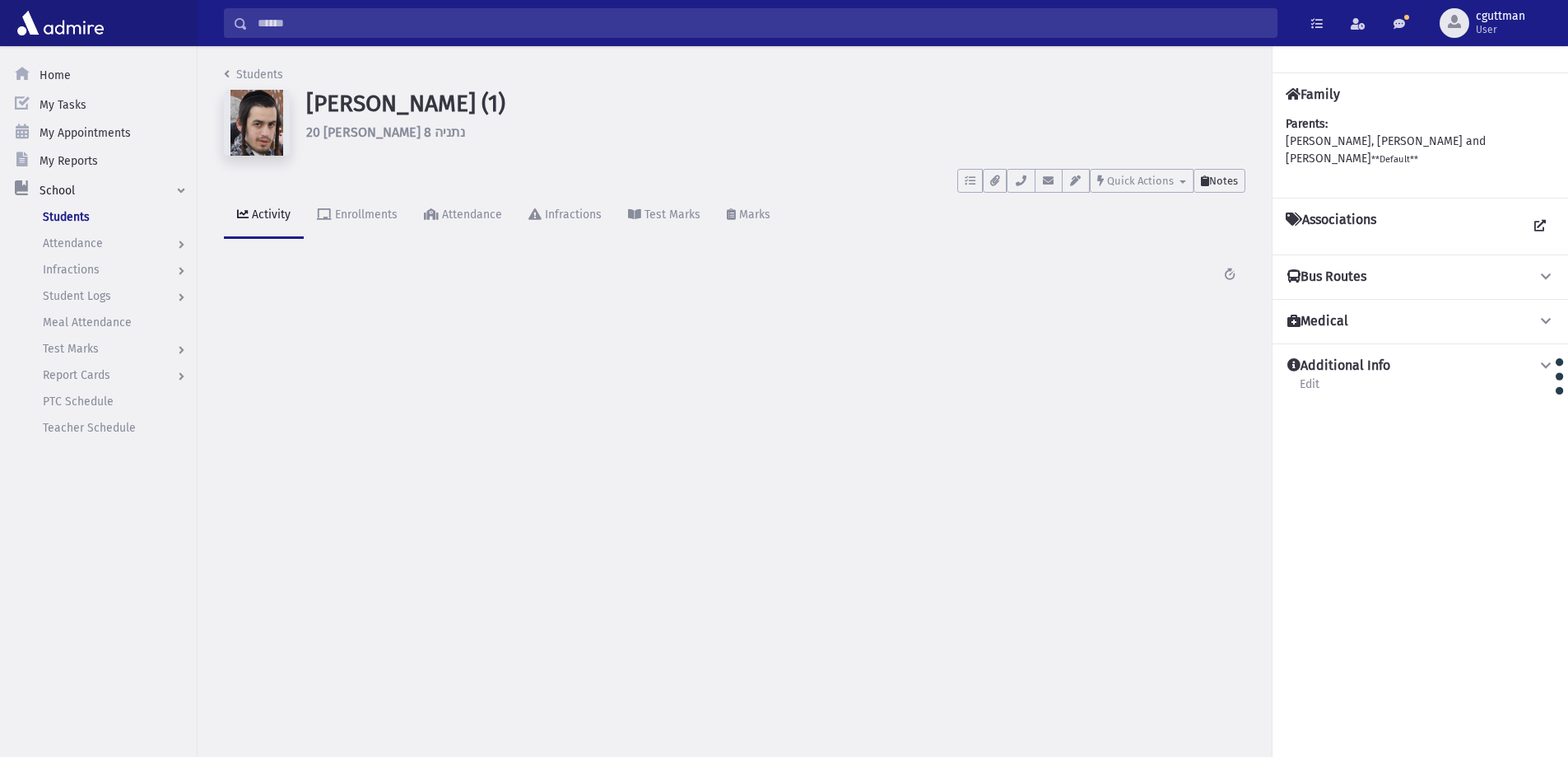
click at [1210, 191] on button "Notes" at bounding box center [1219, 180] width 52 height 24
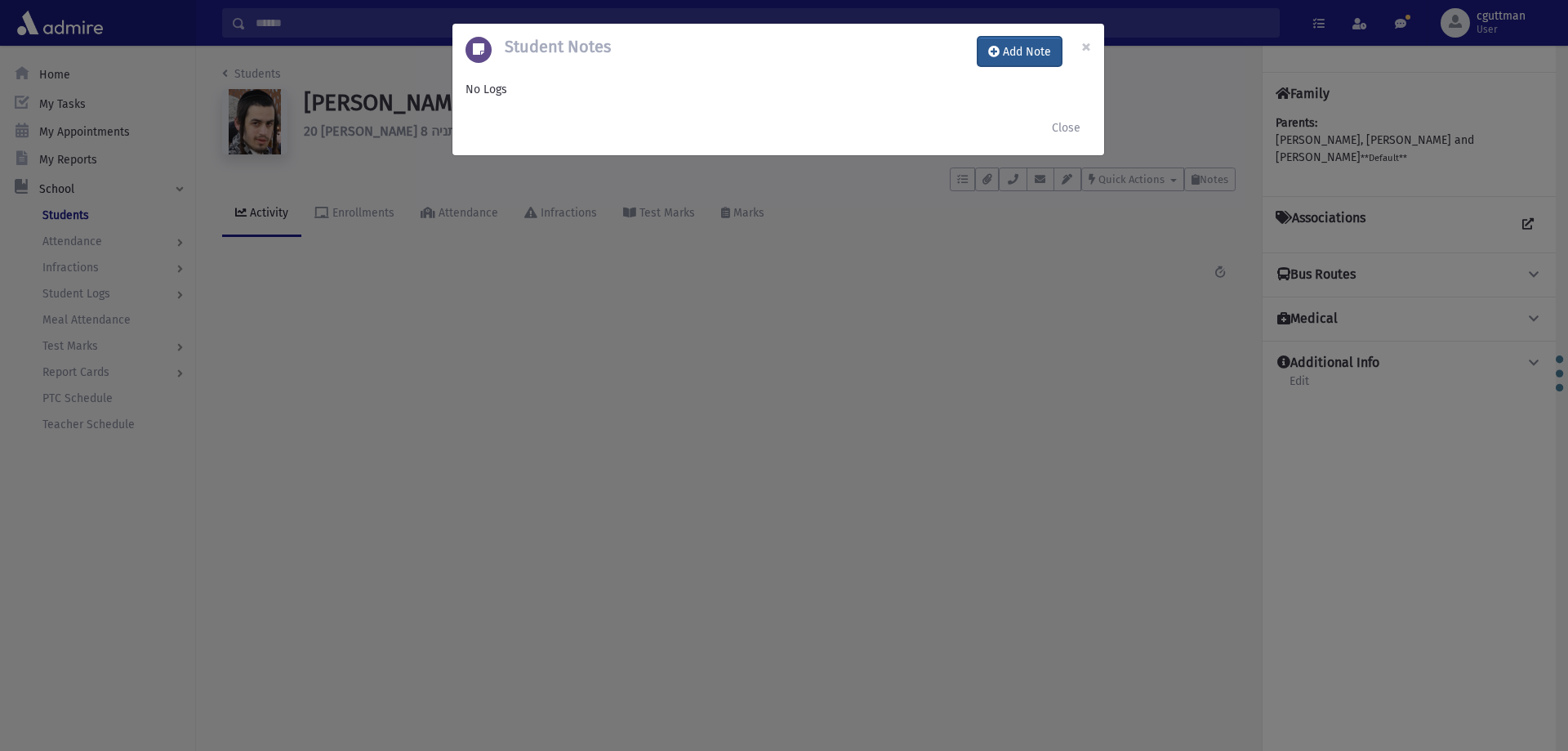
click at [1028, 58] on button "Add Note" at bounding box center [1019, 51] width 84 height 30
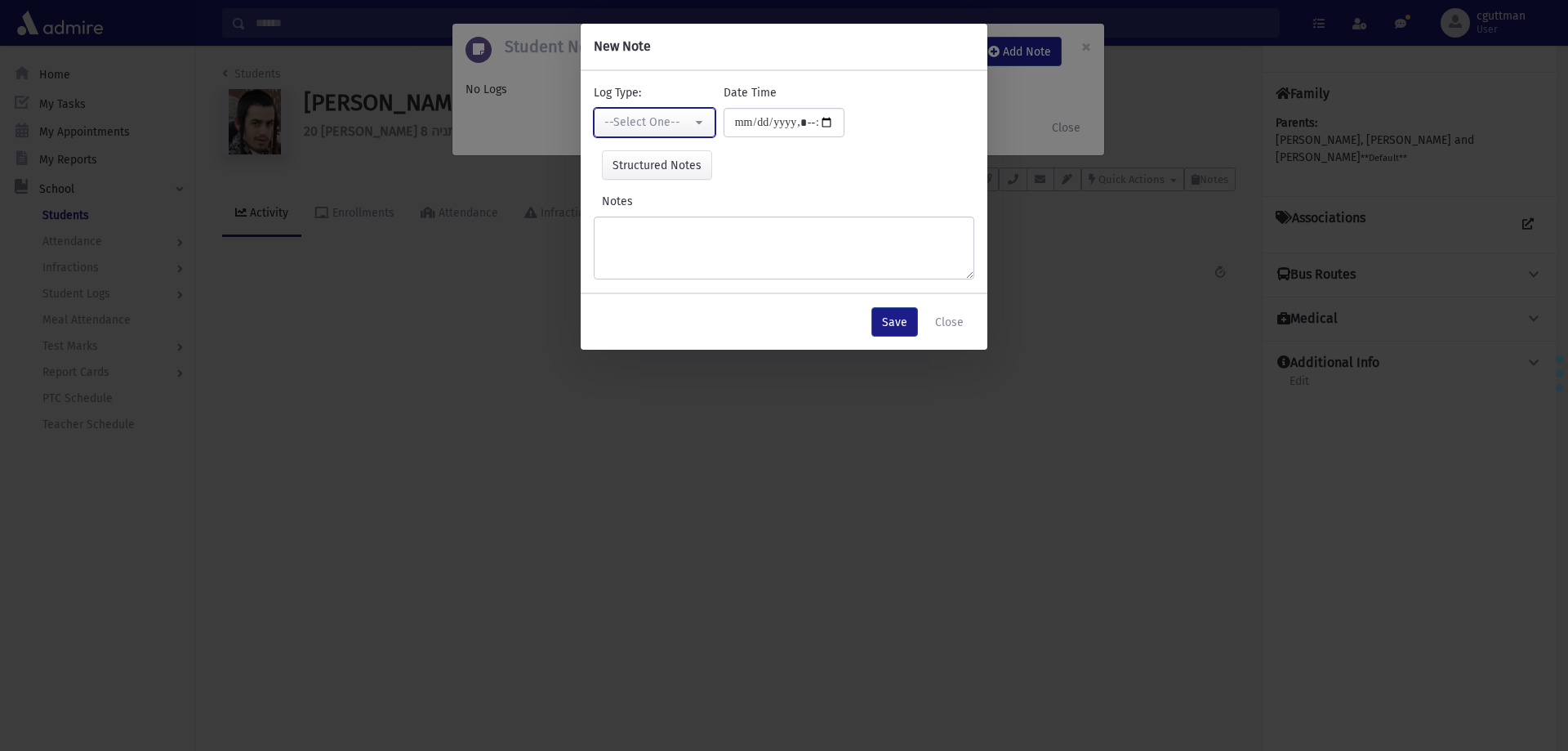
click at [689, 117] on div "--Select One--" at bounding box center [647, 121] width 87 height 17
click at [669, 233] on link "Interviewer" at bounding box center [658, 235] width 129 height 31
select select "*"
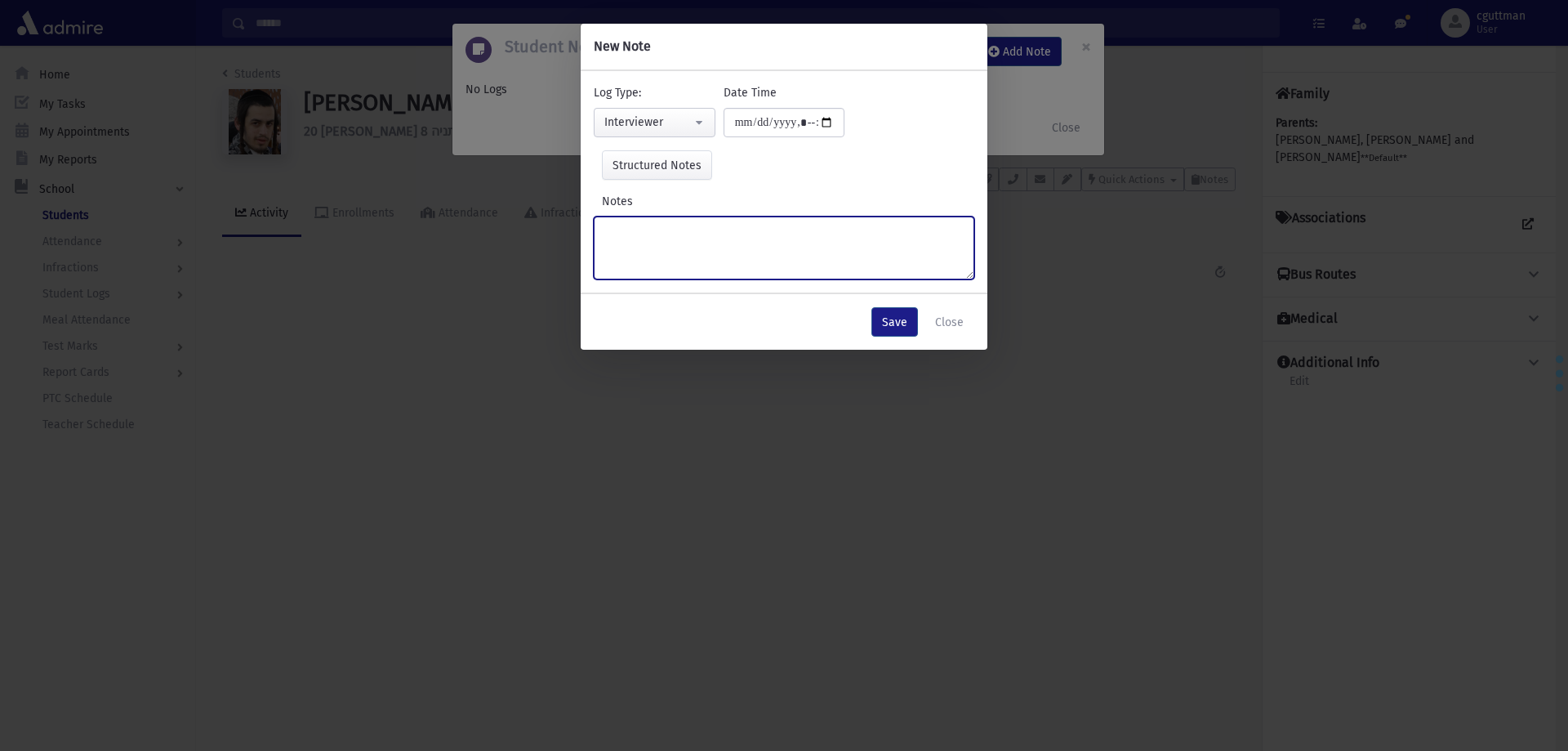
click at [669, 233] on textarea "Notes" at bounding box center [784, 248] width 381 height 63
type textarea "*"
type textarea "**********"
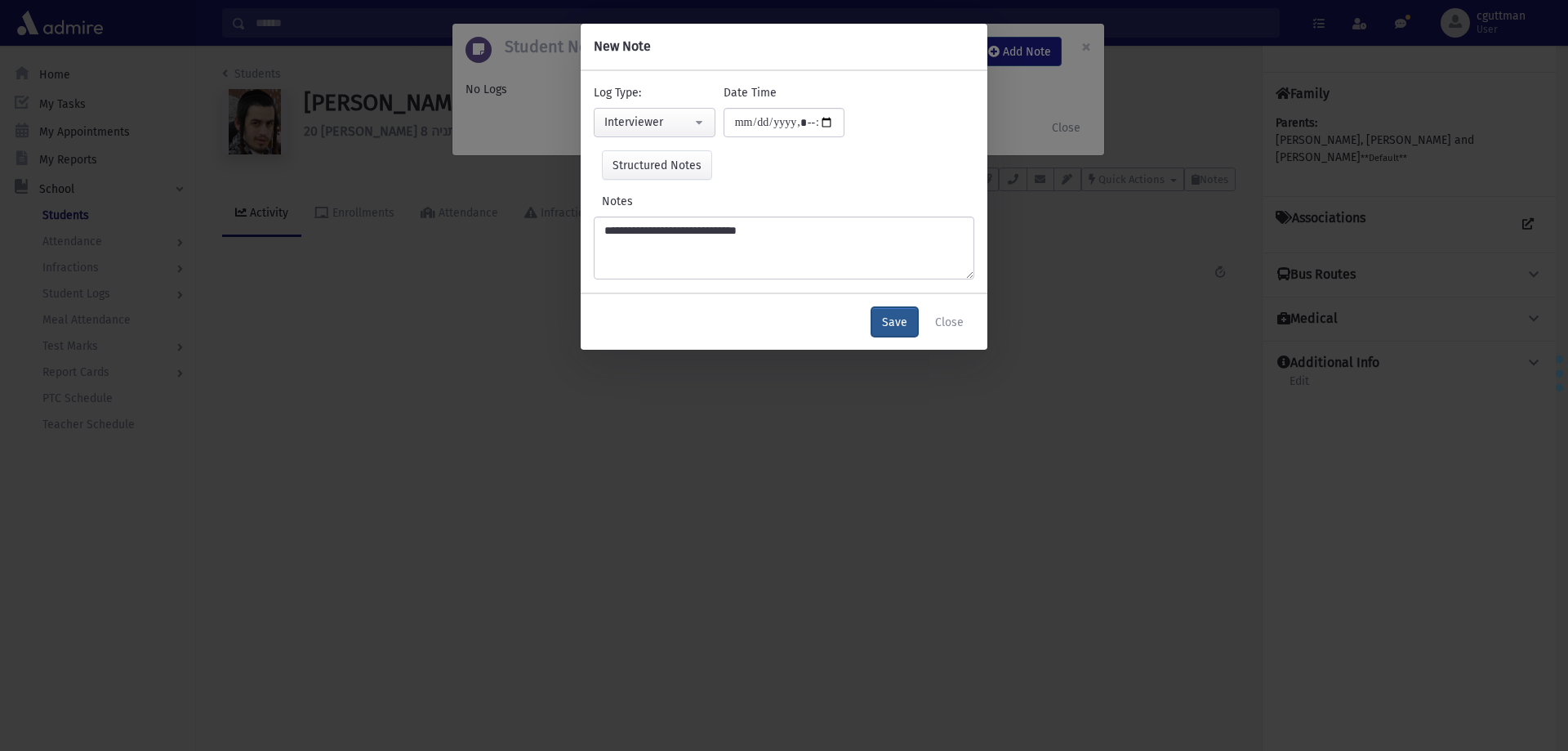
click at [888, 326] on button "Save" at bounding box center [894, 322] width 47 height 30
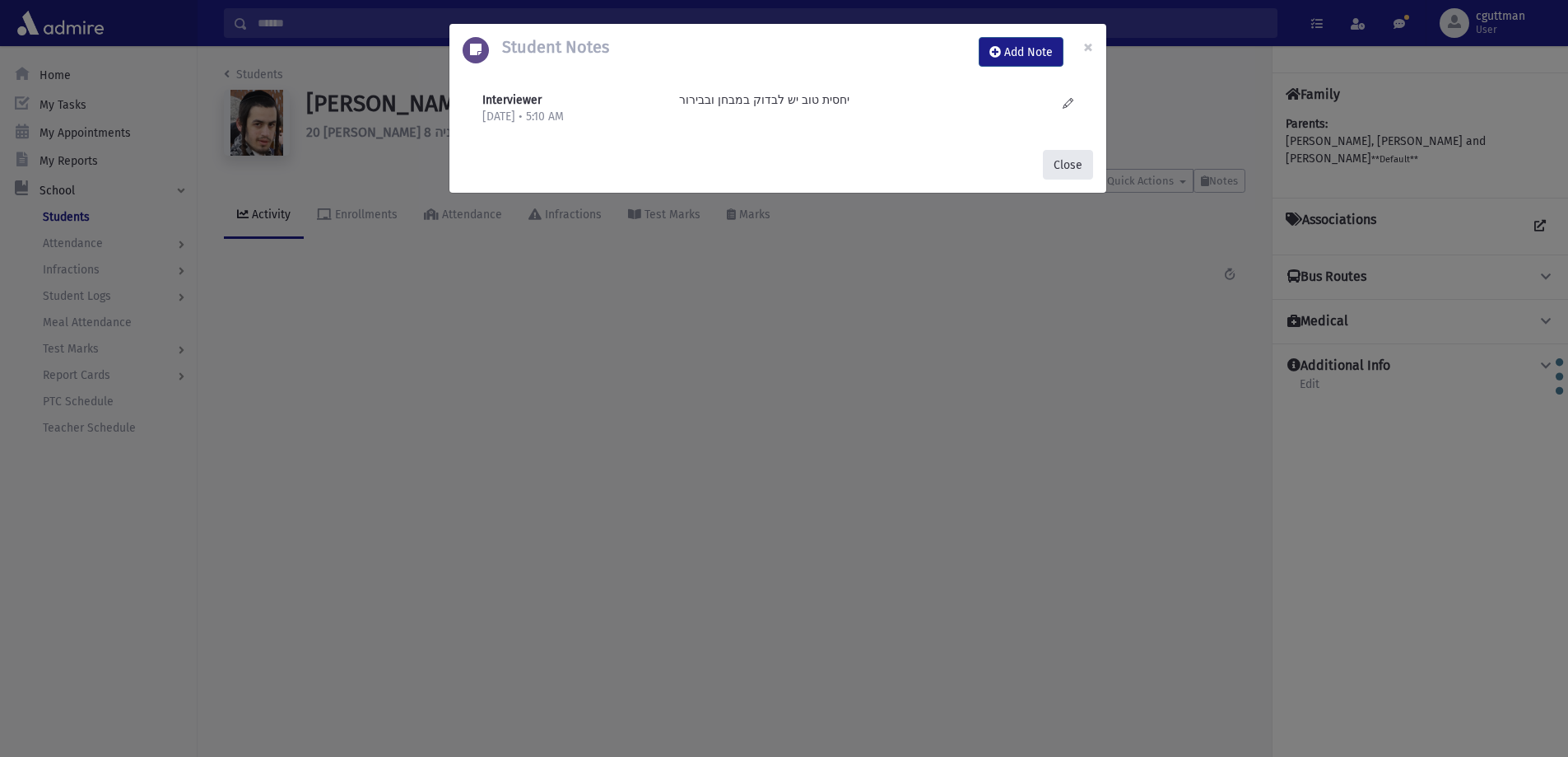
click at [1064, 165] on button "Close" at bounding box center [1067, 164] width 50 height 30
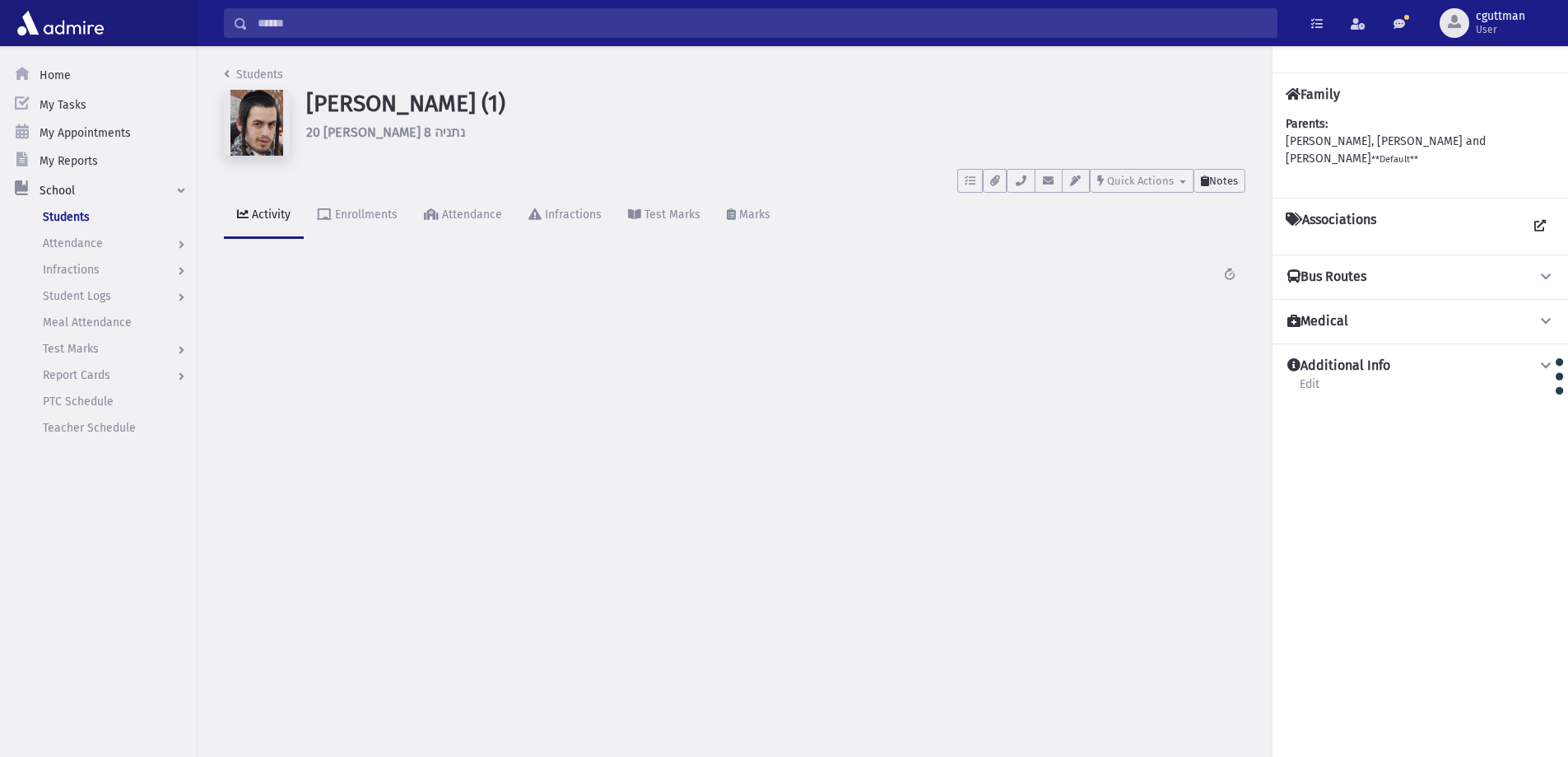
click at [1224, 179] on span "Notes" at bounding box center [1224, 181] width 29 height 13
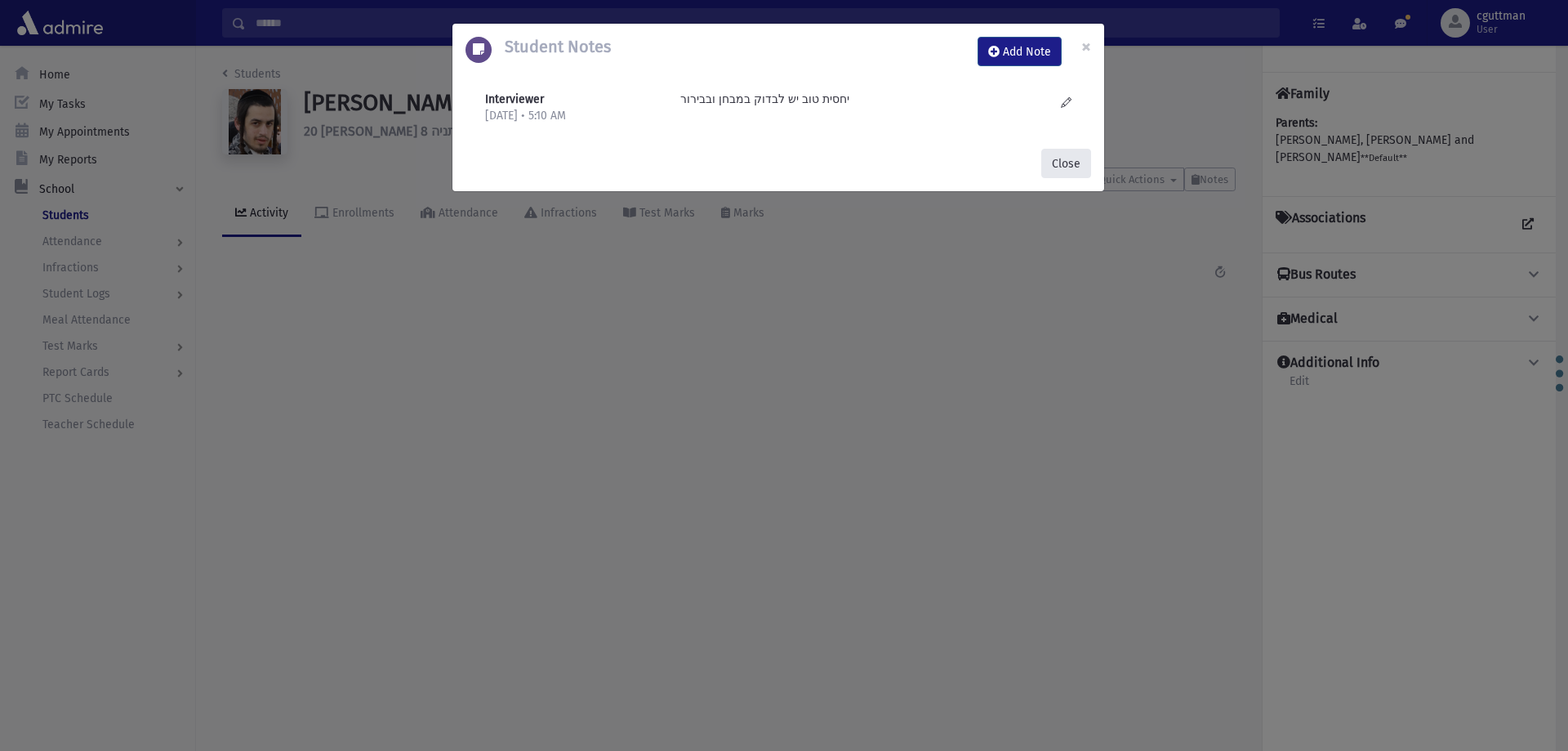
click at [1072, 158] on button "Close" at bounding box center [1065, 163] width 49 height 30
